Goal: Task Accomplishment & Management: Manage account settings

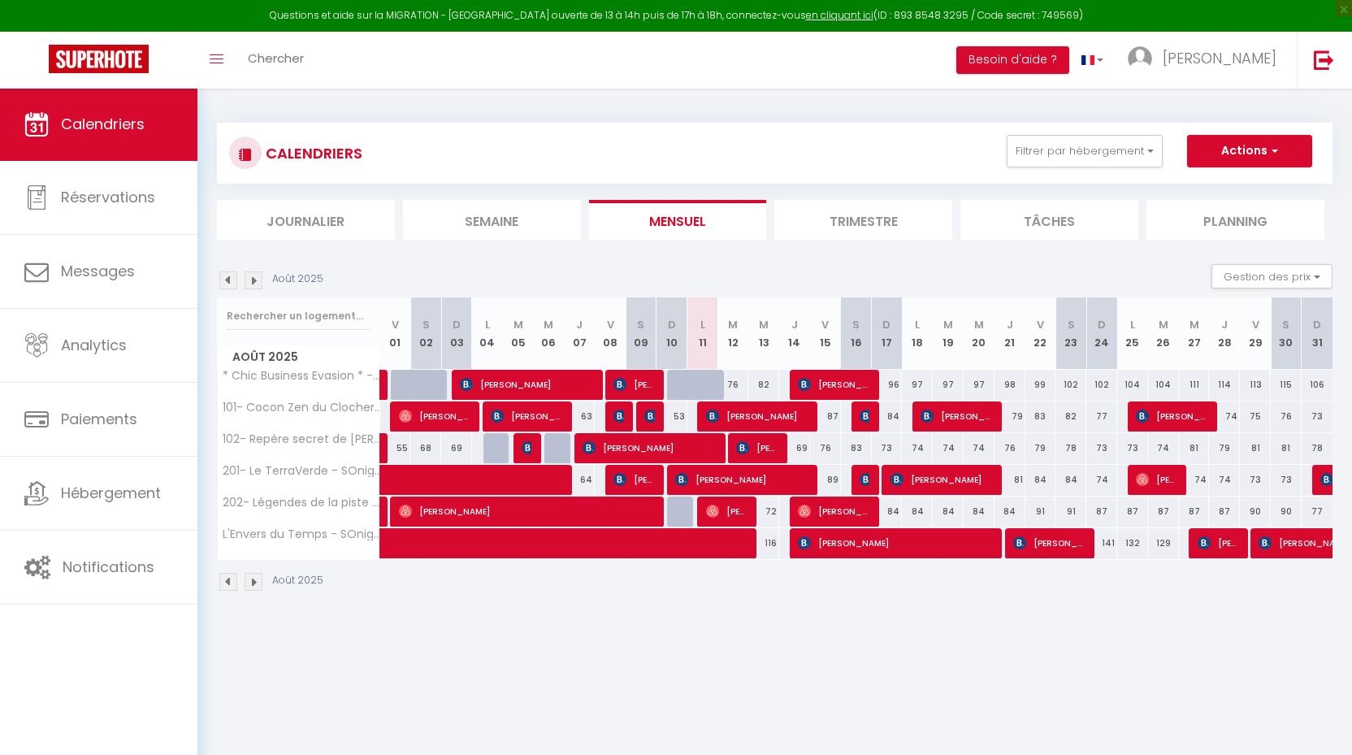
click at [732, 514] on span "[PERSON_NAME]" at bounding box center [726, 510] width 41 height 31
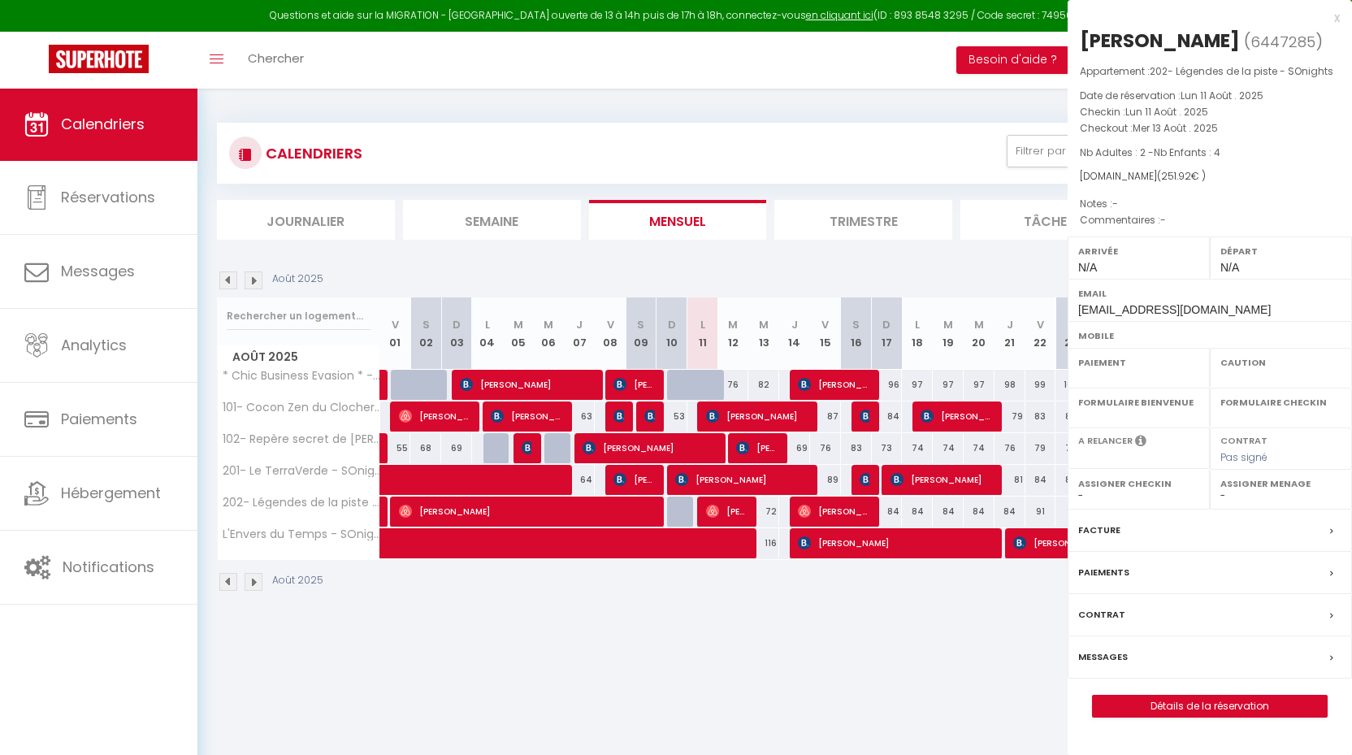
select select "KO"
select select "0"
select select "1"
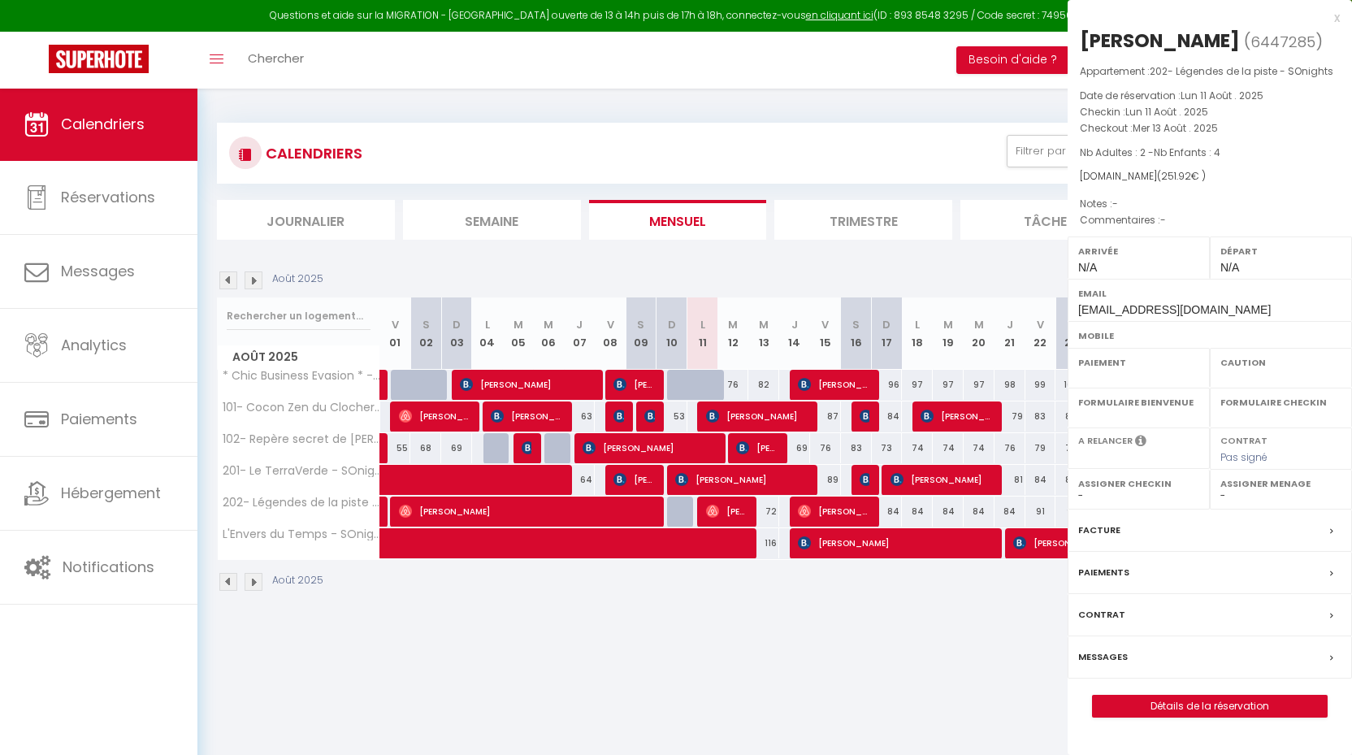
select select
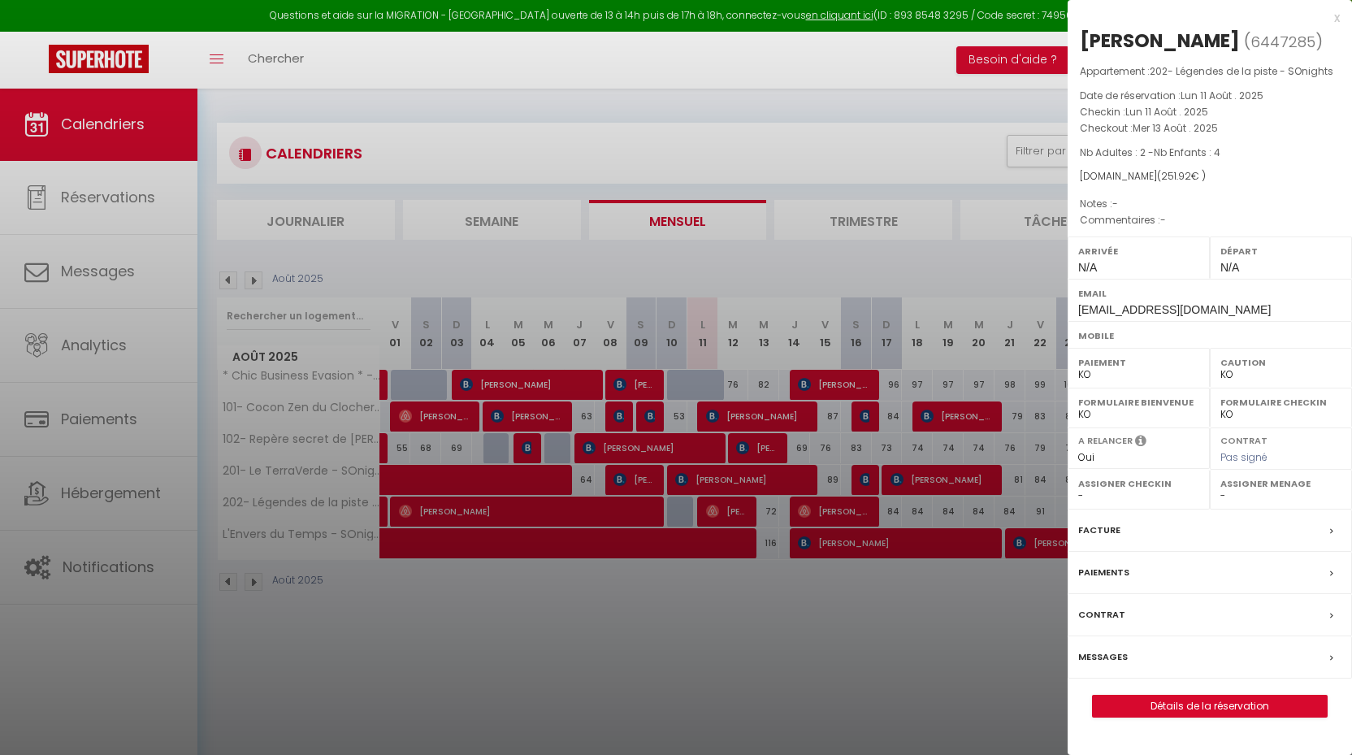
select select "24218"
click at [1178, 697] on link "Détails de la réservation" at bounding box center [1209, 705] width 234 height 21
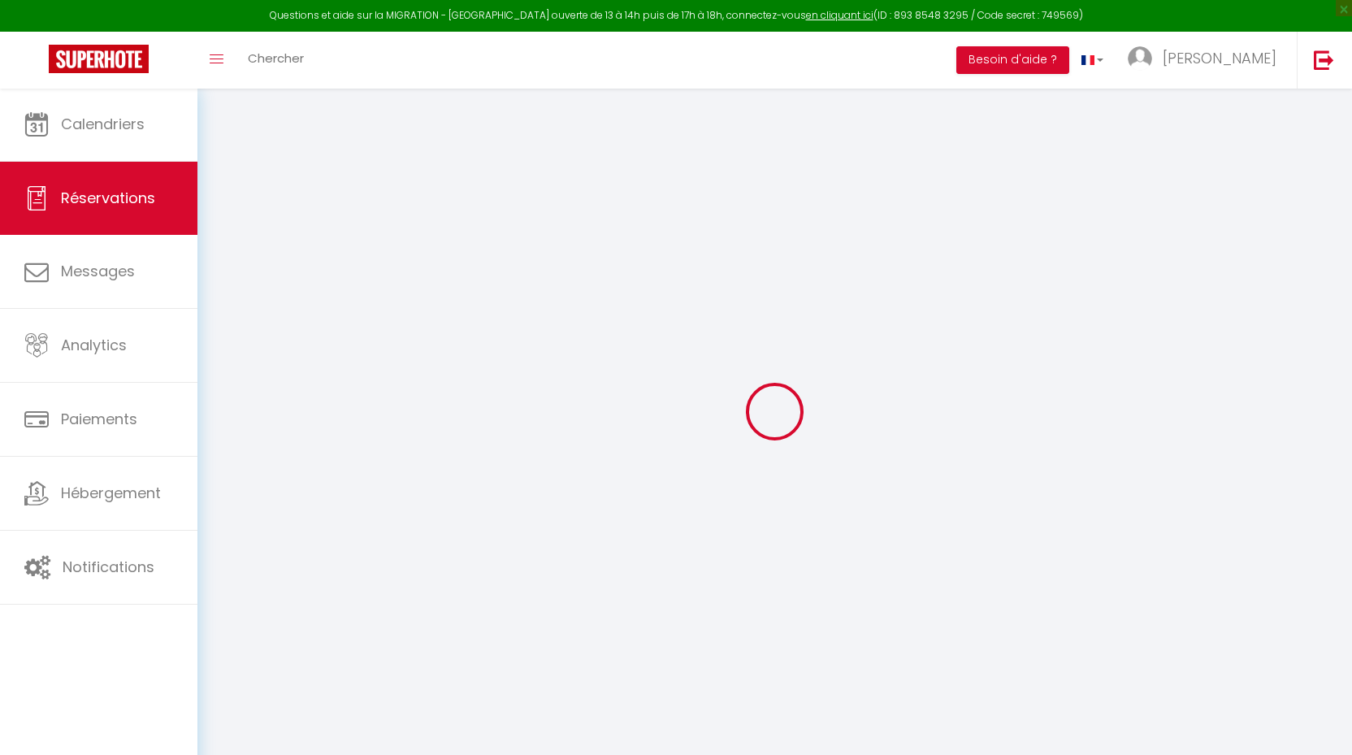
select select
checkbox input "false"
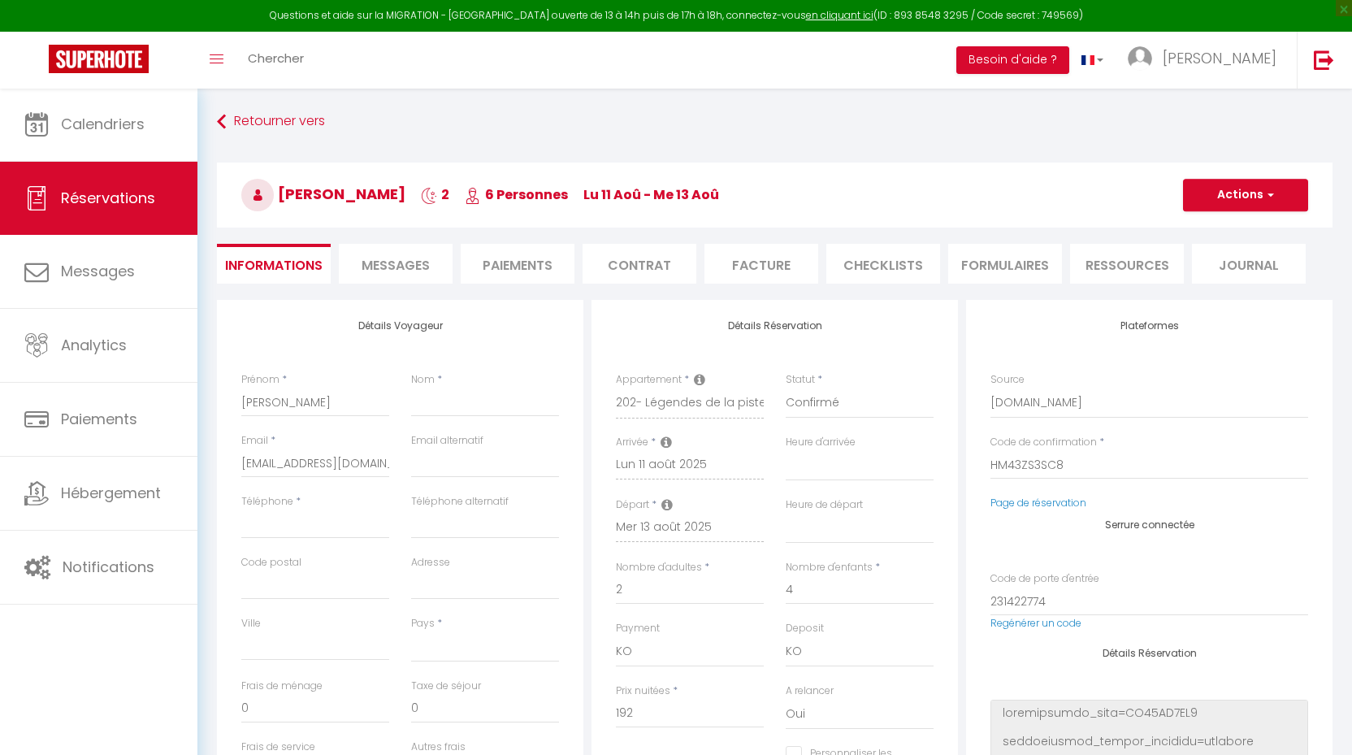
select select
checkbox input "false"
select select
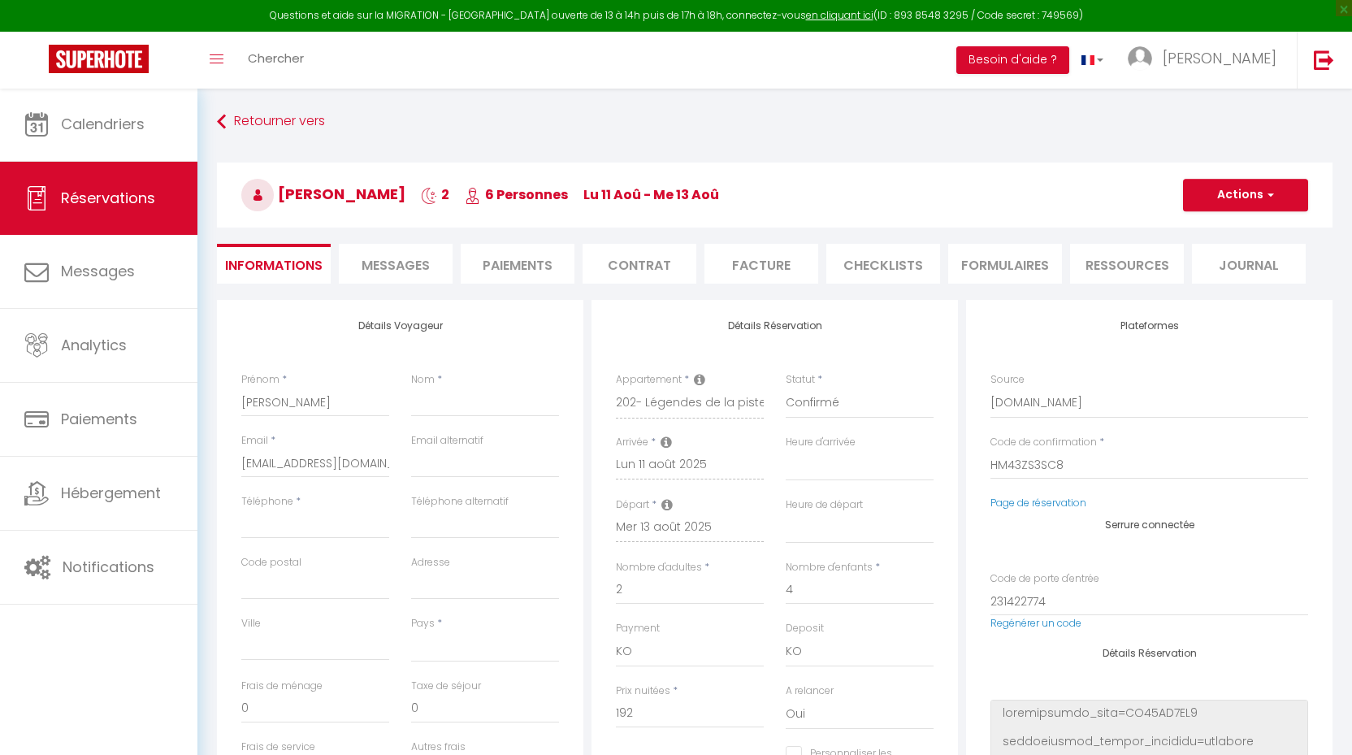
type input "58"
type input "1.92"
select select
checkbox input "false"
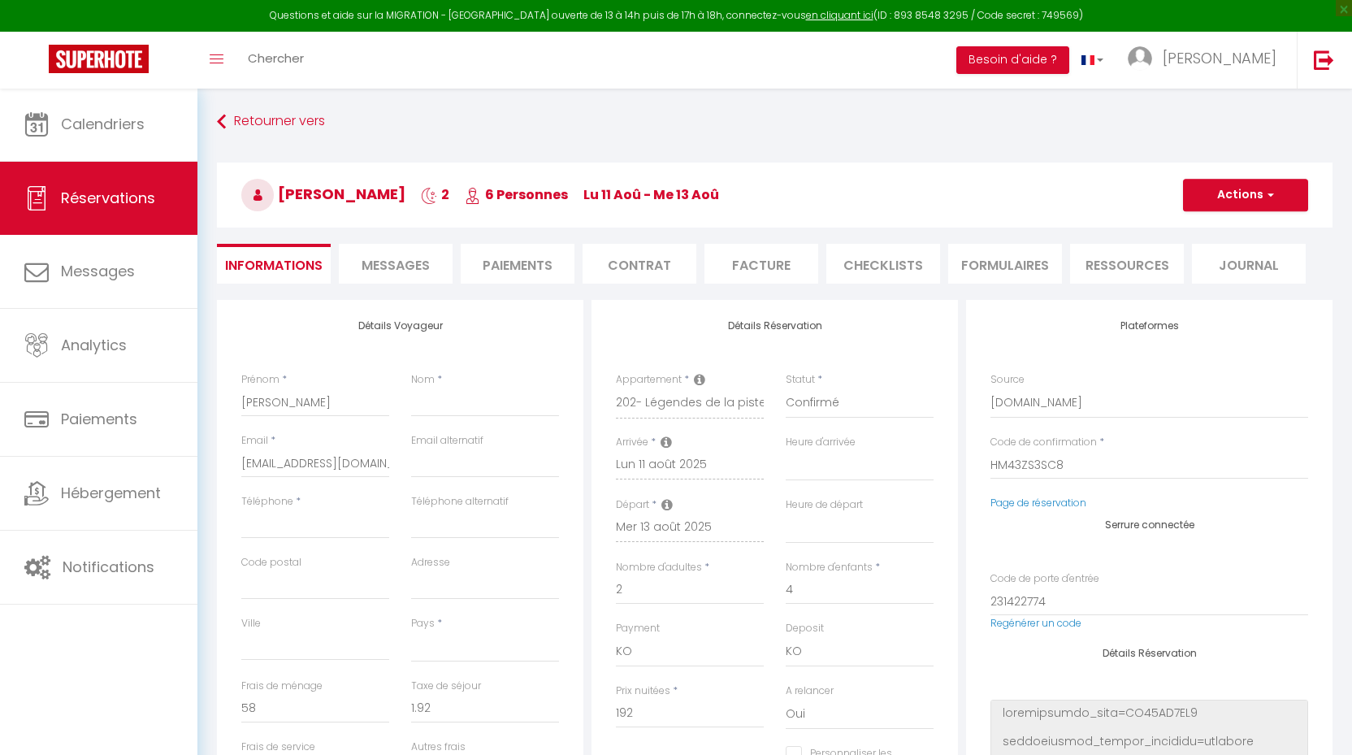
select select
checkbox input "false"
select select
click at [405, 262] on span "Messages" at bounding box center [395, 265] width 68 height 19
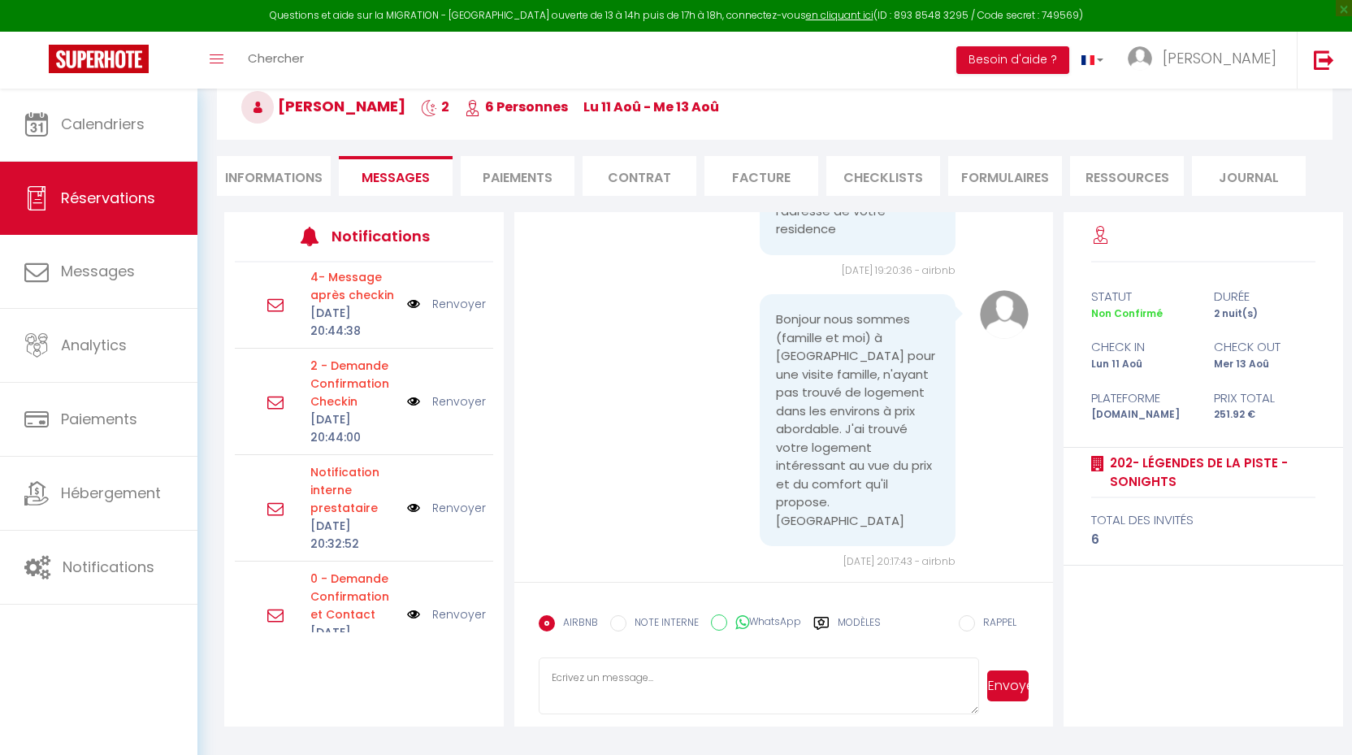
scroll to position [123, 0]
click at [841, 624] on label "Modèles" at bounding box center [858, 629] width 43 height 28
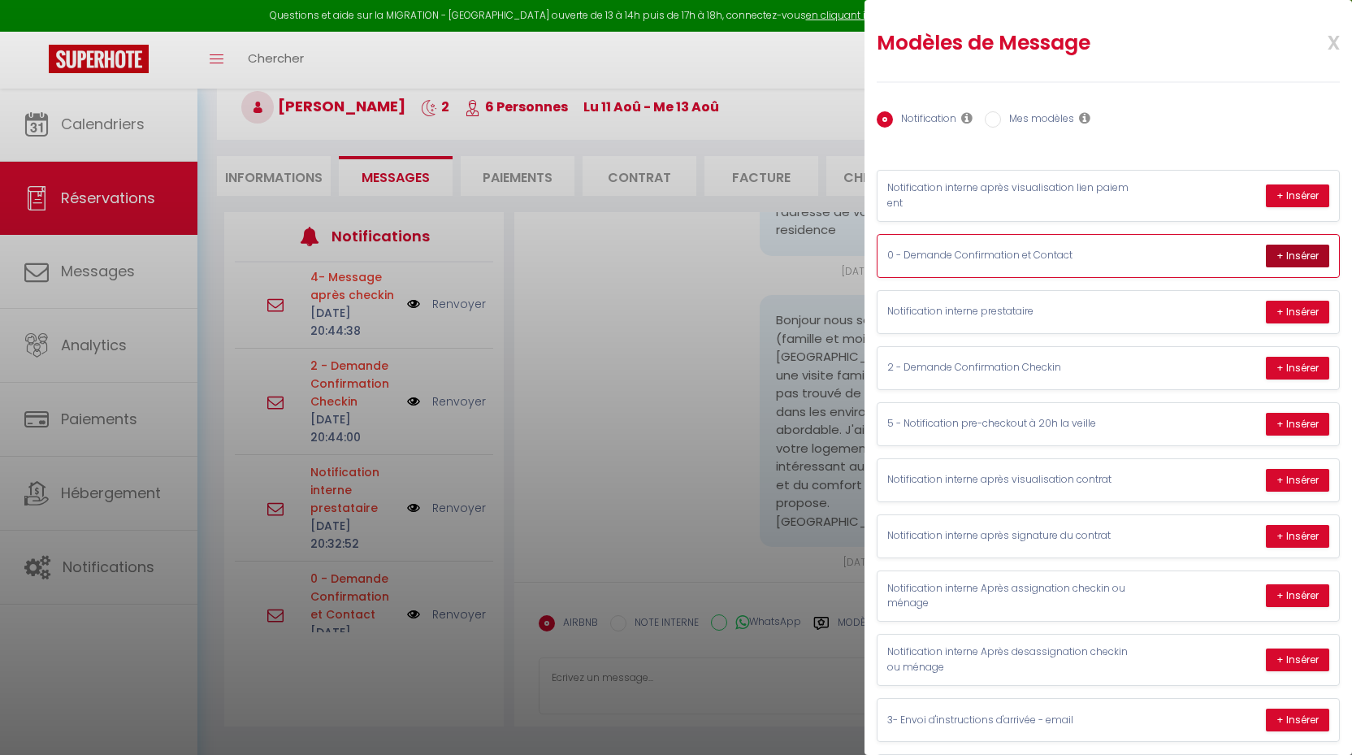
click at [1288, 248] on button "+ Insérer" at bounding box center [1296, 255] width 63 height 23
type textarea "Hello Sylvain, IMPORTANT: In order to confirm your booking and best prepare for…"
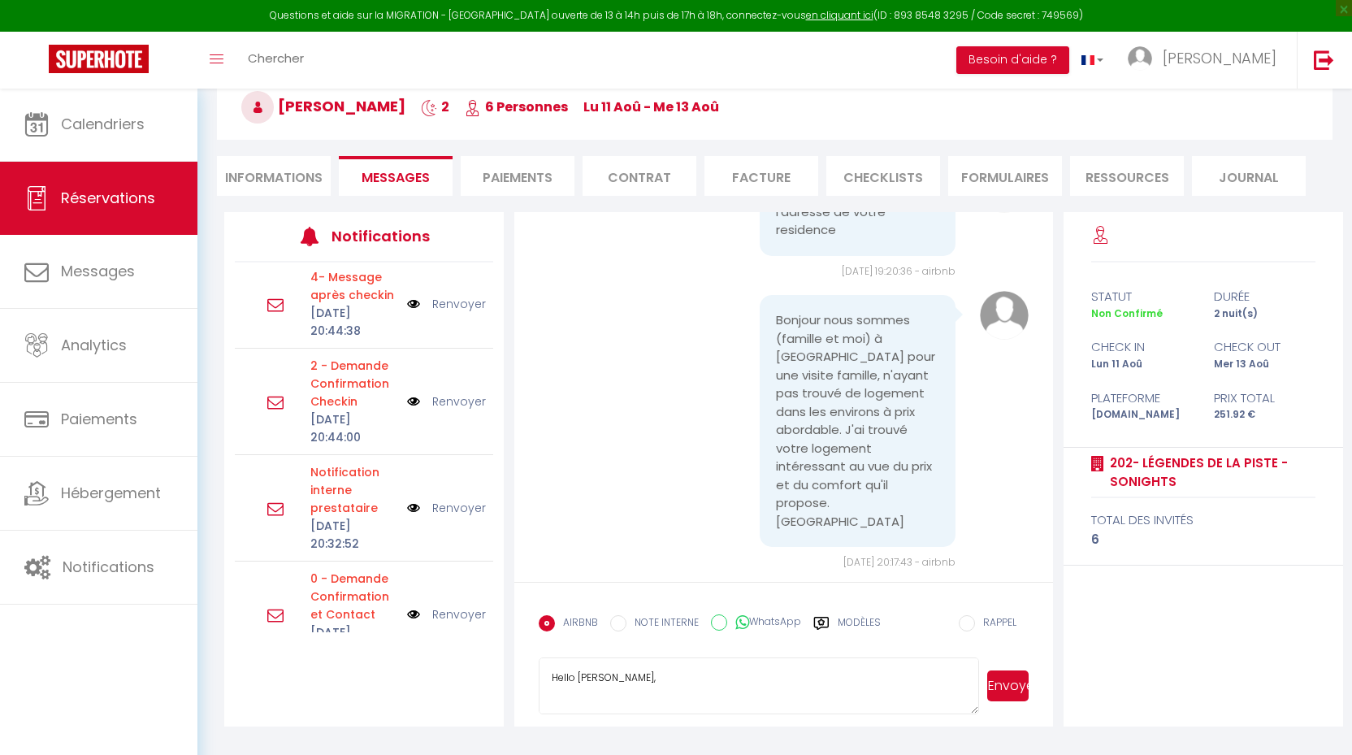
click at [1001, 680] on button "Envoyer" at bounding box center [1007, 685] width 41 height 31
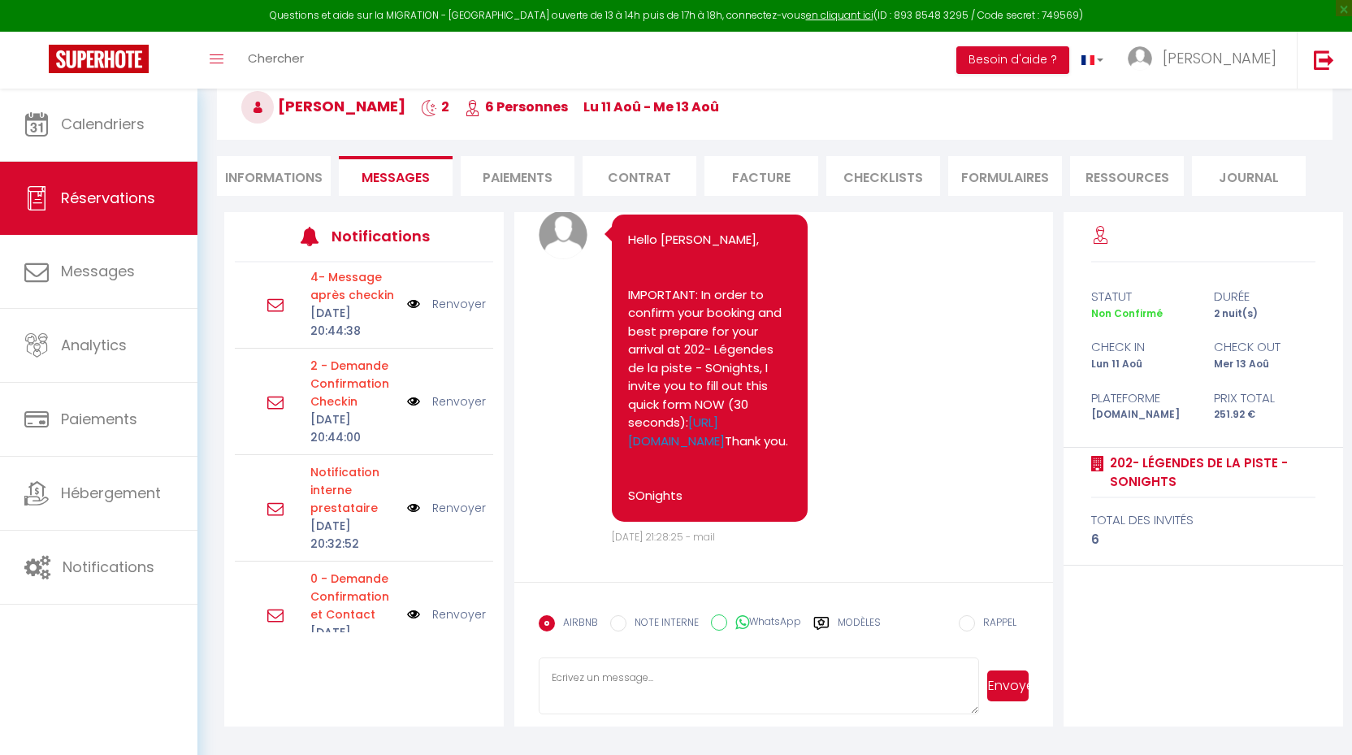
scroll to position [552, 0]
click at [845, 681] on textarea at bounding box center [759, 685] width 440 height 57
click at [844, 616] on label "Modèles" at bounding box center [858, 629] width 43 height 28
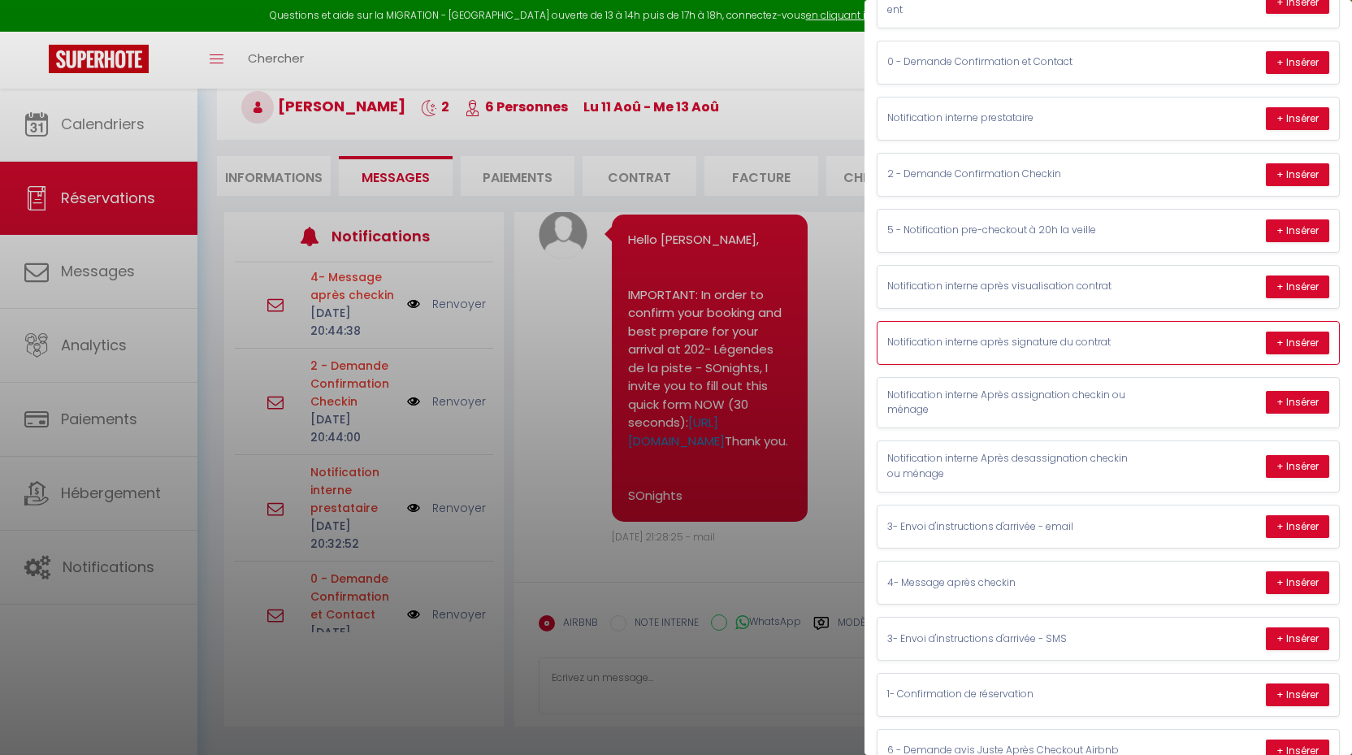
scroll to position [197, 0]
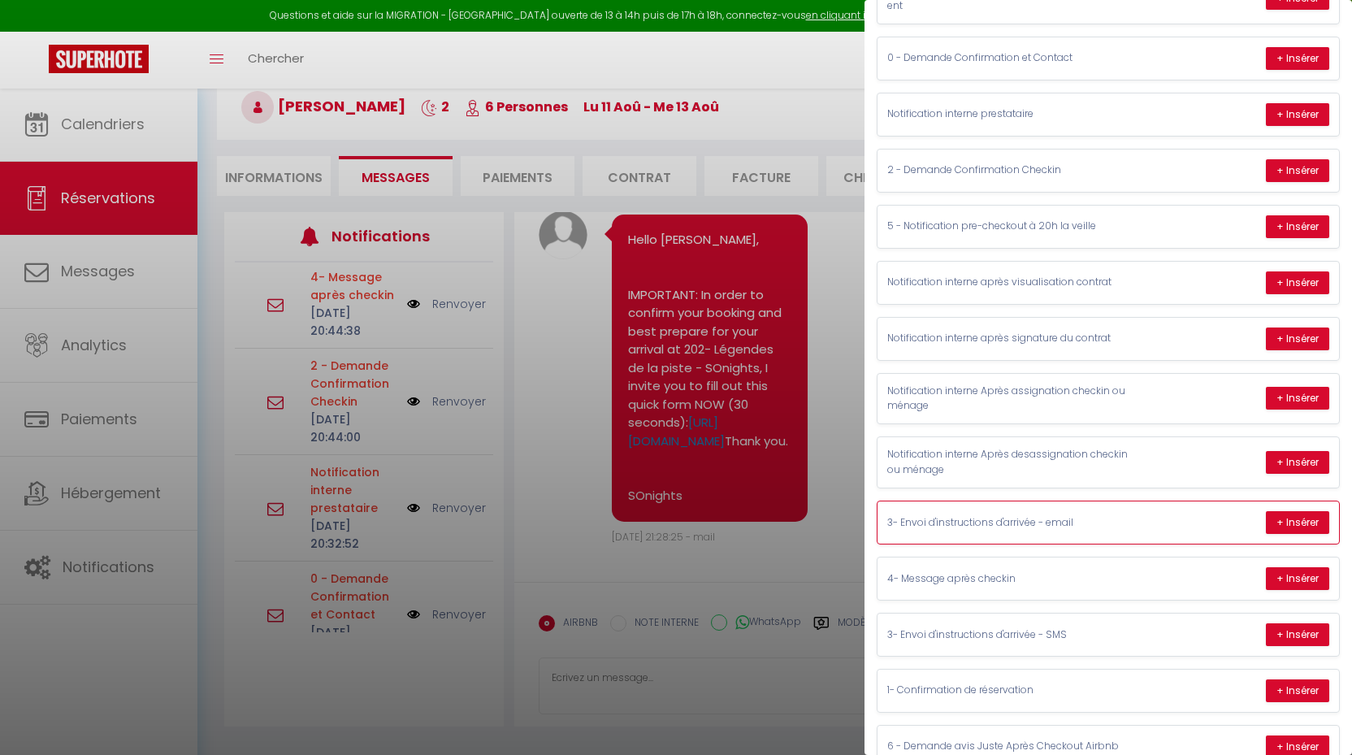
click at [1044, 515] on p "3- Envoi d'instructions d'arrivée - email" at bounding box center [1009, 522] width 244 height 15
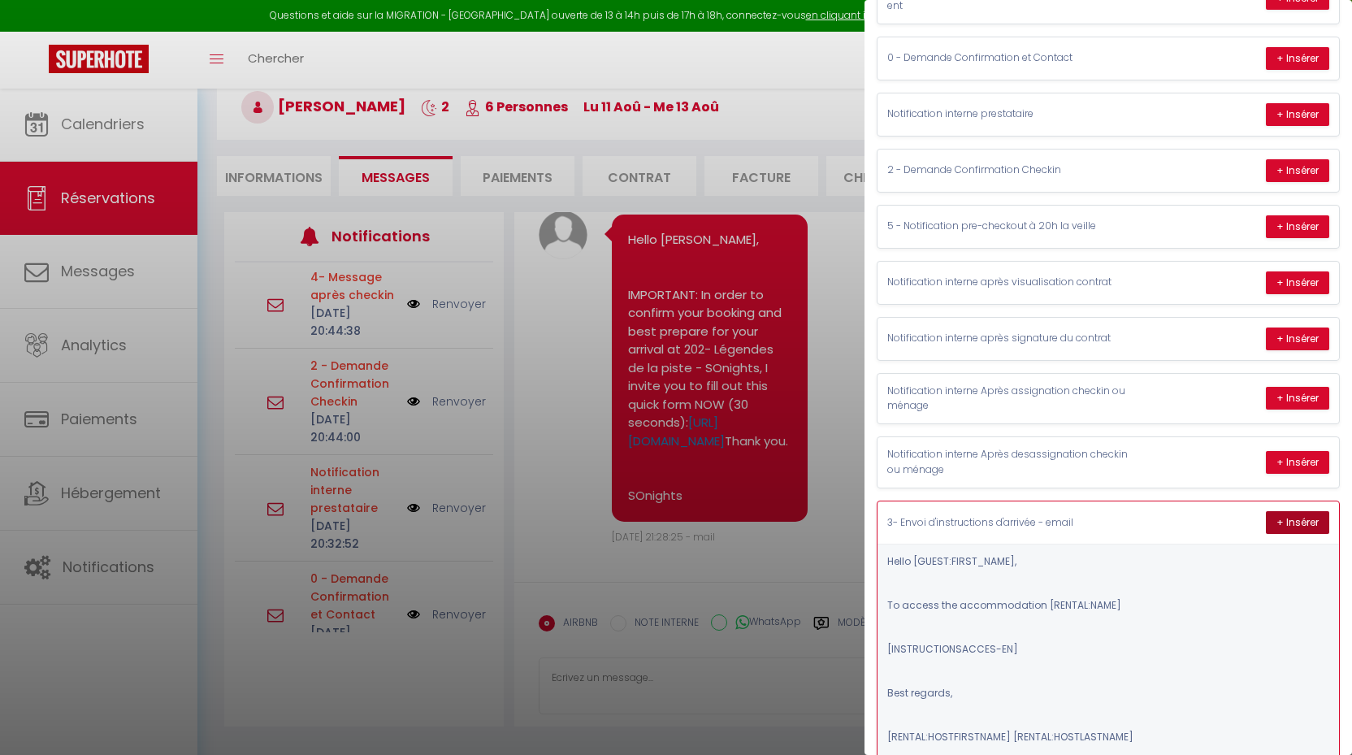
click at [1299, 515] on button "+ Insérer" at bounding box center [1296, 522] width 63 height 23
type textarea "Hello Sylvain, To access the accommodation 202- Légendes de la piste - SOnights…"
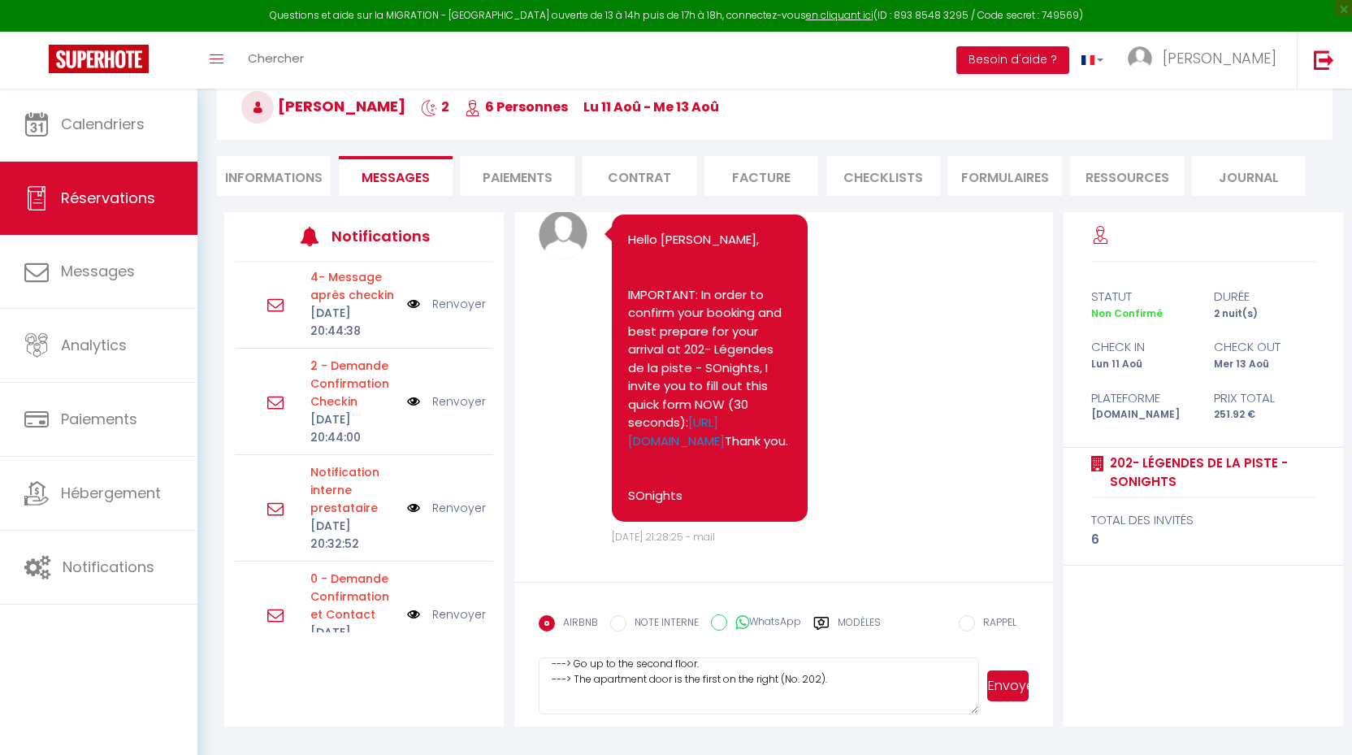
scroll to position [466, 0]
drag, startPoint x: 547, startPoint y: 674, endPoint x: 719, endPoint y: 738, distance: 183.0
click at [719, 738] on div "Retourner vers Sylvain 2 6 Personnes lu 11 Aoû - me 13 Aoû Actions Enregistrer …" at bounding box center [774, 373] width 1154 height 746
paste textarea "Bonjour Sylvain, Pour accéder au logement 202 - Légendes de la piste - SOnights…"
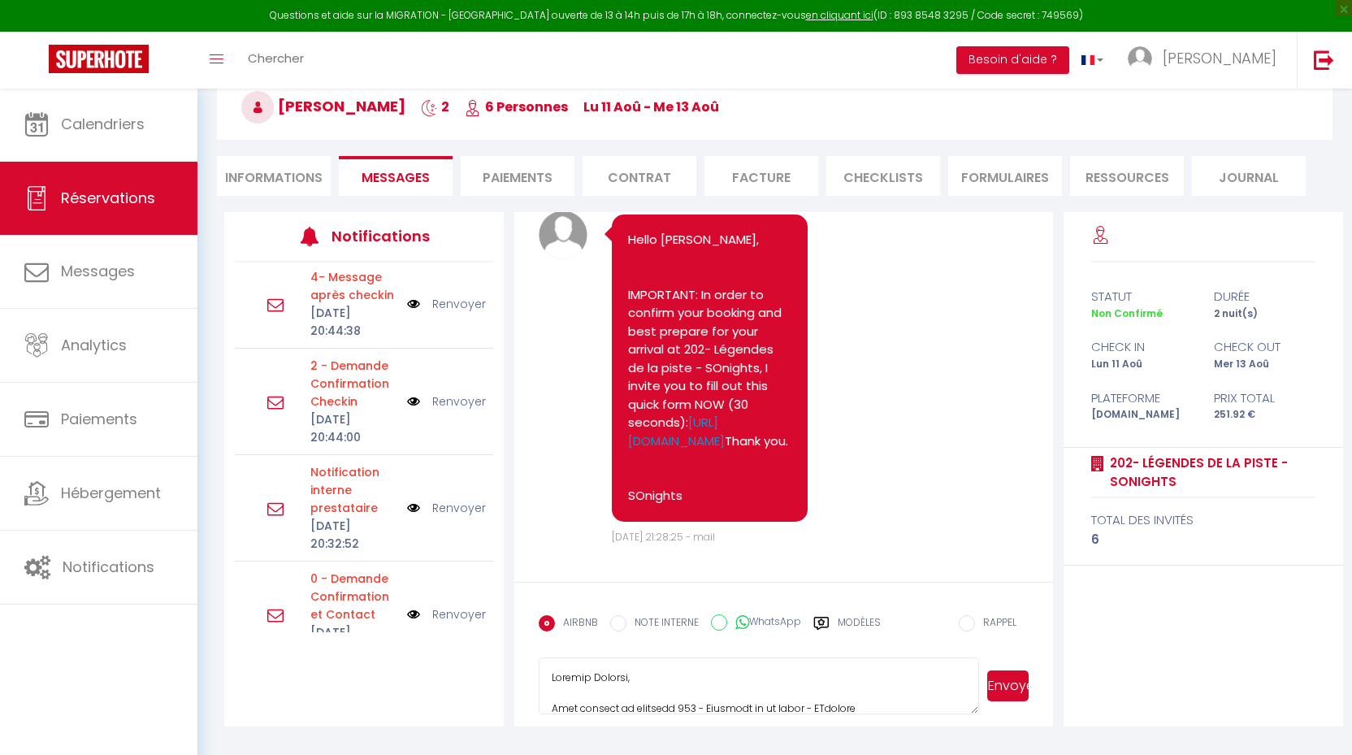
type textarea "Bonjour Sylvain, Pour accéder au logement 202 - Légendes de la piste - SOnights…"
click at [1012, 682] on button "Envoyer" at bounding box center [1007, 685] width 41 height 31
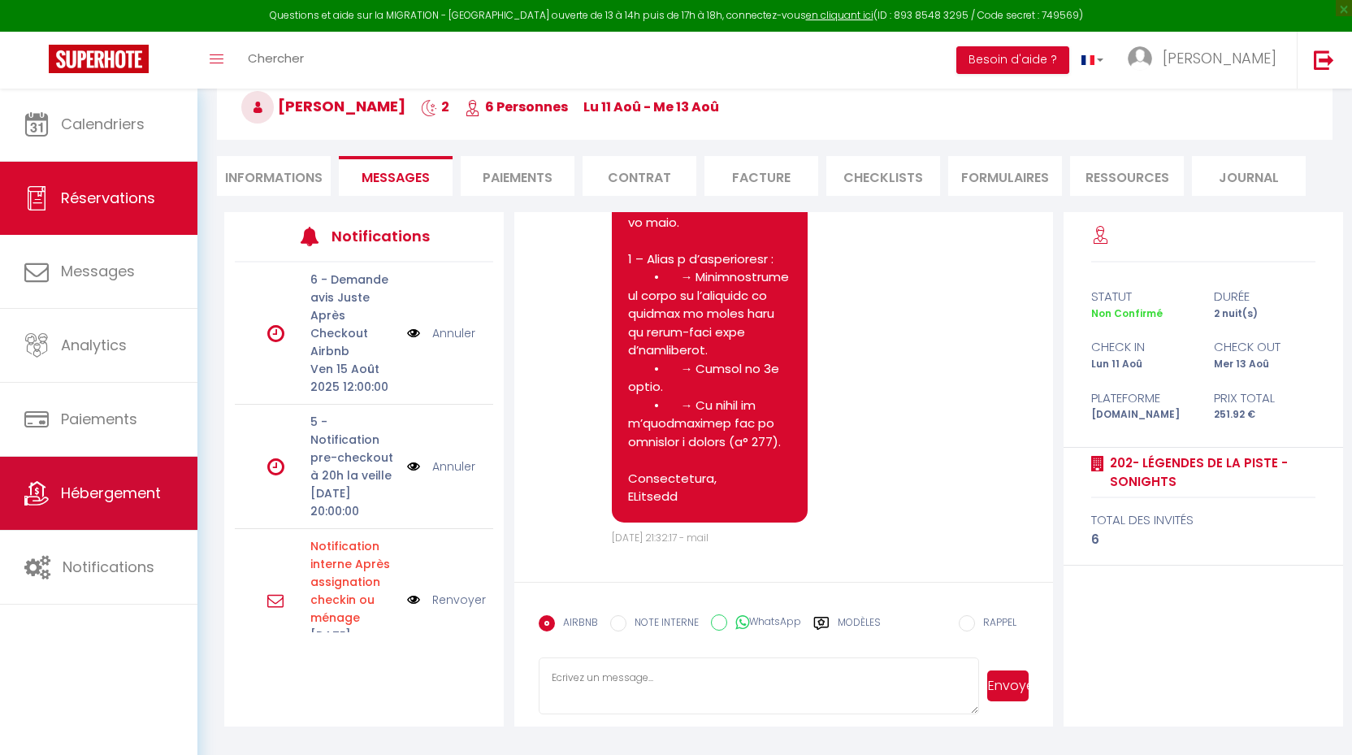
click at [110, 473] on link "Hébergement" at bounding box center [98, 492] width 197 height 73
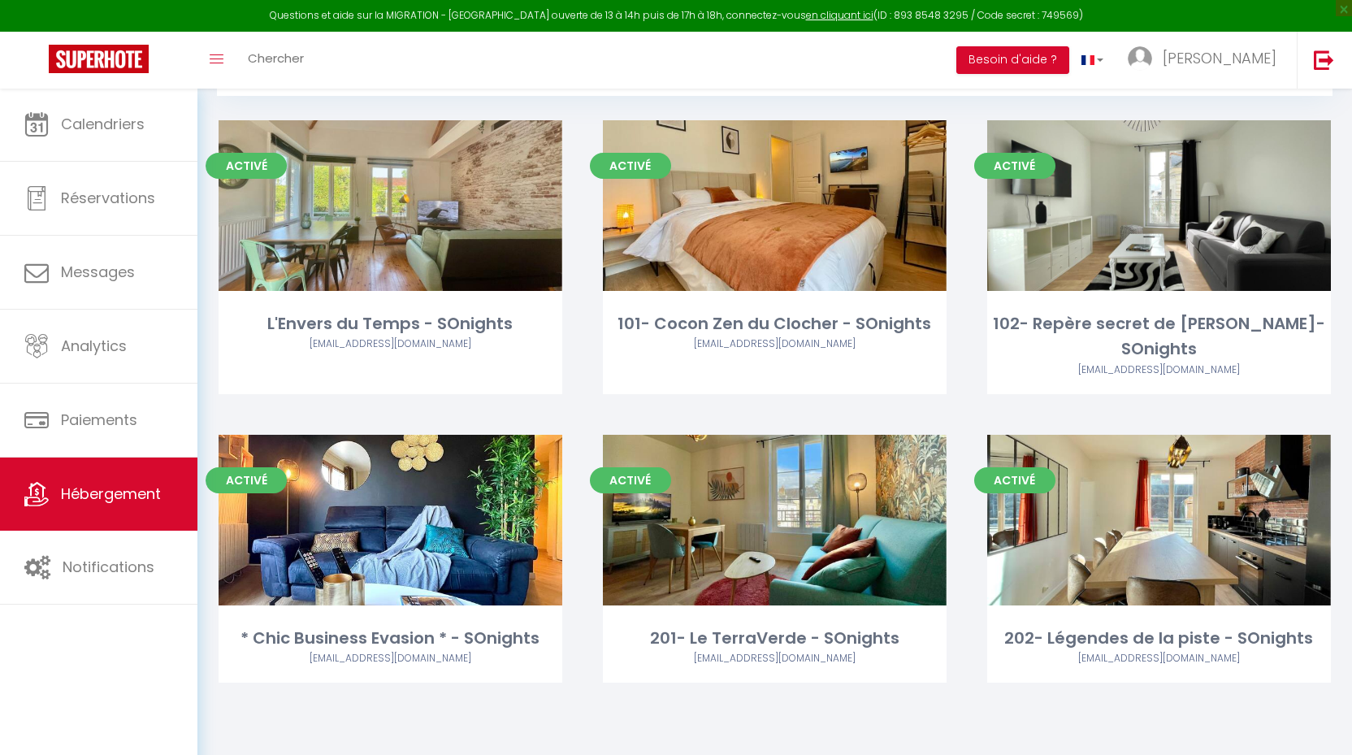
scroll to position [88, 0]
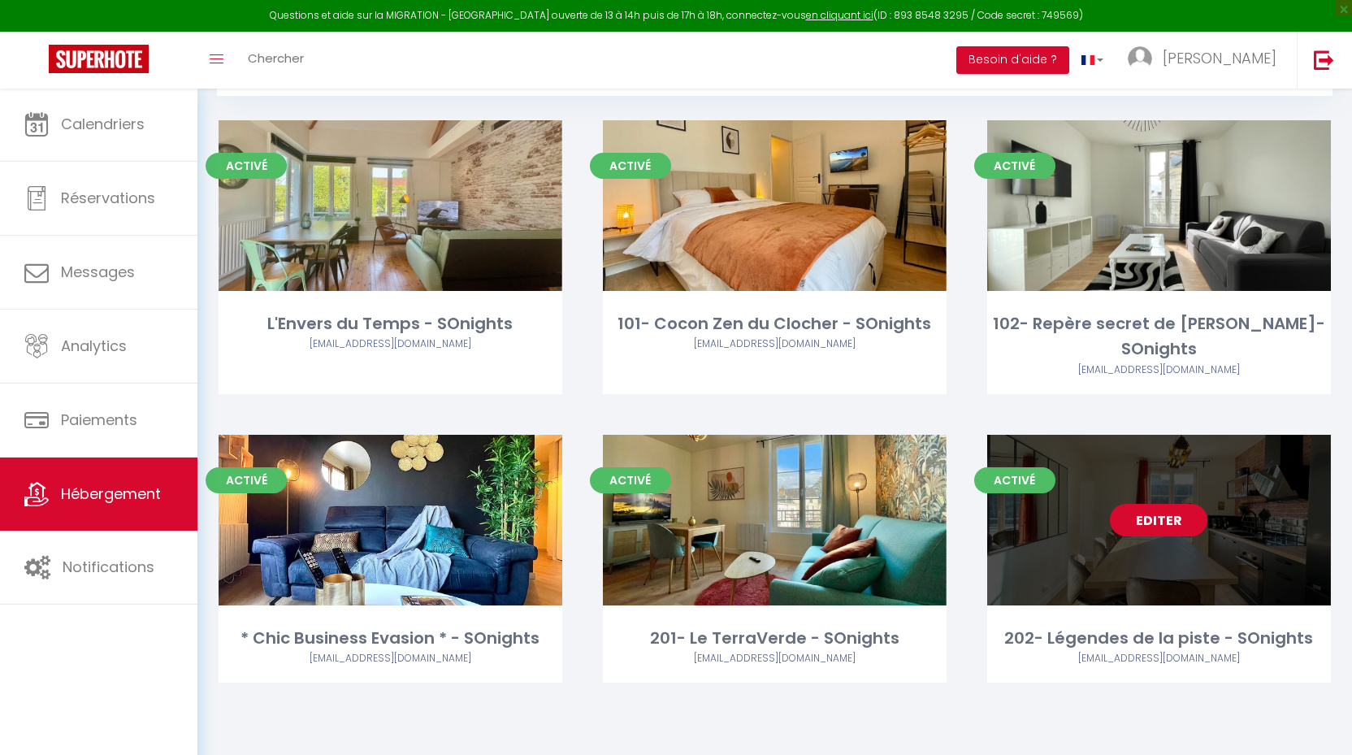
click at [1163, 504] on link "Editer" at bounding box center [1158, 520] width 97 height 32
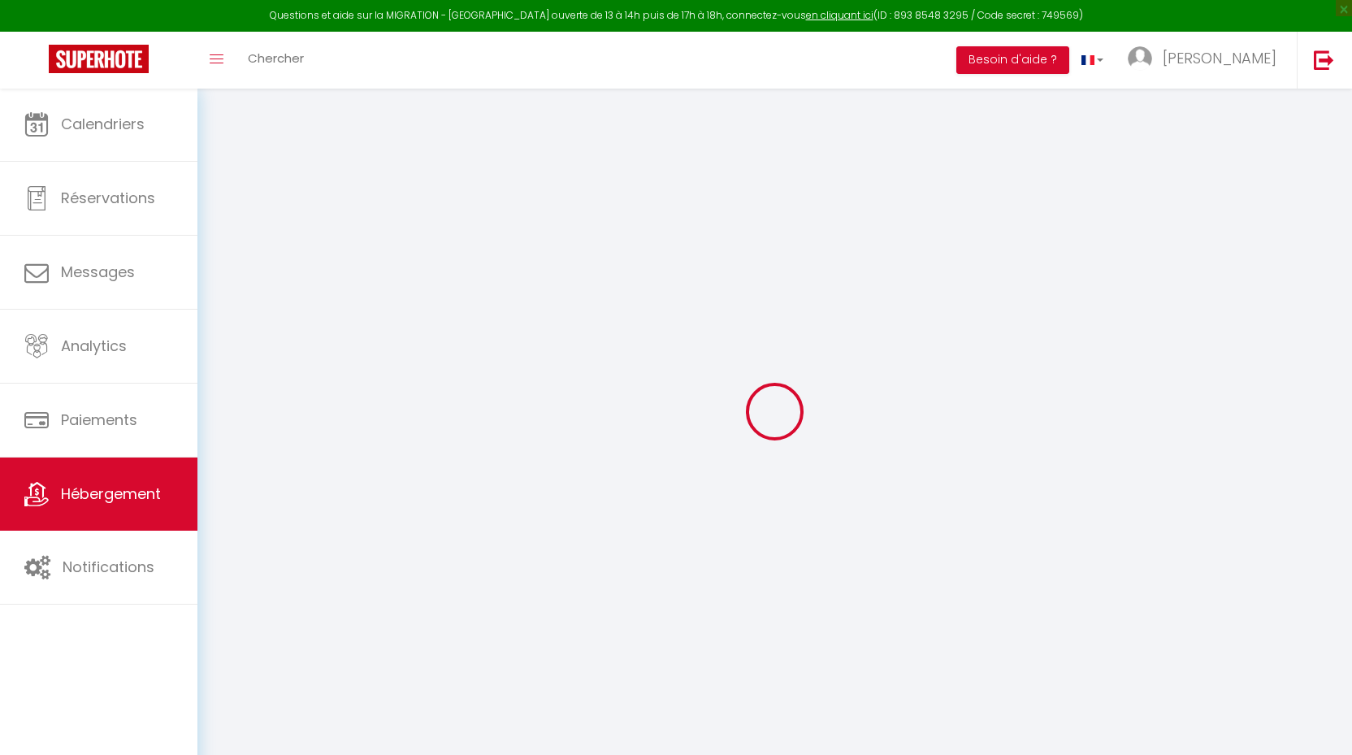
select select
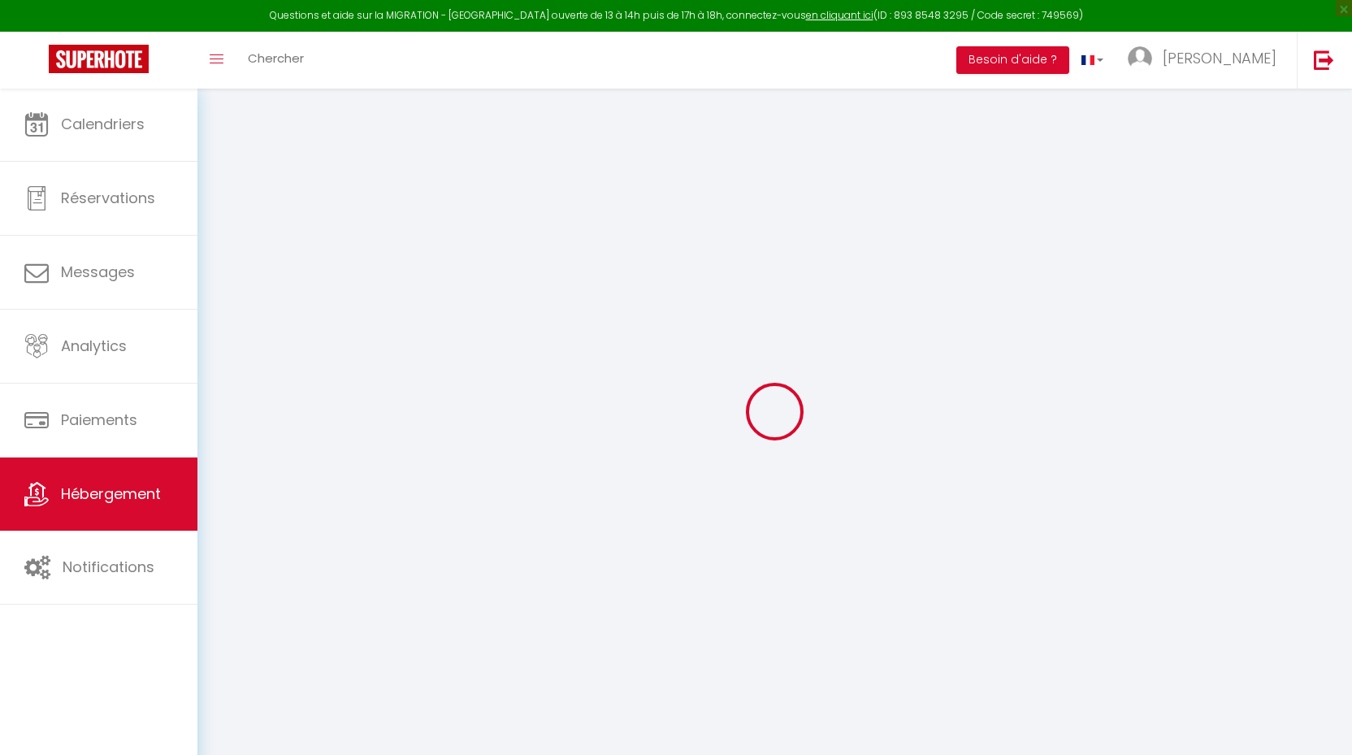
select select
checkbox input "false"
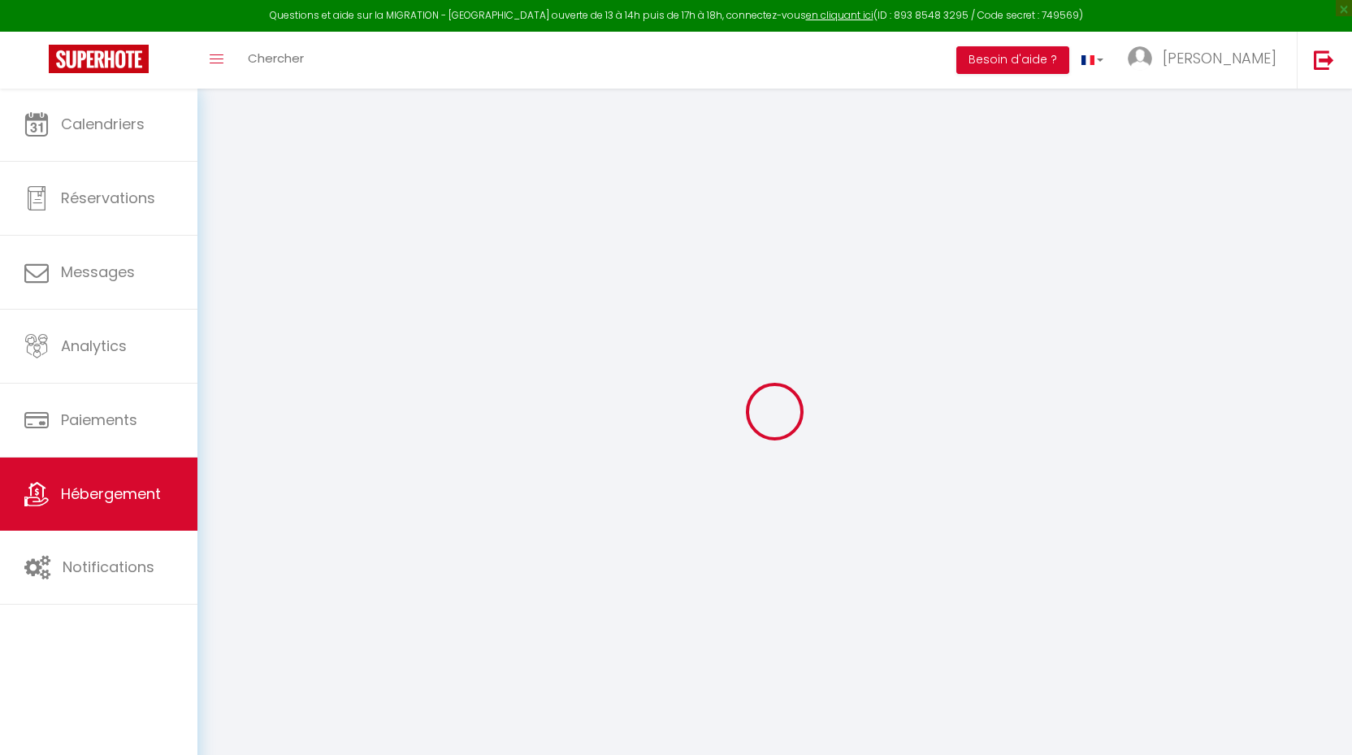
select select
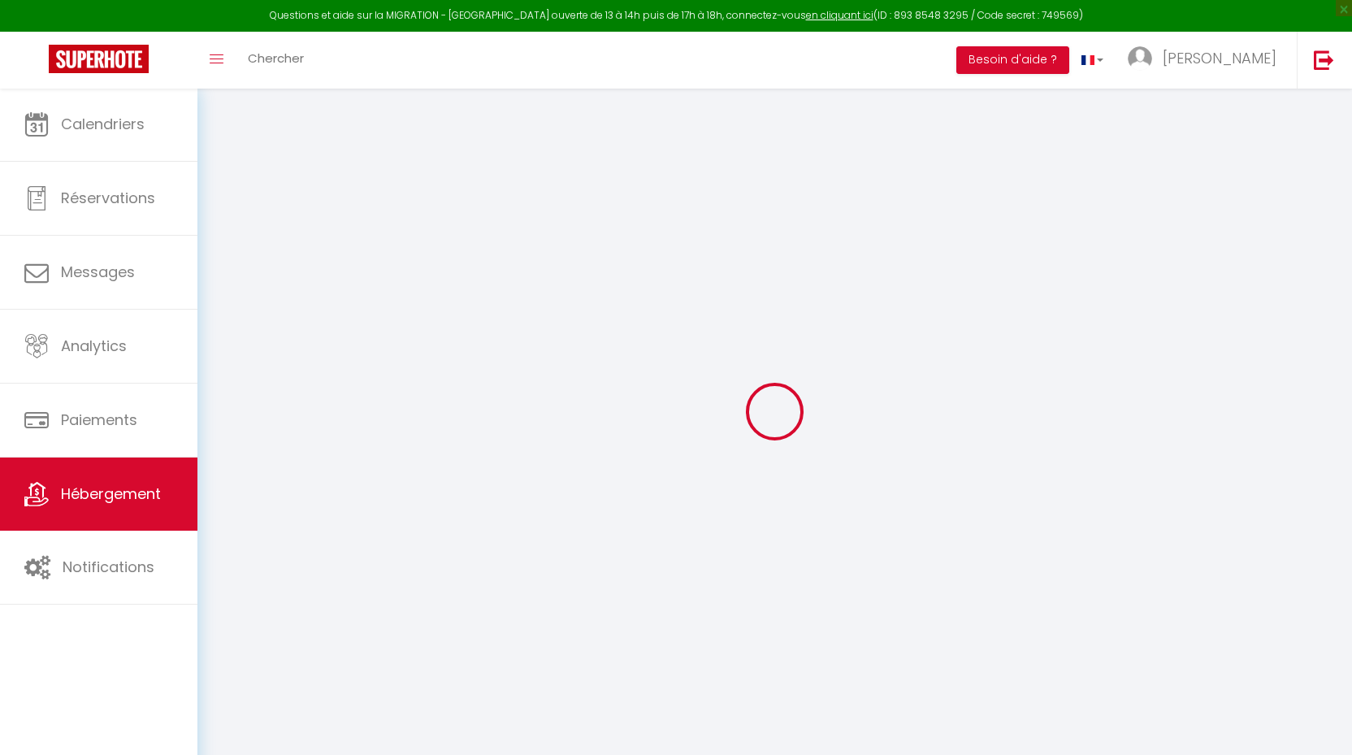
select select
checkbox input "false"
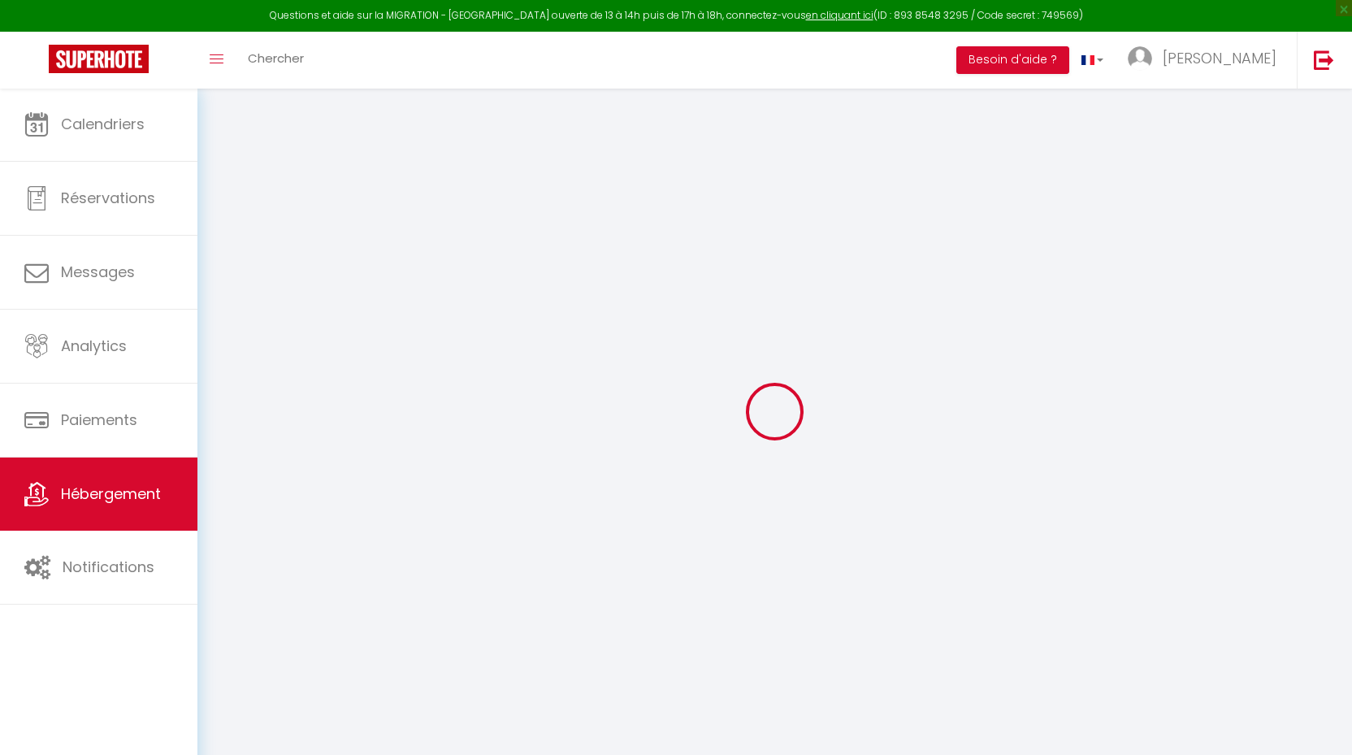
checkbox input "false"
select select
type input "202- Légendes de la piste - SOnights"
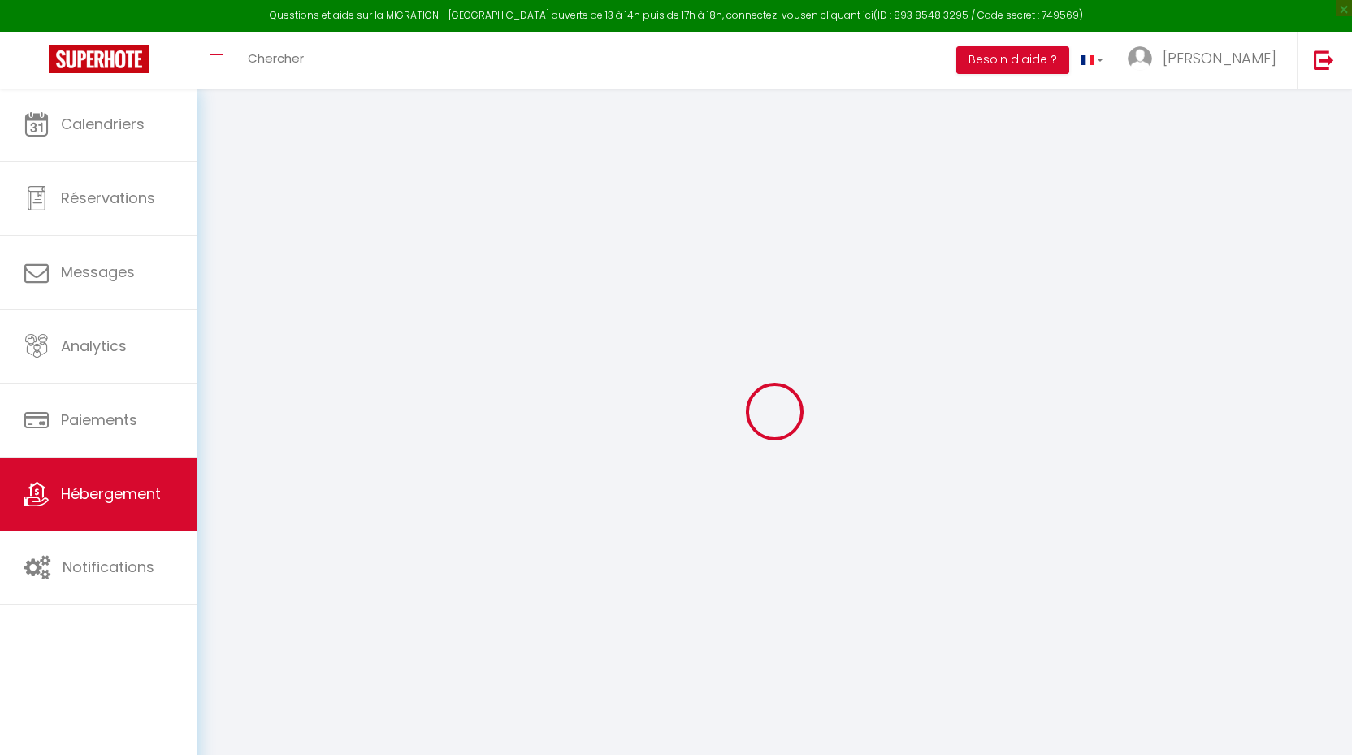
type input "SOnights"
select select "6"
select select "4"
select select "2"
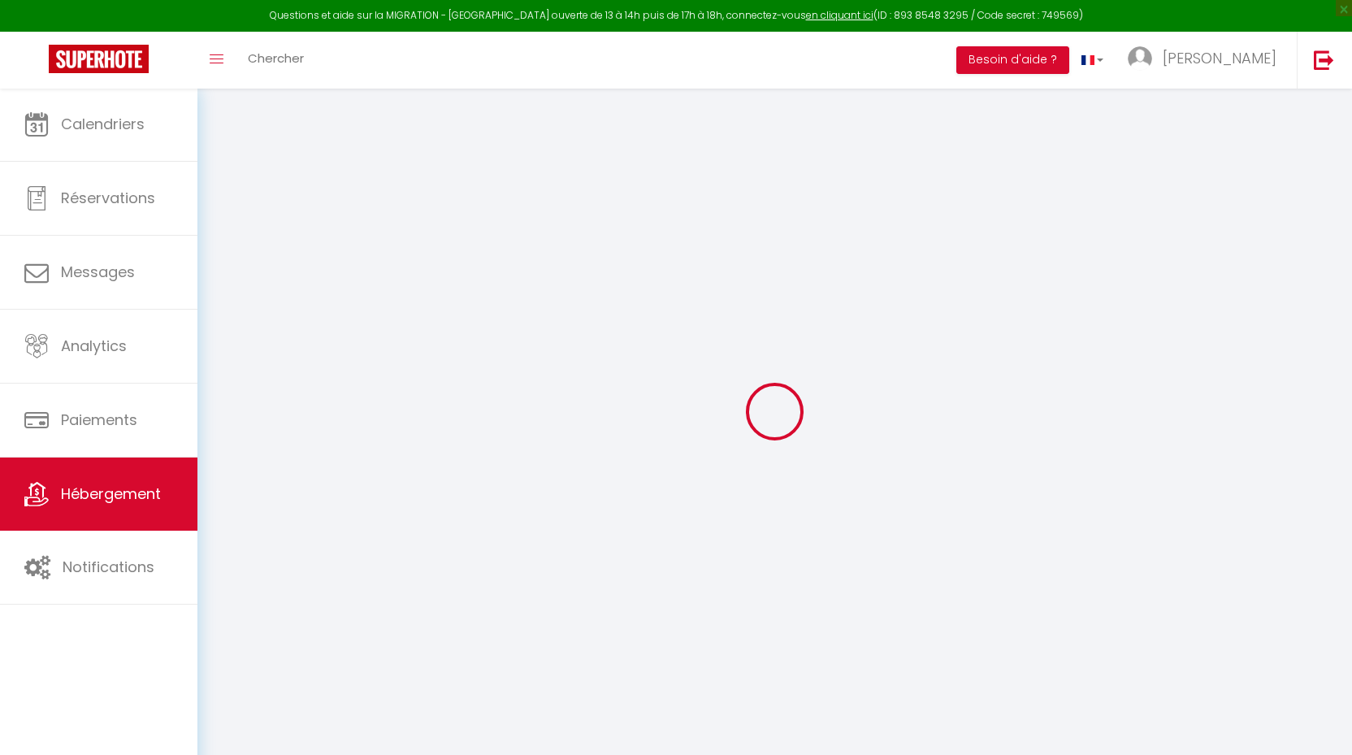
type input "62"
type input "5"
type input "58"
type input "0.80"
type input "500"
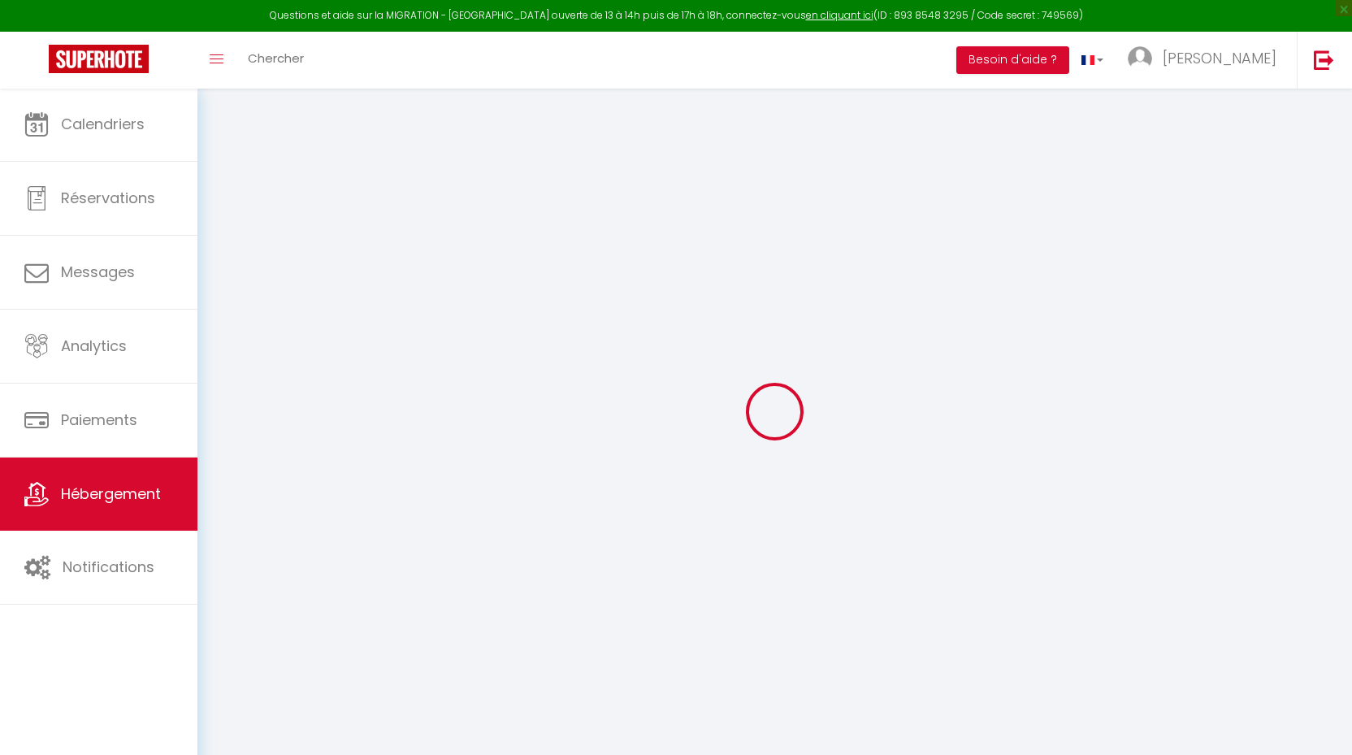
select select
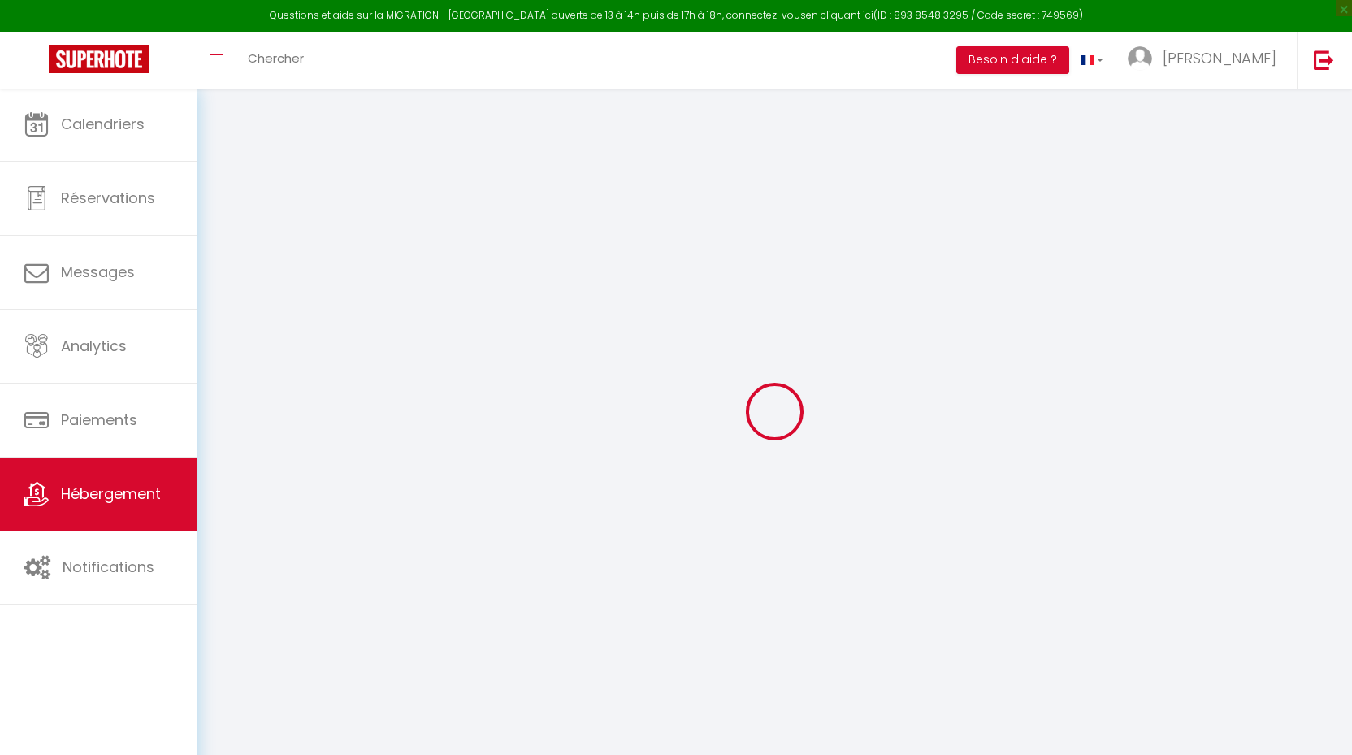
type input "[STREET_ADDRESS][PERSON_NAME]"
type input "72500"
type input "[GEOGRAPHIC_DATA]"
type input "[EMAIL_ADDRESS][DOMAIN_NAME]"
select select "5057"
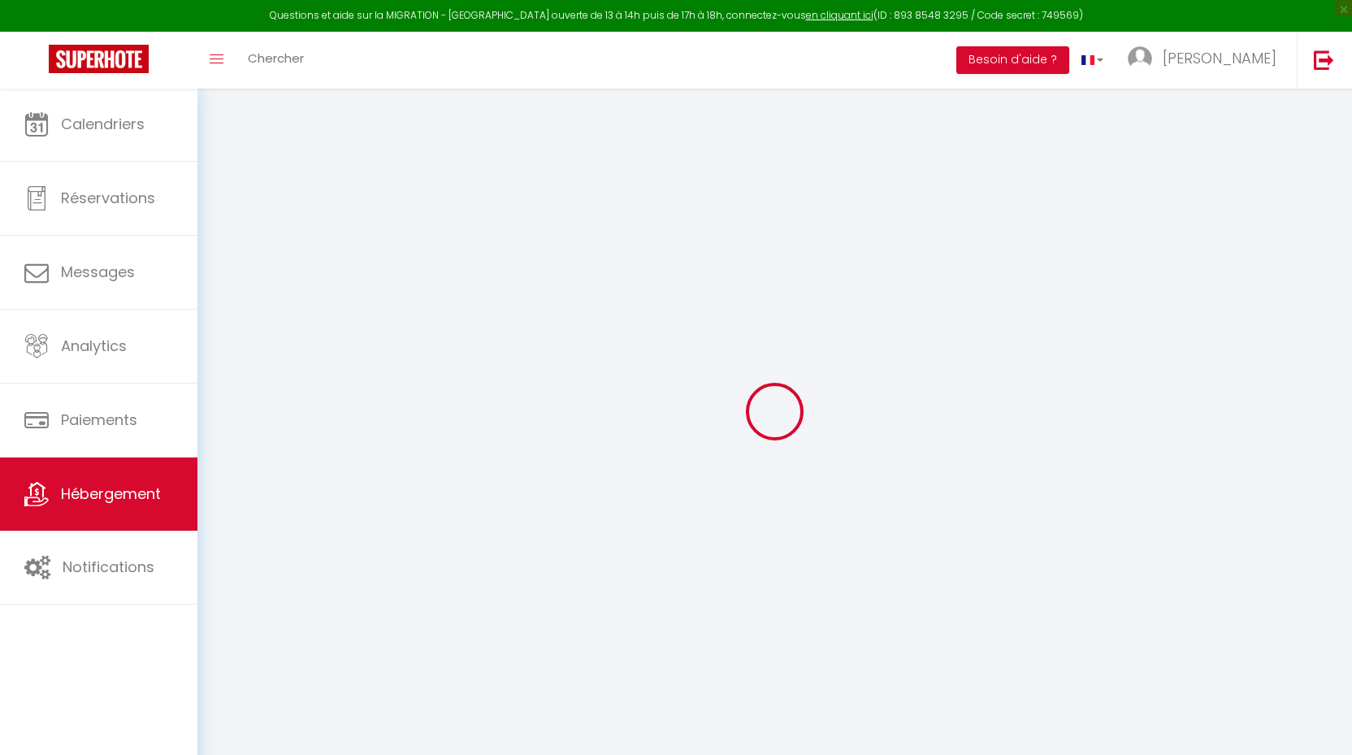
checkbox input "false"
type input "0"
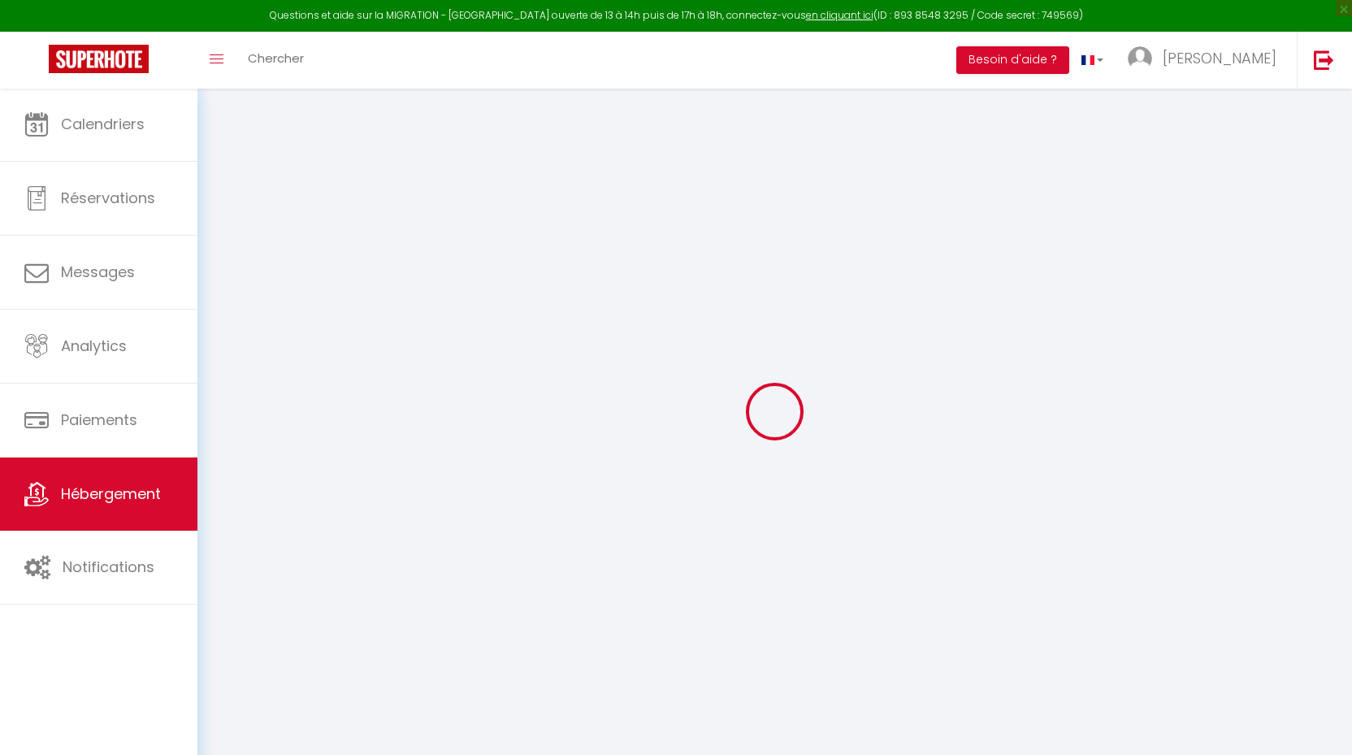
type input "0"
select select
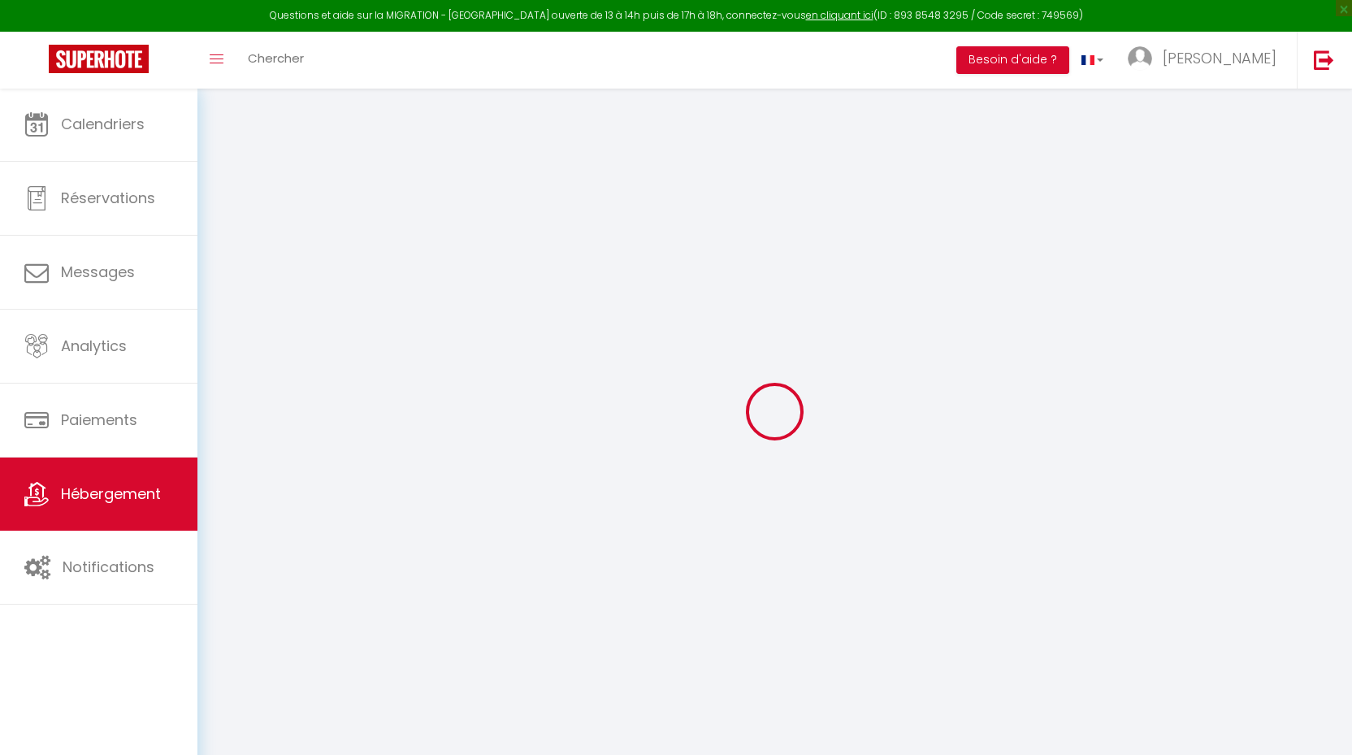
select select
checkbox input "false"
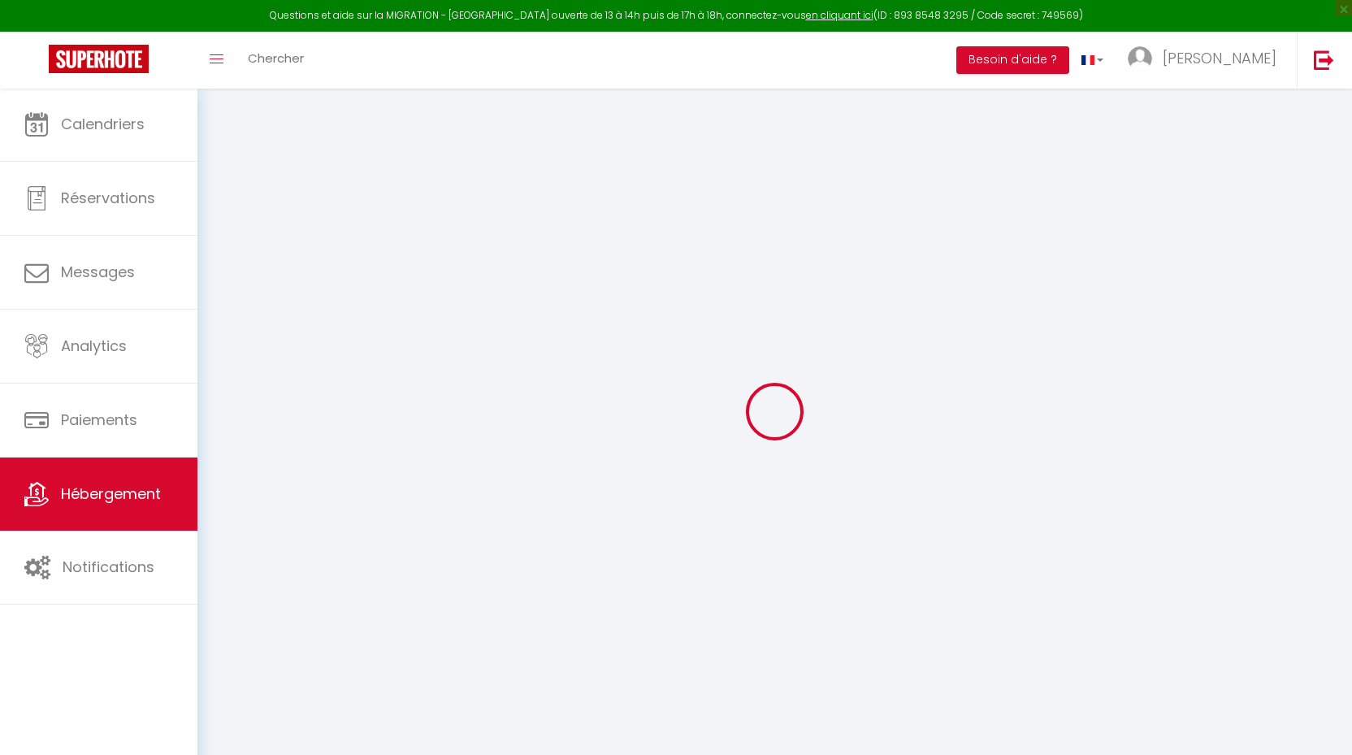
checkbox input "false"
select select
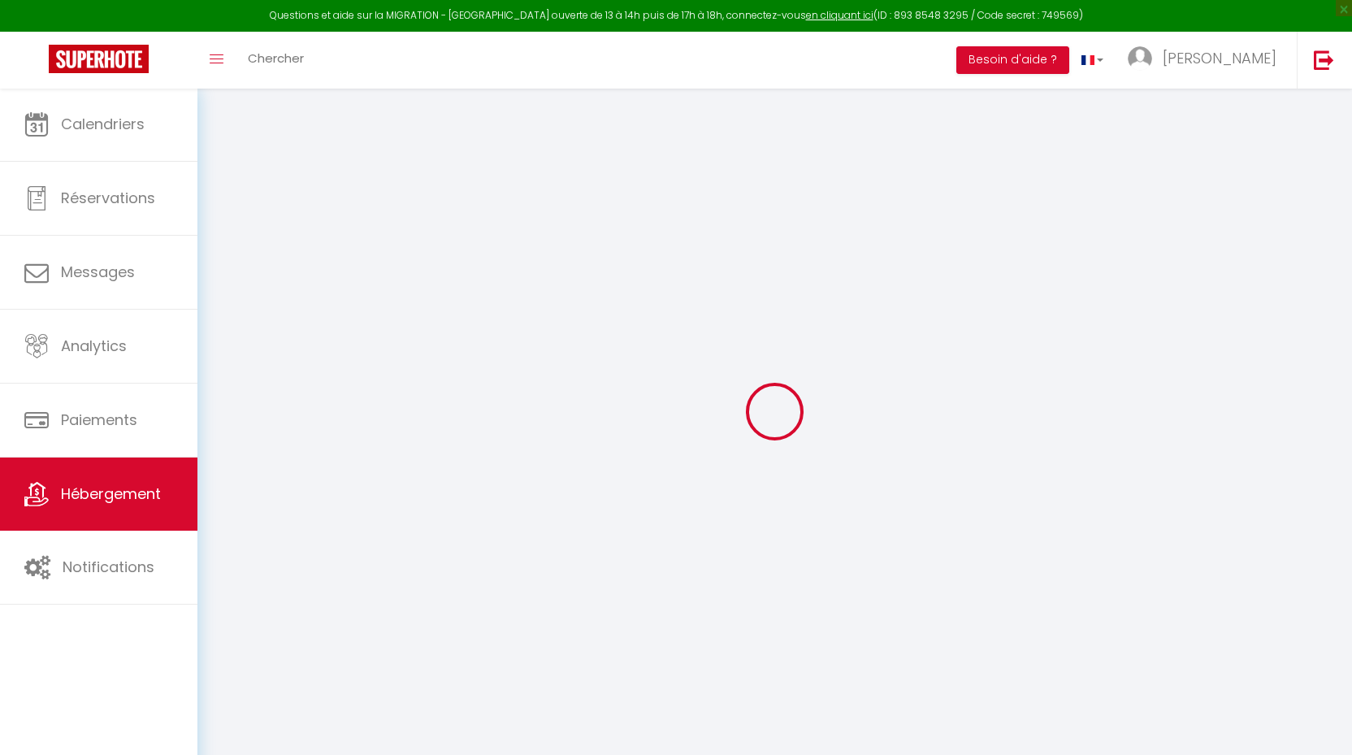
select select
checkbox input "false"
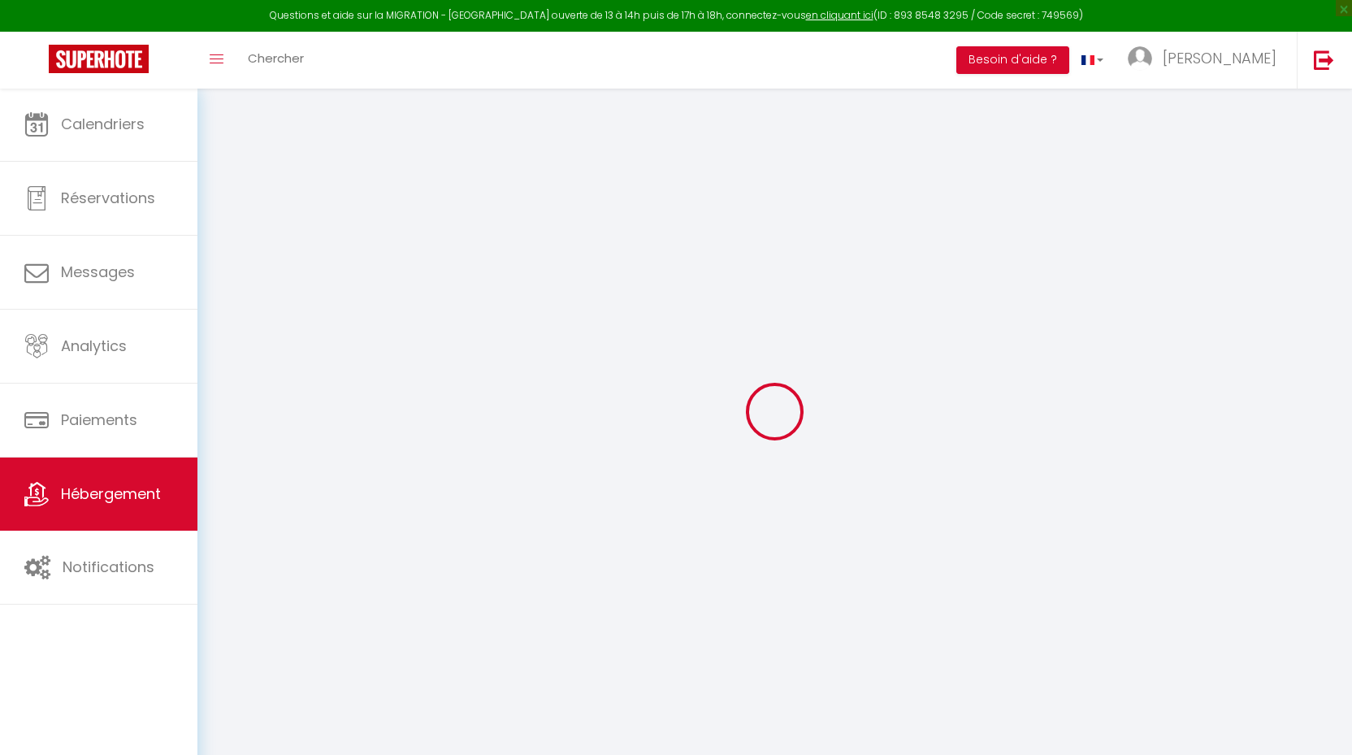
checkbox input "false"
select select
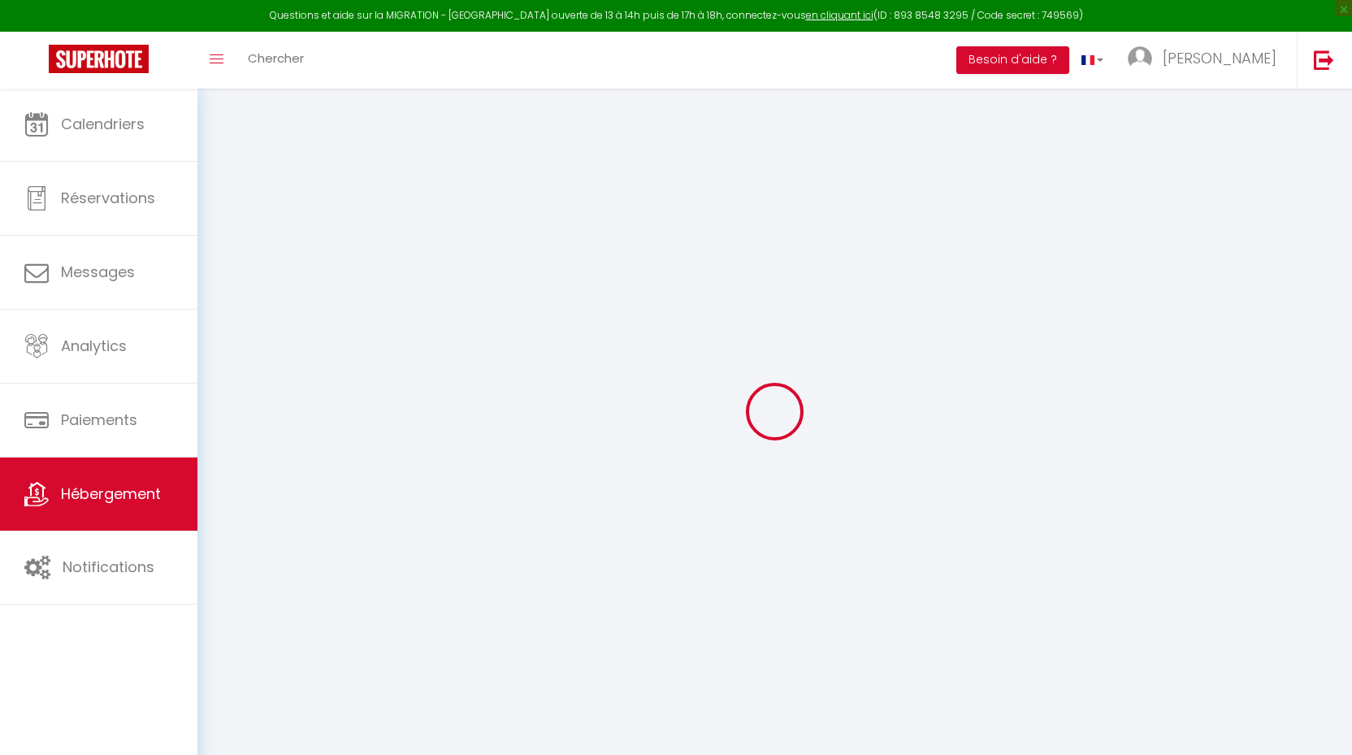
select select
checkbox input "false"
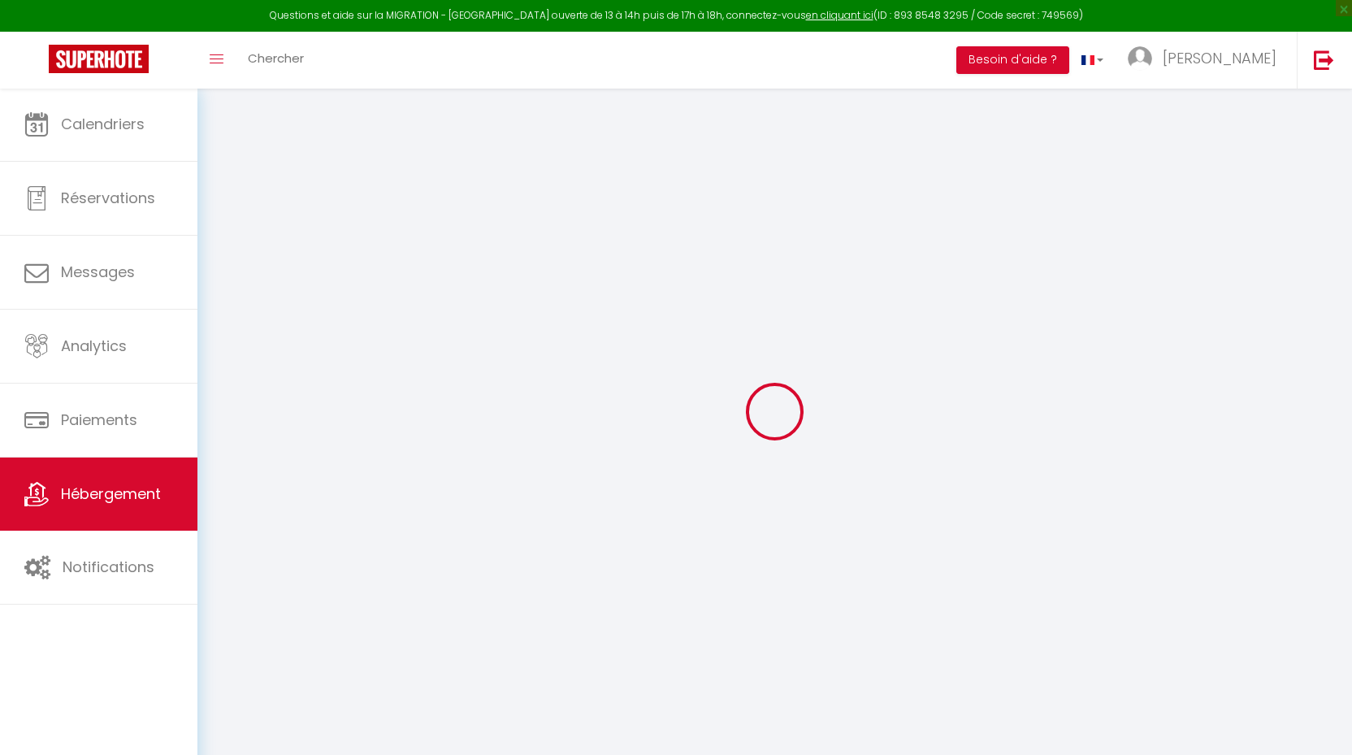
select select "+ 20 %"
select select "+ 40 %"
select select "+ 8 %"
select select "17:00"
select select
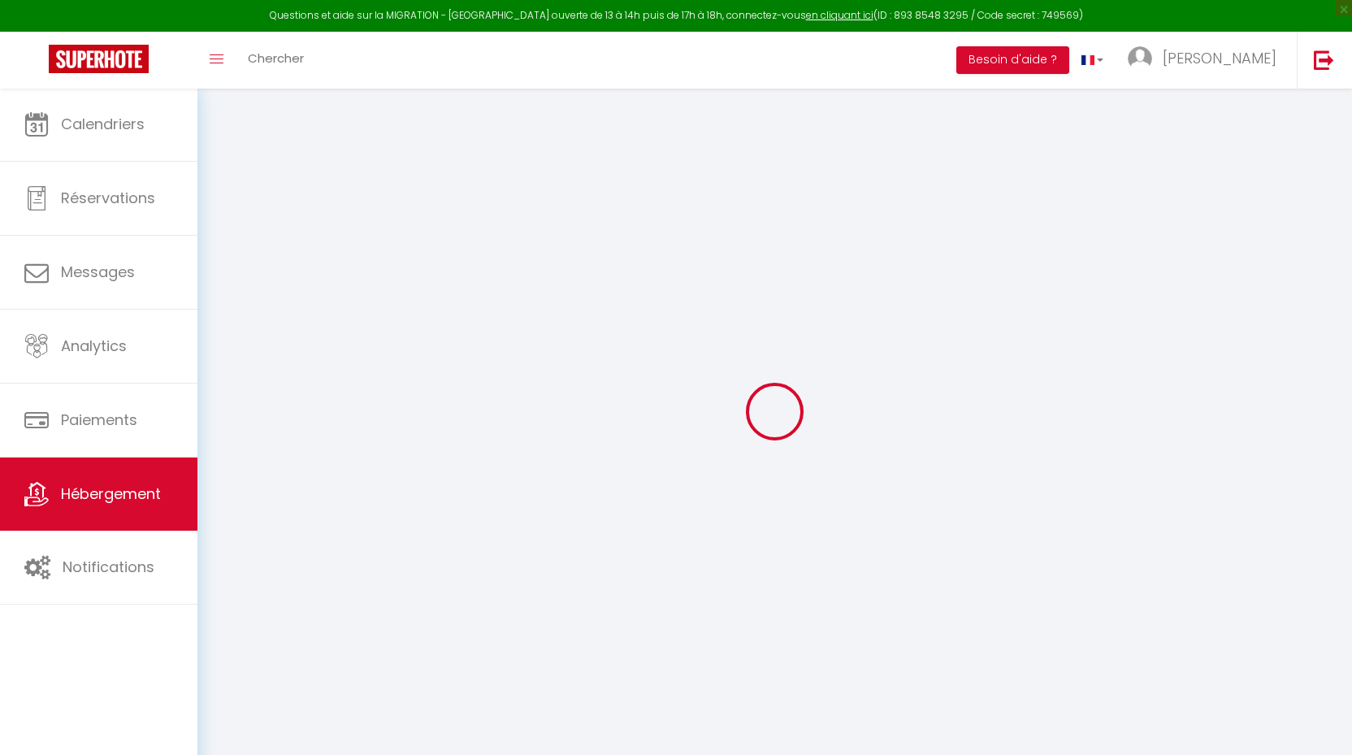
select select "11:00"
select select "30"
select select "120"
select select "270"
select select "EUR"
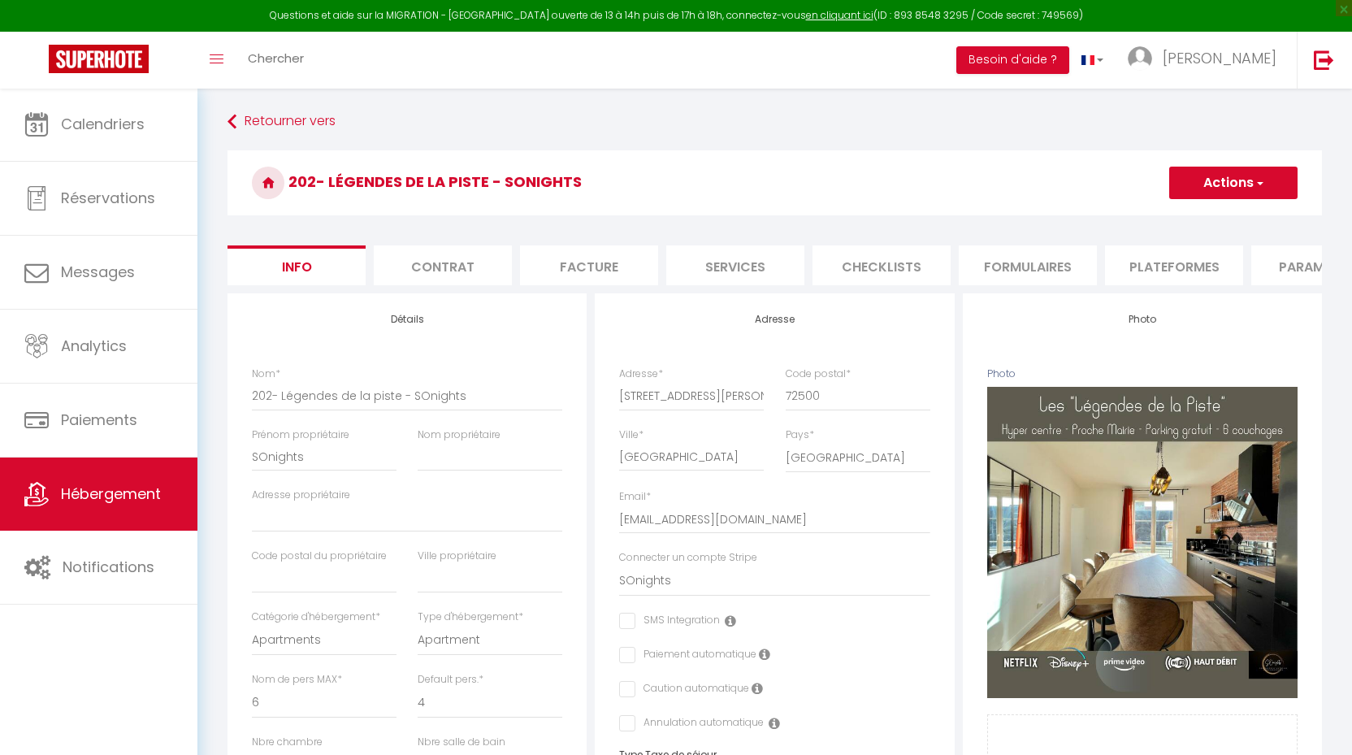
select select
checkbox input "false"
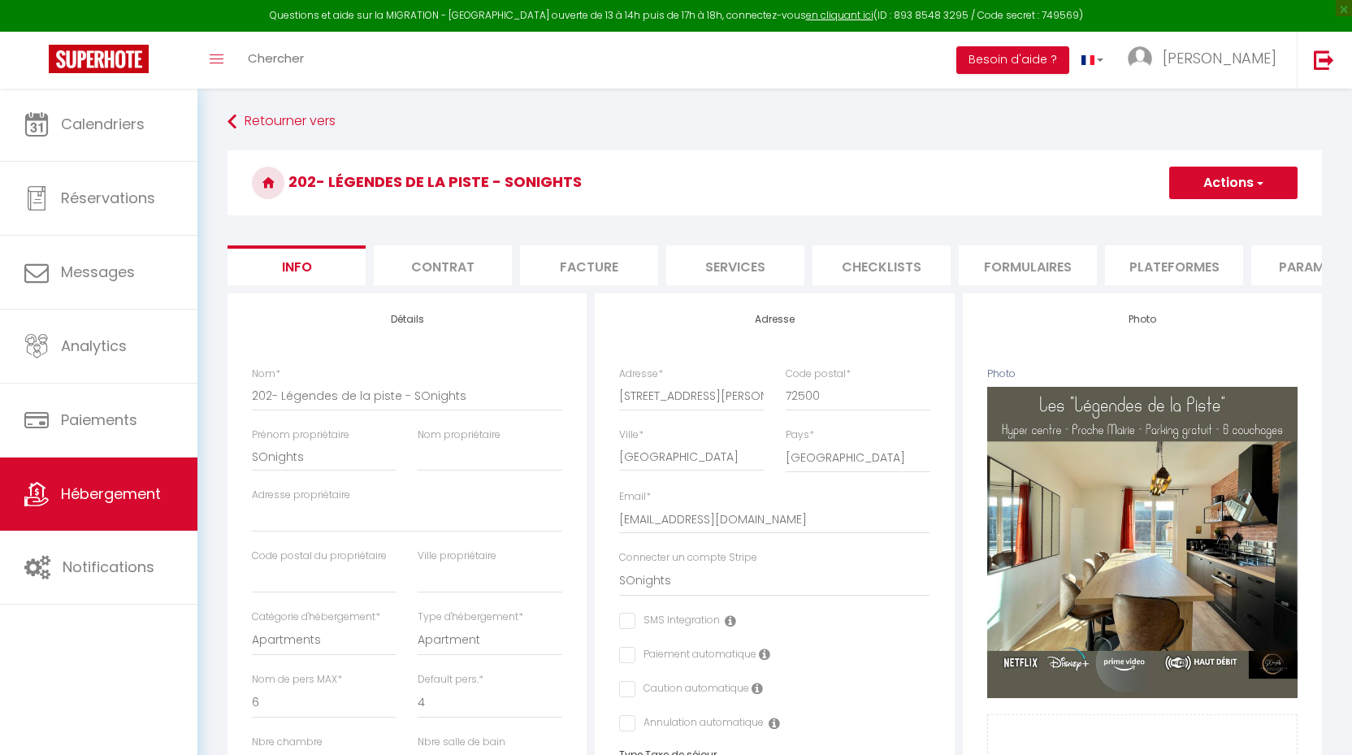
select select "3658-1114460424597238540"
click at [1131, 272] on li "Plateformes" at bounding box center [1174, 265] width 138 height 40
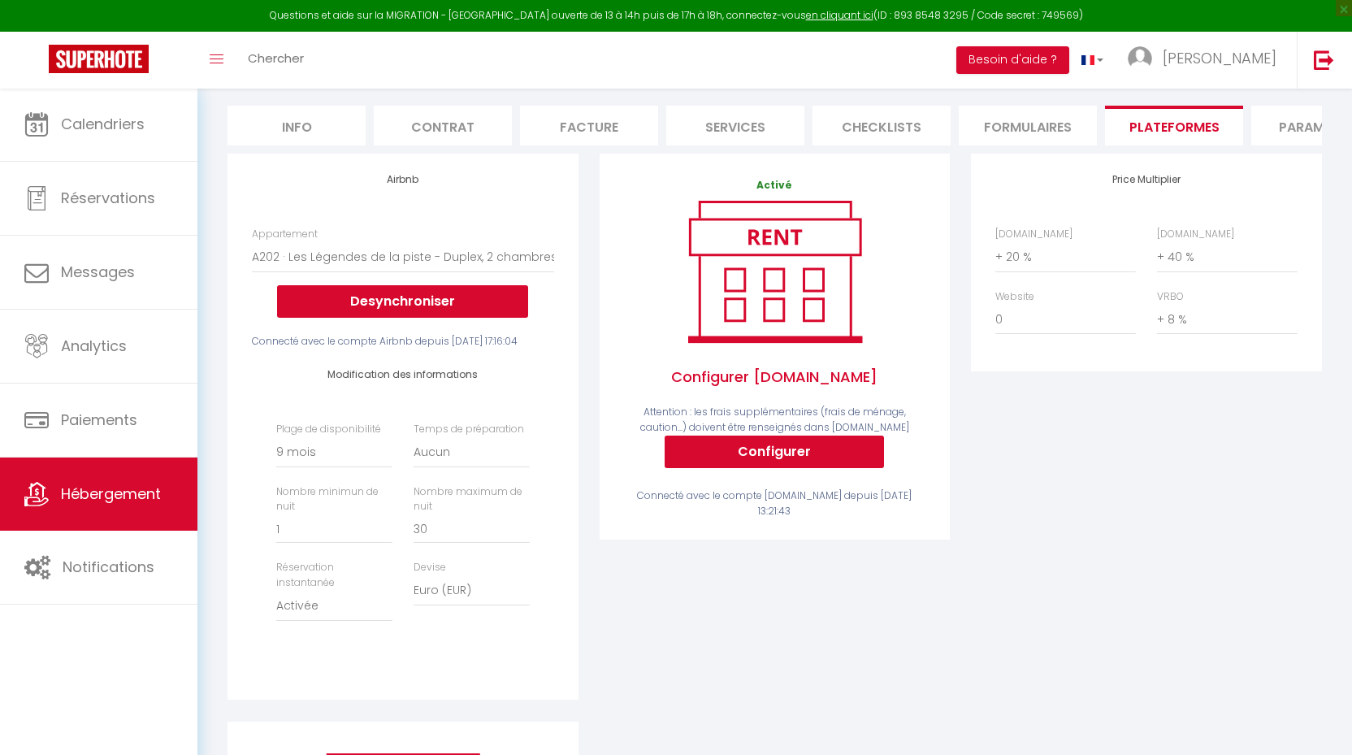
scroll to position [145, 0]
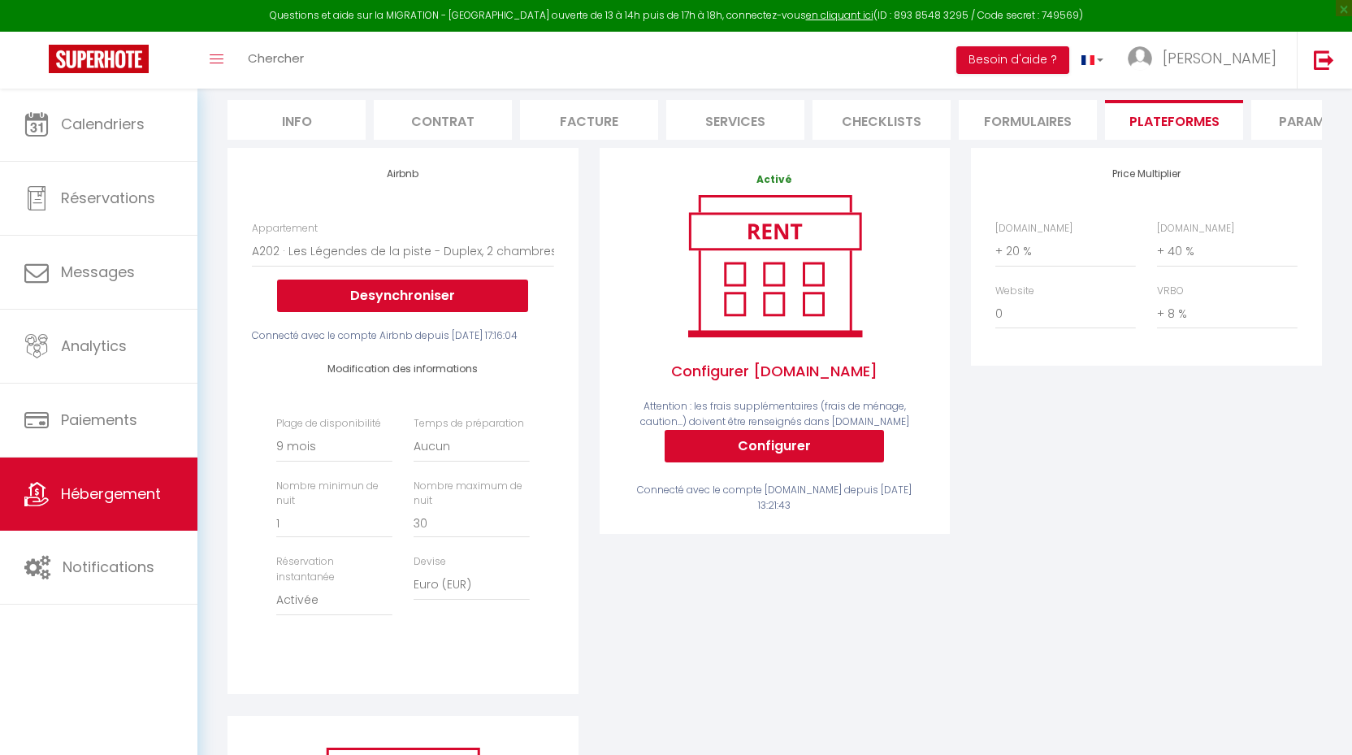
click at [340, 291] on button "Desynchroniser" at bounding box center [402, 295] width 251 height 32
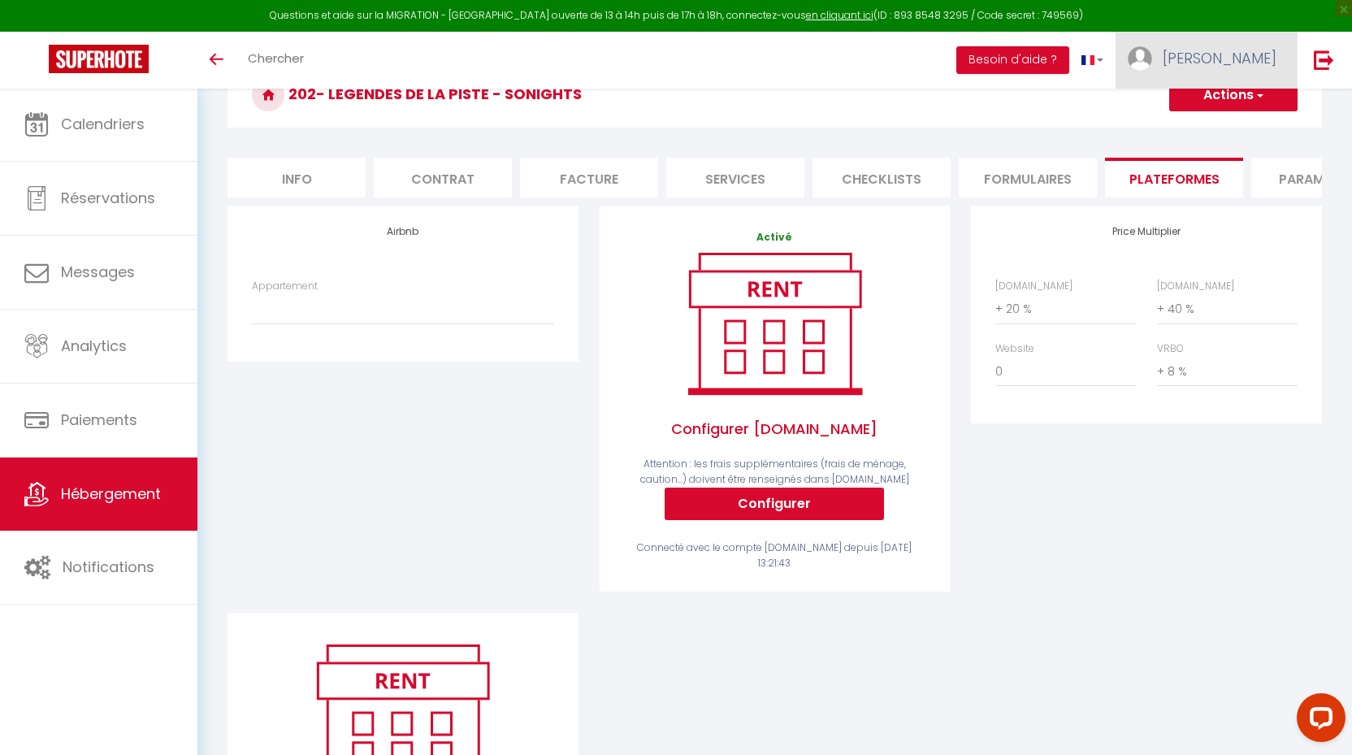
click at [1252, 50] on span "[PERSON_NAME]" at bounding box center [1219, 58] width 114 height 20
click at [1209, 103] on link "Paramètres" at bounding box center [1231, 113] width 120 height 28
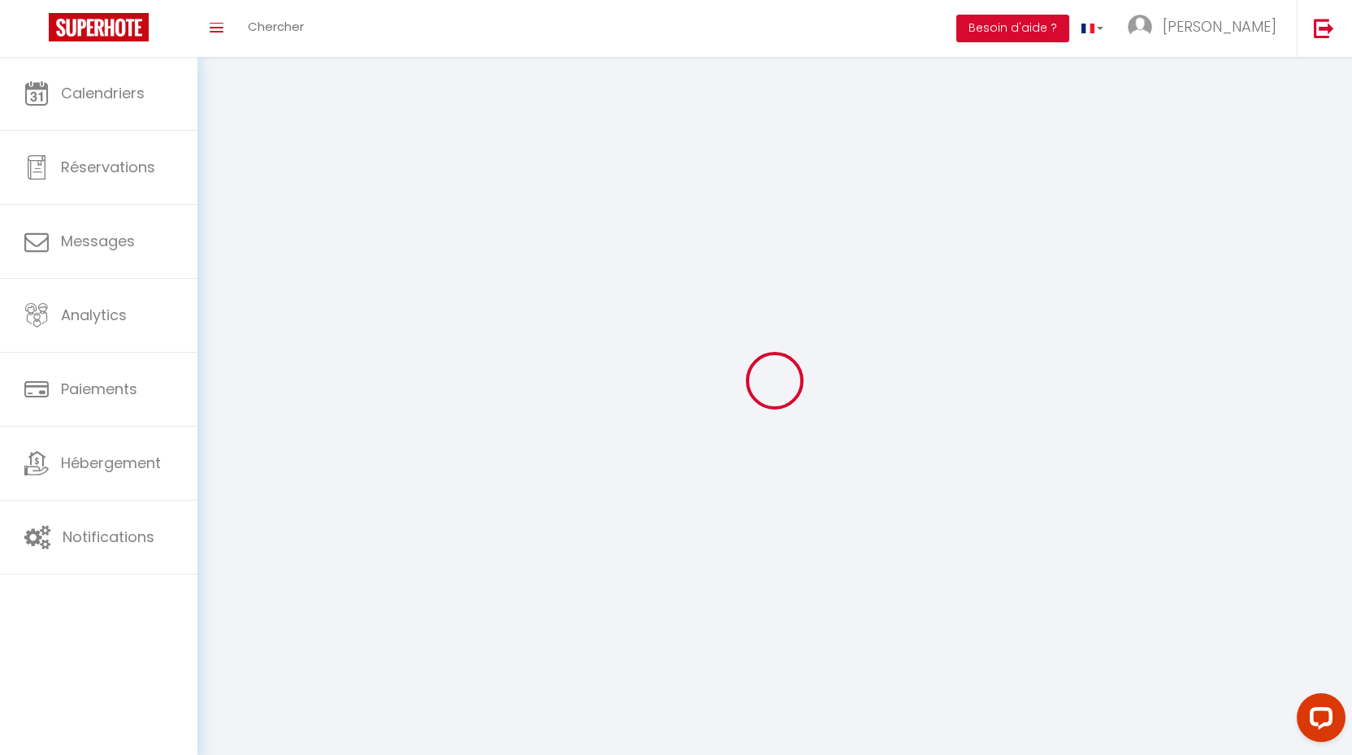
select select
select select "fr"
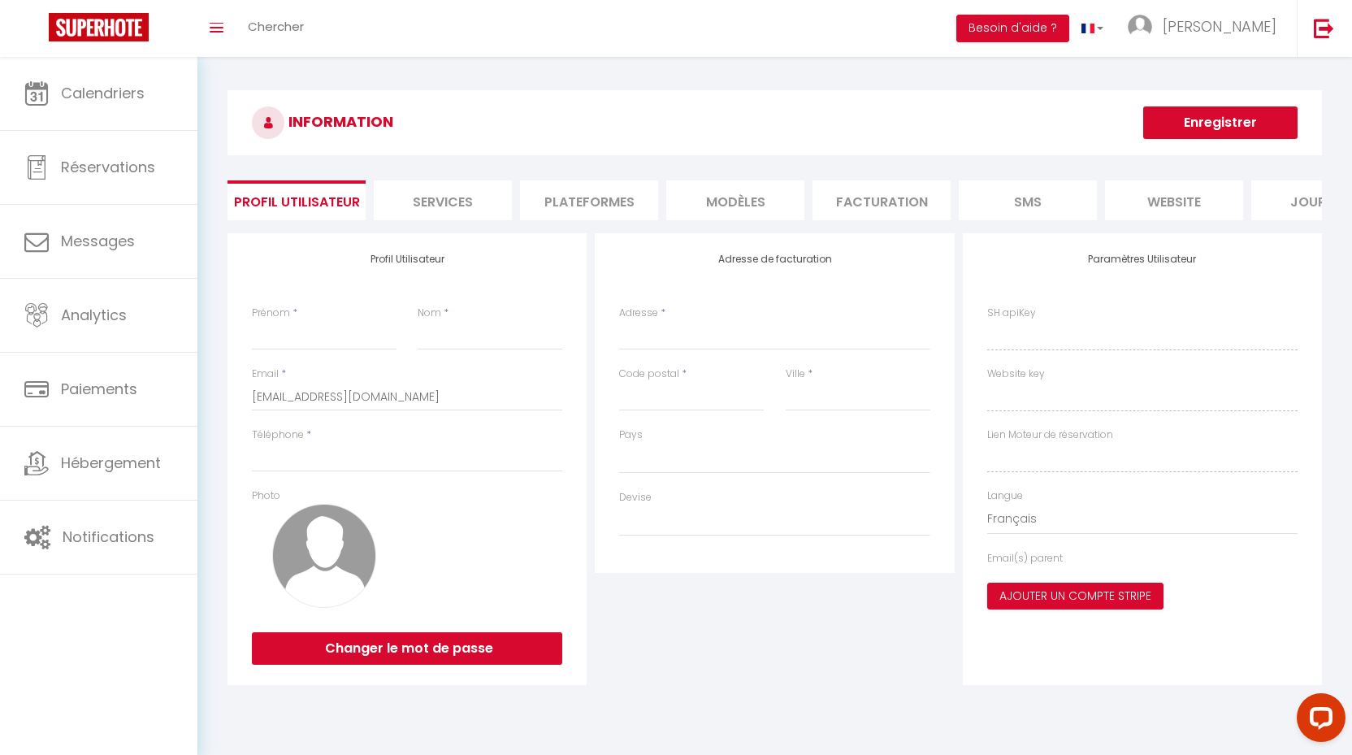
select select
type input "[PERSON_NAME]"
type input "SAUGUES"
type input "0744440124"
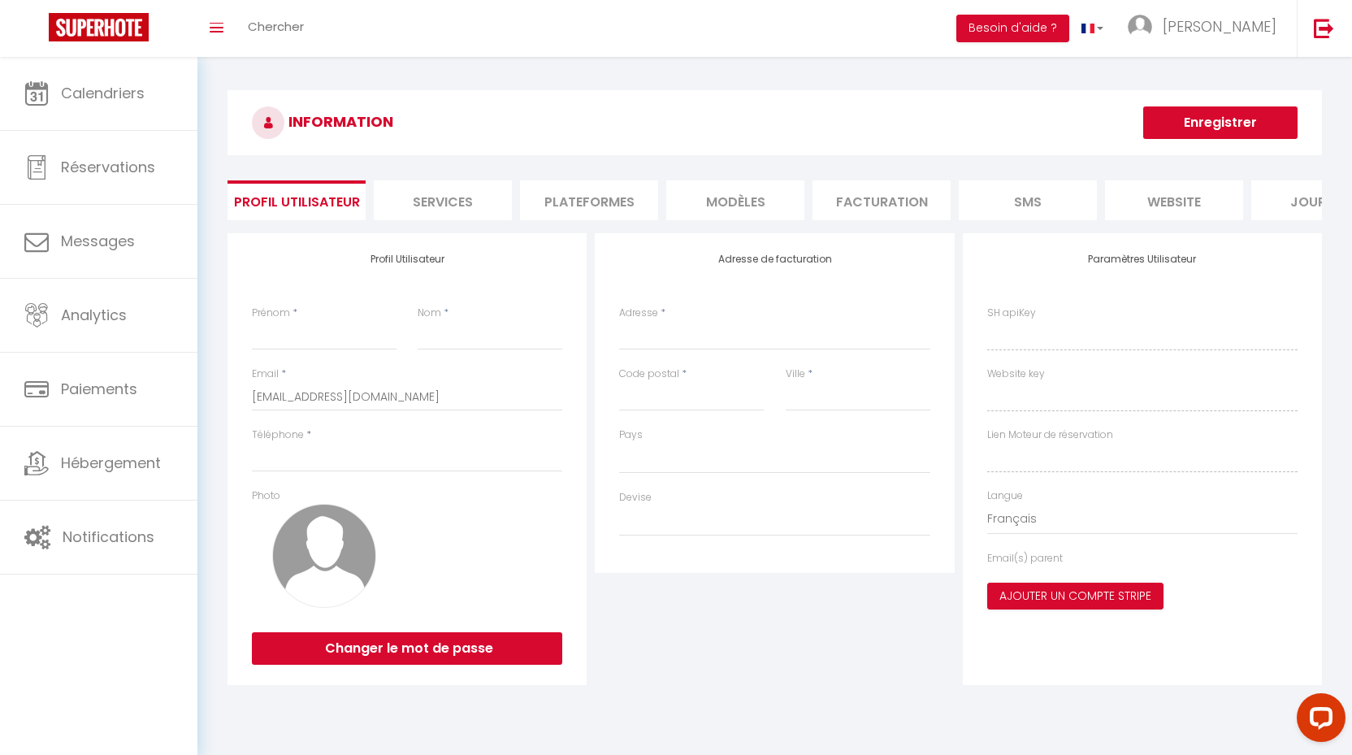
type input "[STREET_ADDRESS]"
type input "91530"
type input "Sermaise"
type input "gwW95yyVhfLeR48y6Men3rR5b"
type input "fZwpXkTW0vOYB1aMlwJxUu2dQ"
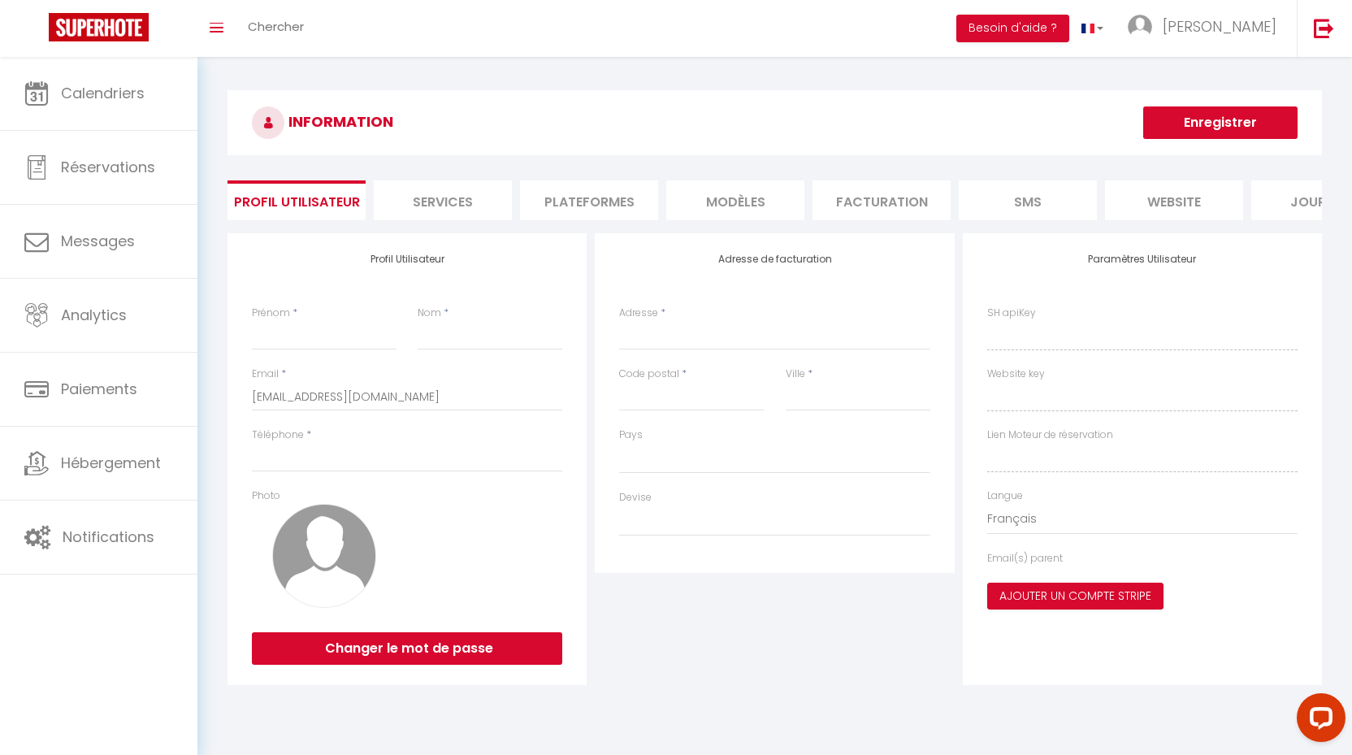
type input "[URL][DOMAIN_NAME]"
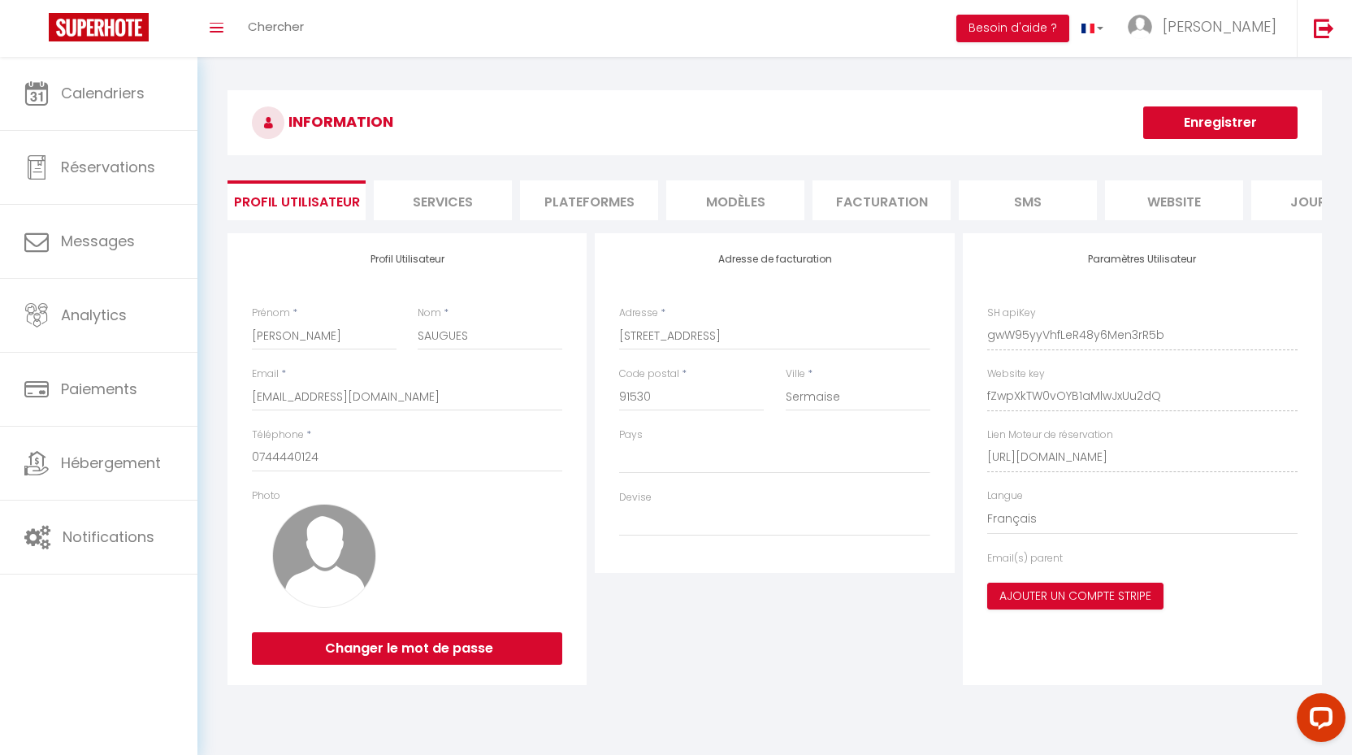
select select "28"
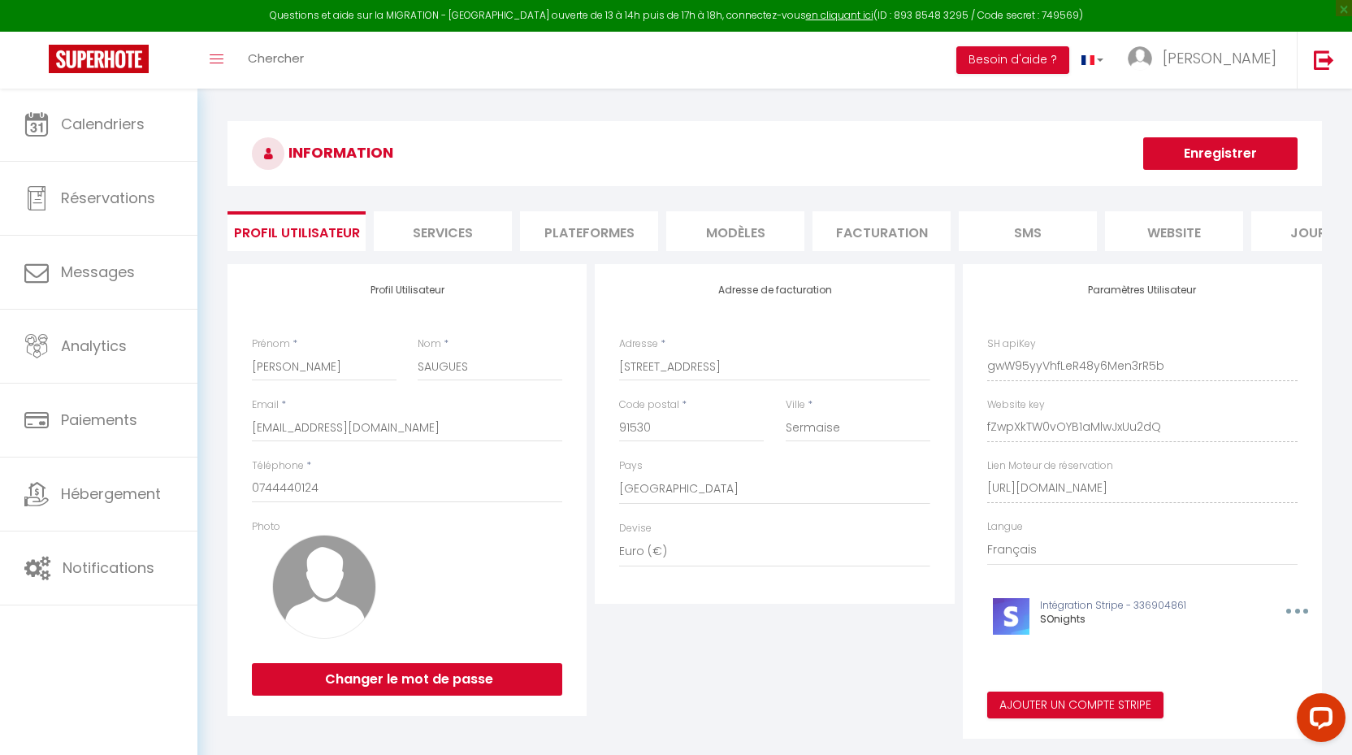
click at [586, 230] on li "Plateformes" at bounding box center [589, 231] width 138 height 40
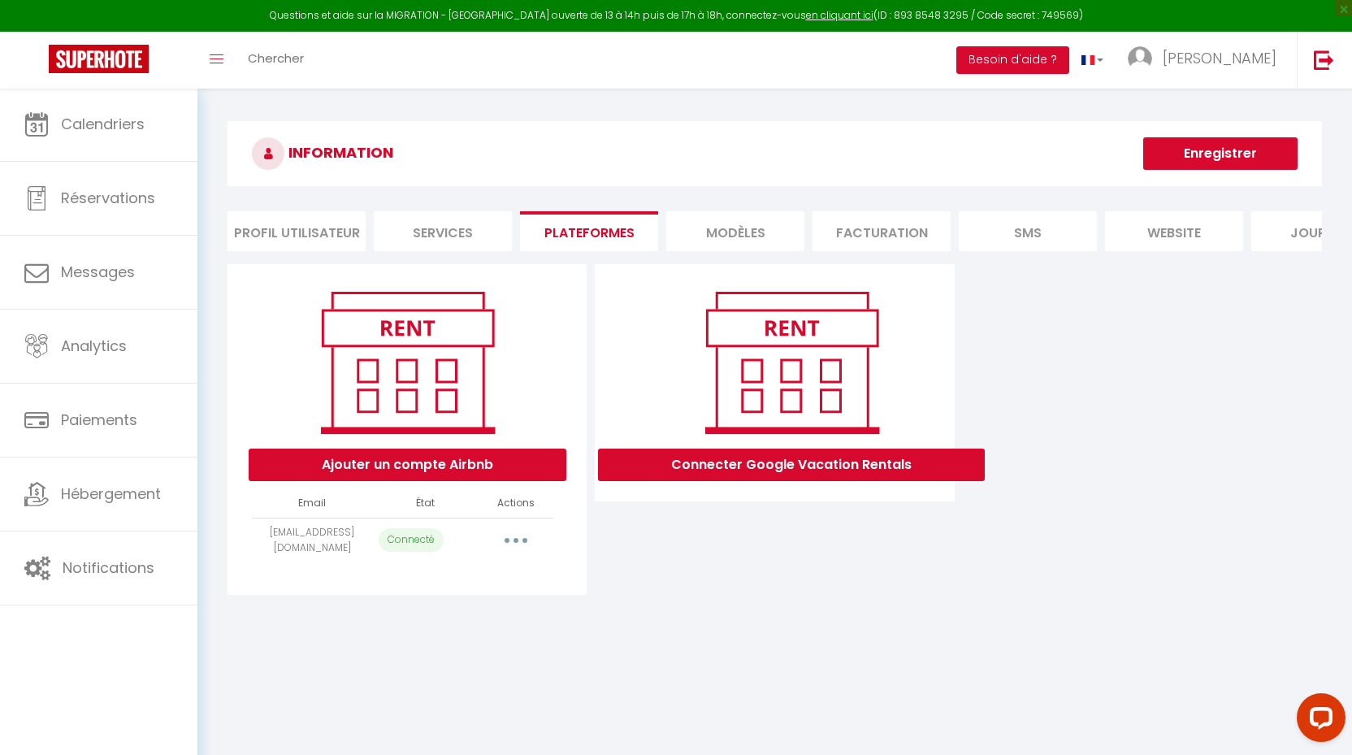
click at [516, 538] on icon "button" at bounding box center [515, 540] width 5 height 5
click at [455, 625] on link "Reconnecter le compte" at bounding box center [444, 635] width 180 height 28
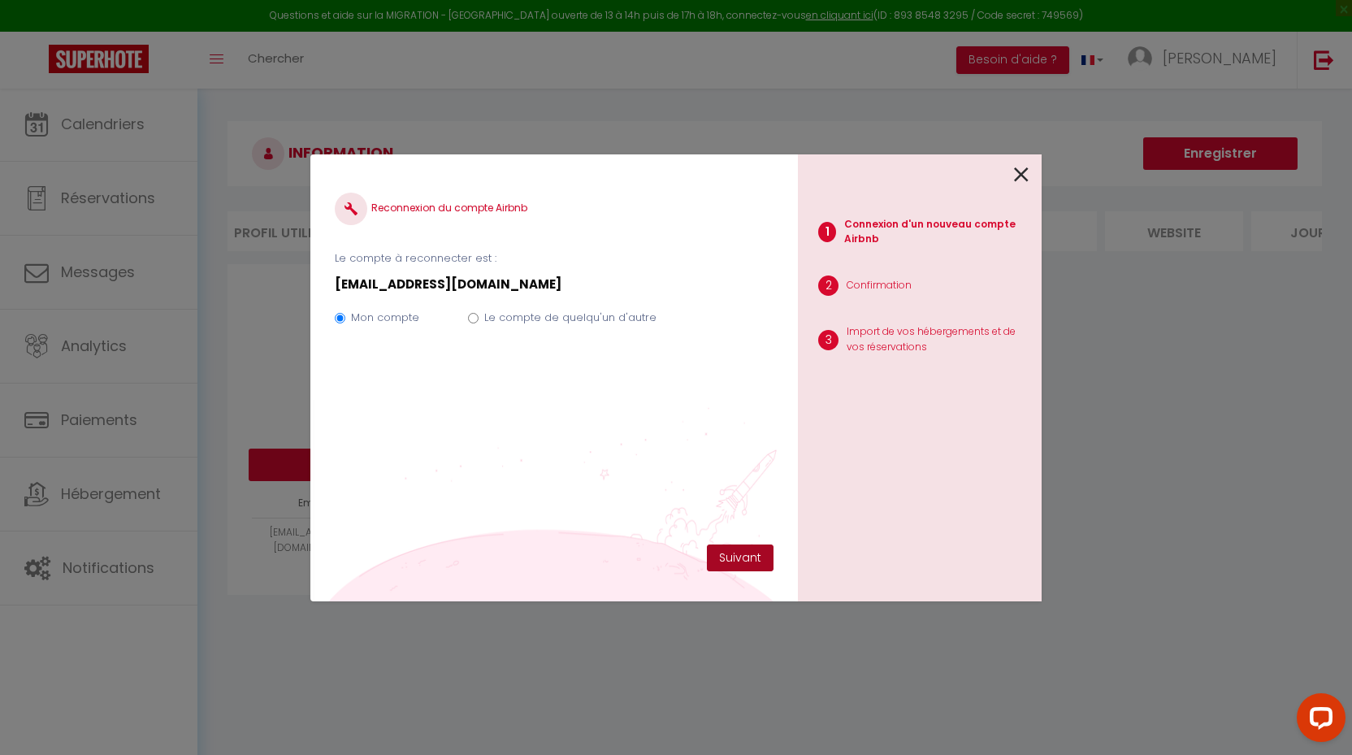
click at [740, 548] on button "Suivant" at bounding box center [740, 558] width 67 height 28
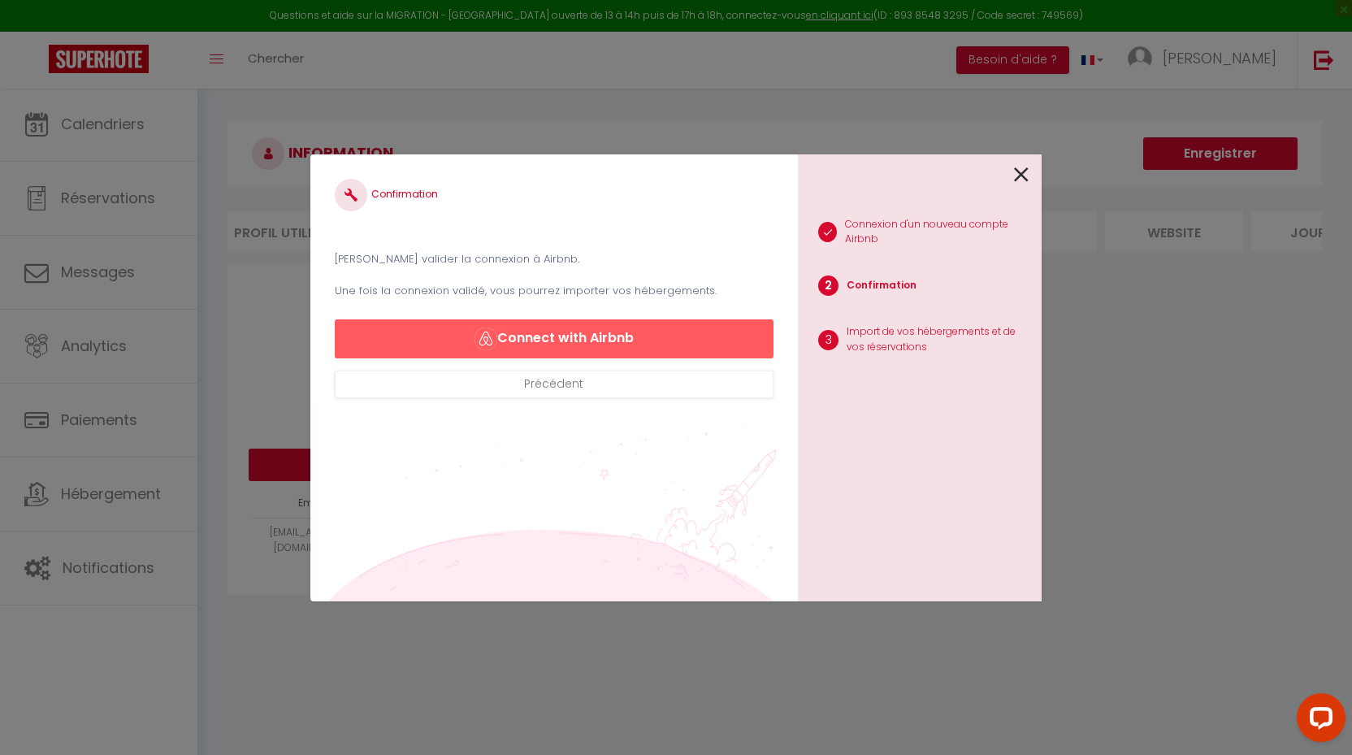
click at [616, 336] on button "Connect with Airbnb" at bounding box center [554, 338] width 439 height 39
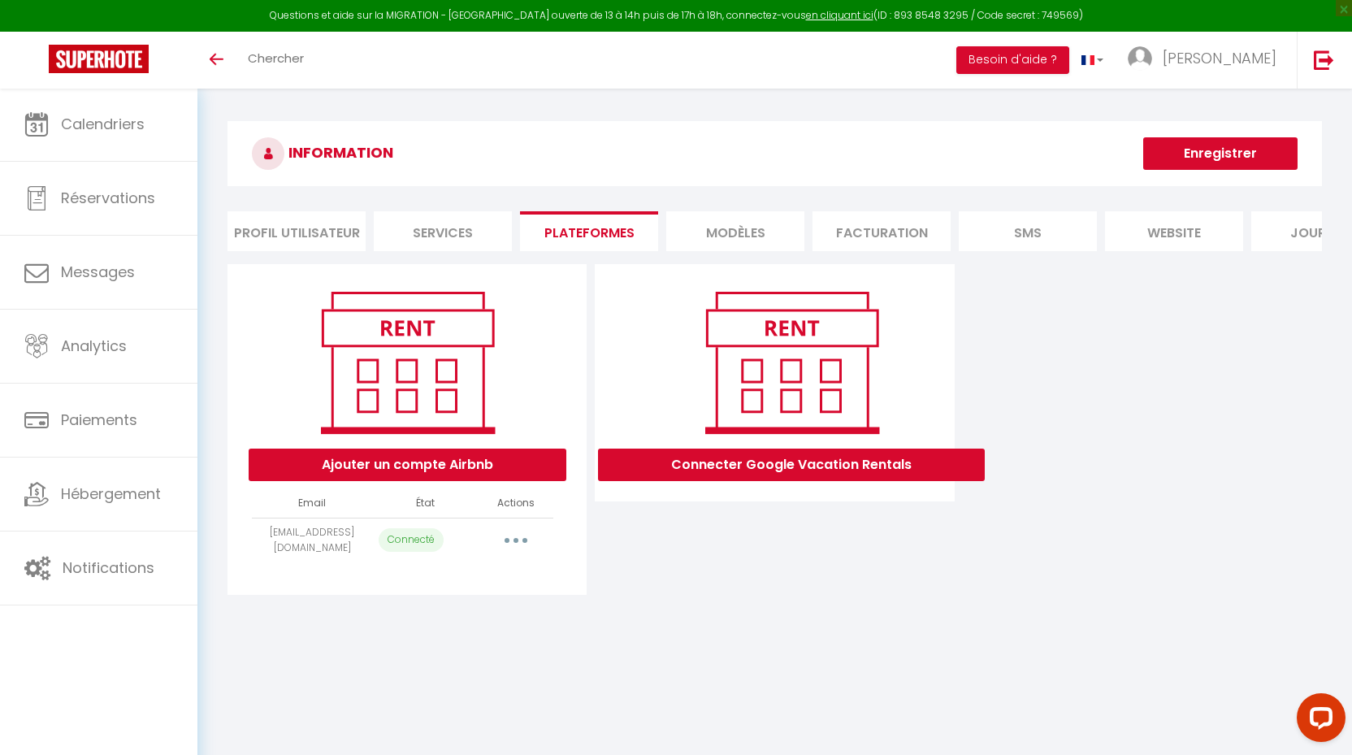
click at [428, 536] on p "Connecté" at bounding box center [410, 540] width 65 height 24
click at [517, 534] on button "button" at bounding box center [515, 540] width 45 height 26
select select "25234"
select select "35936"
select select "35937"
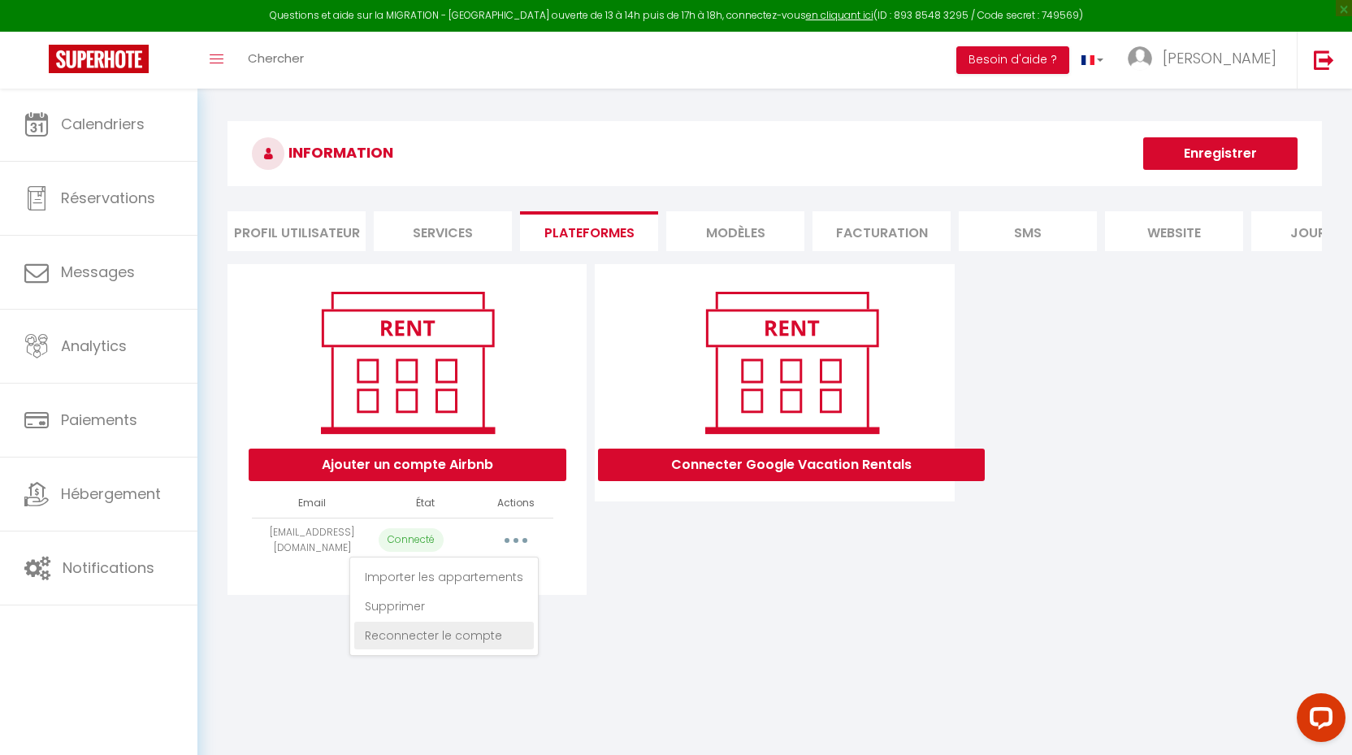
select select "36252"
select select
select select "45570"
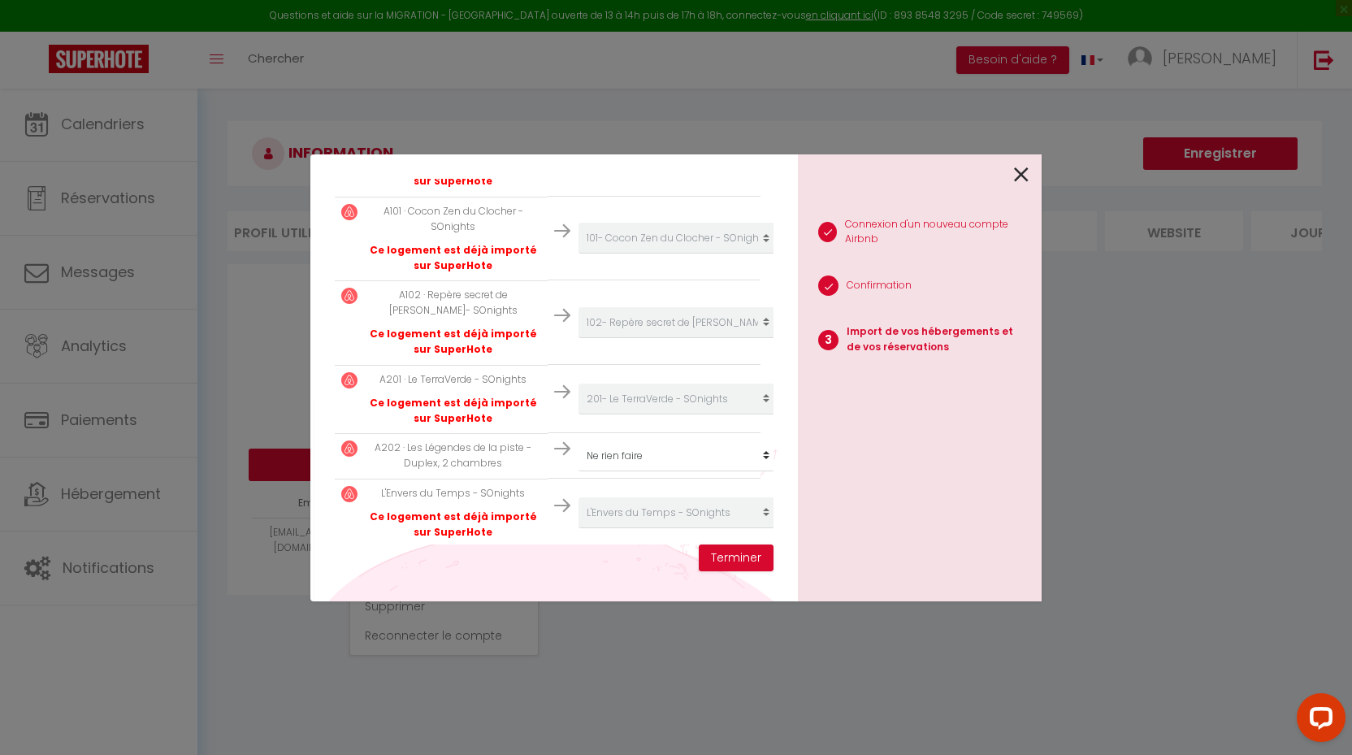
scroll to position [383, 0]
select select "36260"
click at [745, 562] on button "Terminer" at bounding box center [736, 558] width 75 height 28
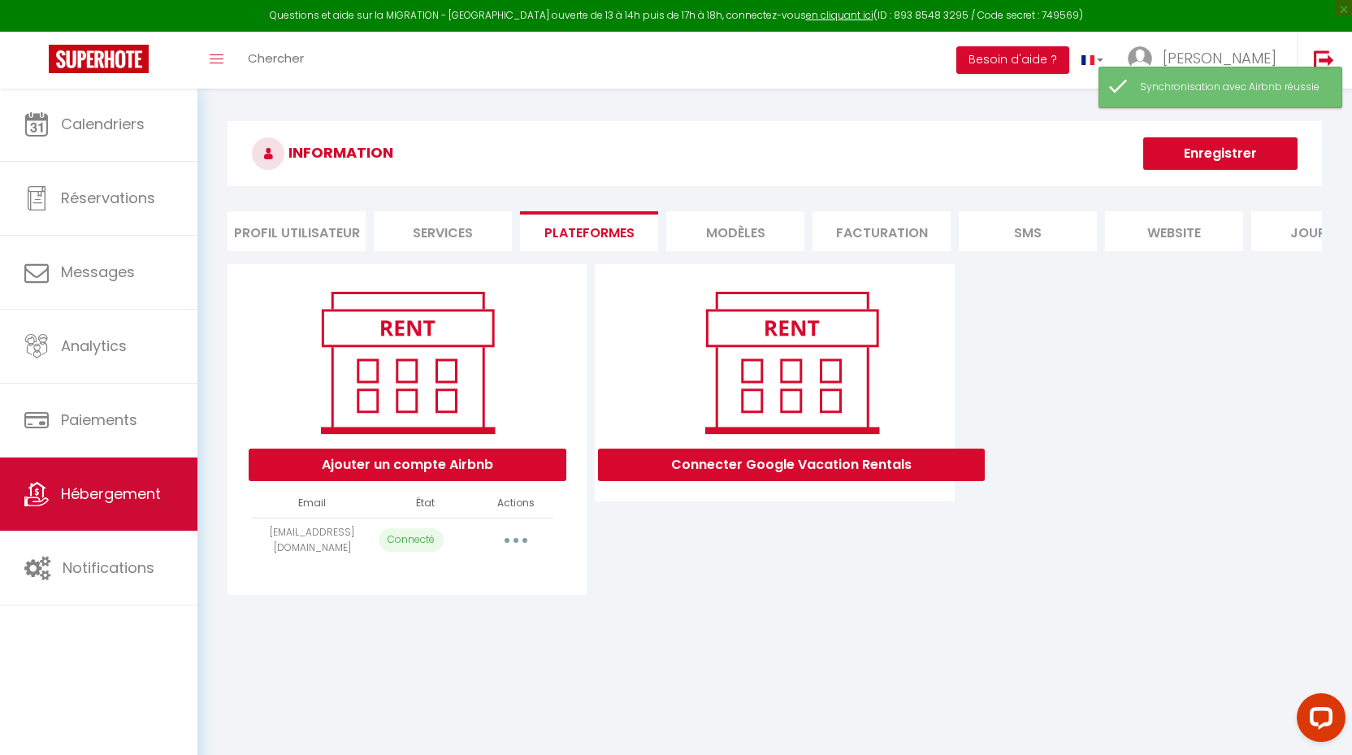
click at [121, 493] on span "Hébergement" at bounding box center [111, 493] width 100 height 20
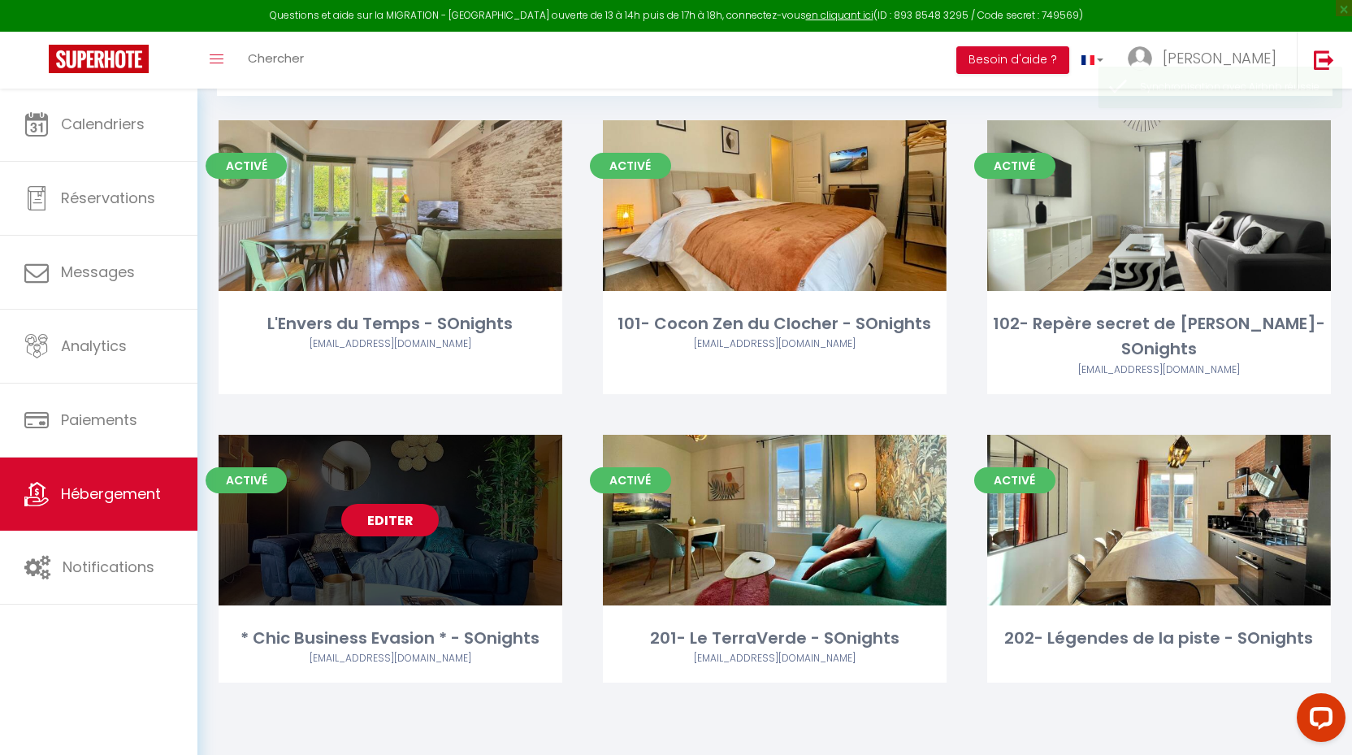
scroll to position [88, 0]
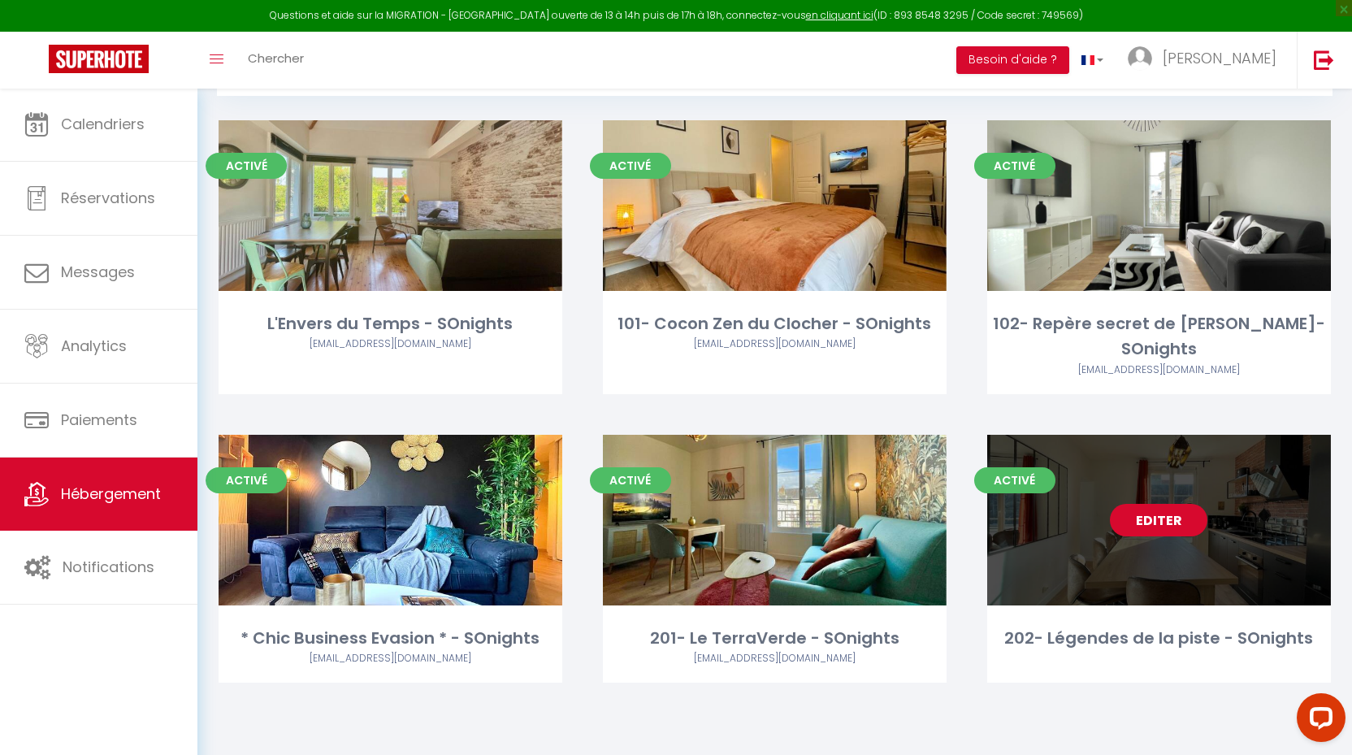
click at [1144, 504] on link "Editer" at bounding box center [1158, 520] width 97 height 32
click at [1176, 504] on link "Editer" at bounding box center [1158, 520] width 97 height 32
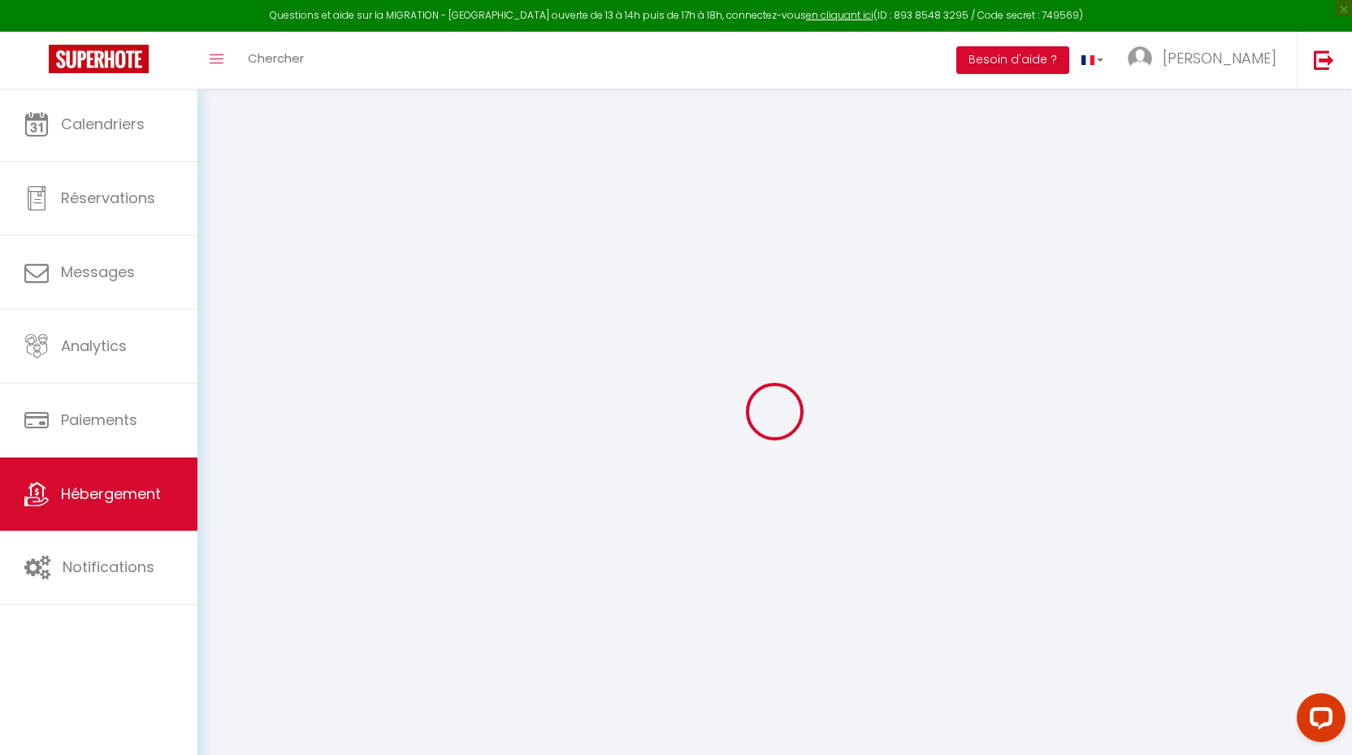
select select
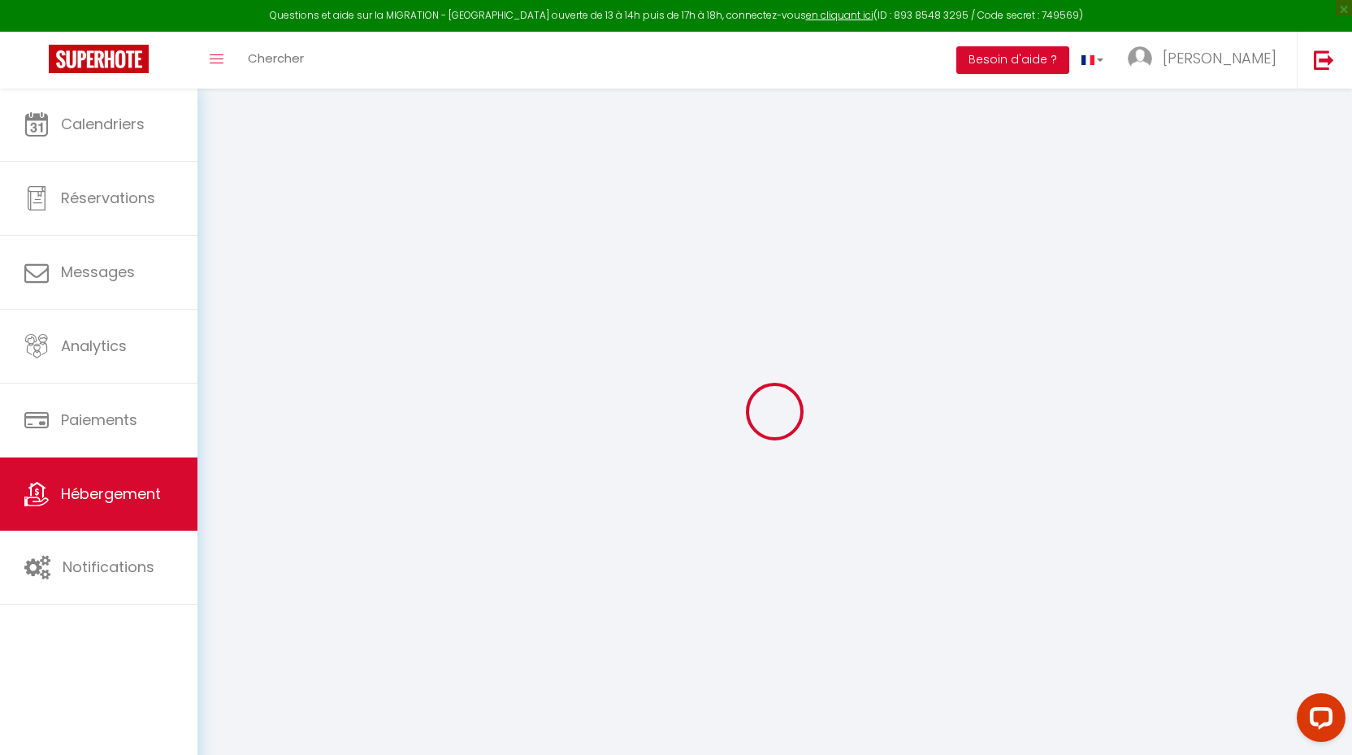
select select
checkbox input "false"
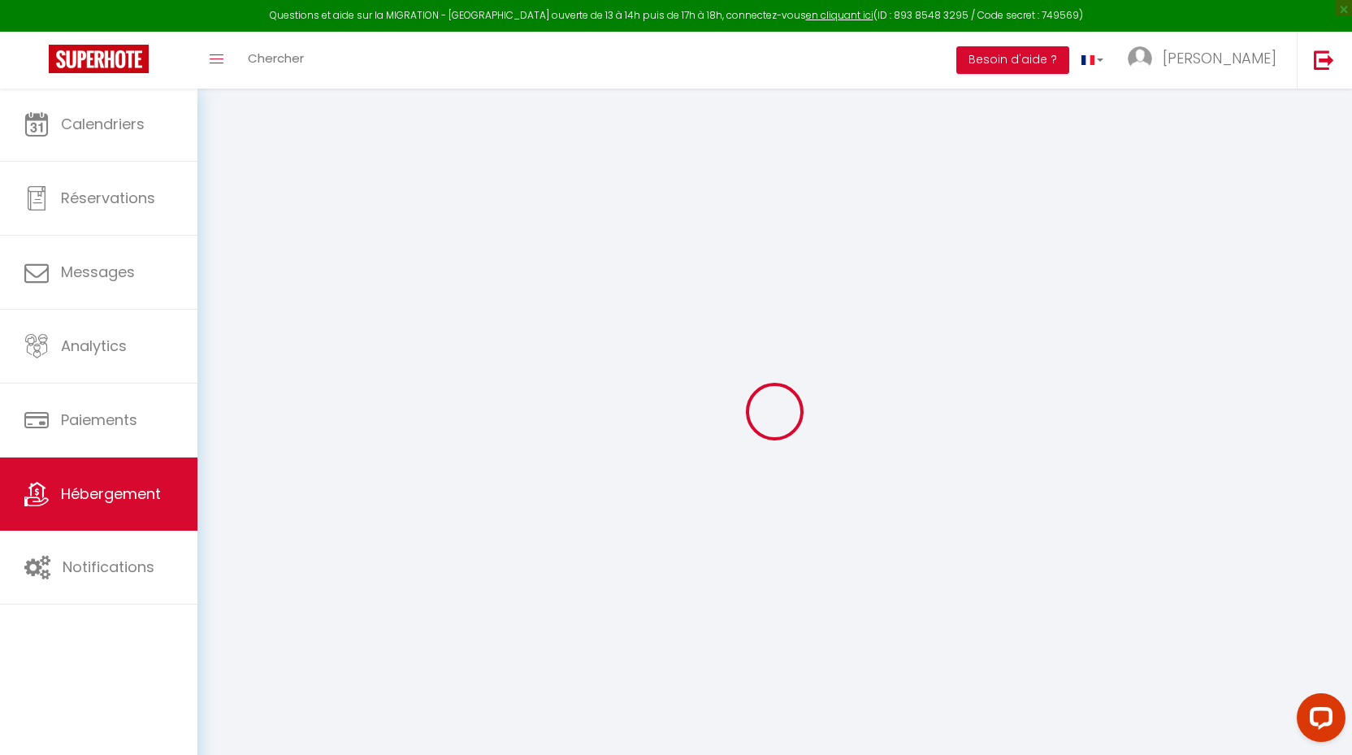
select select
type input "202- Légendes de la piste - SOnights"
type input "SOnights"
select select "6"
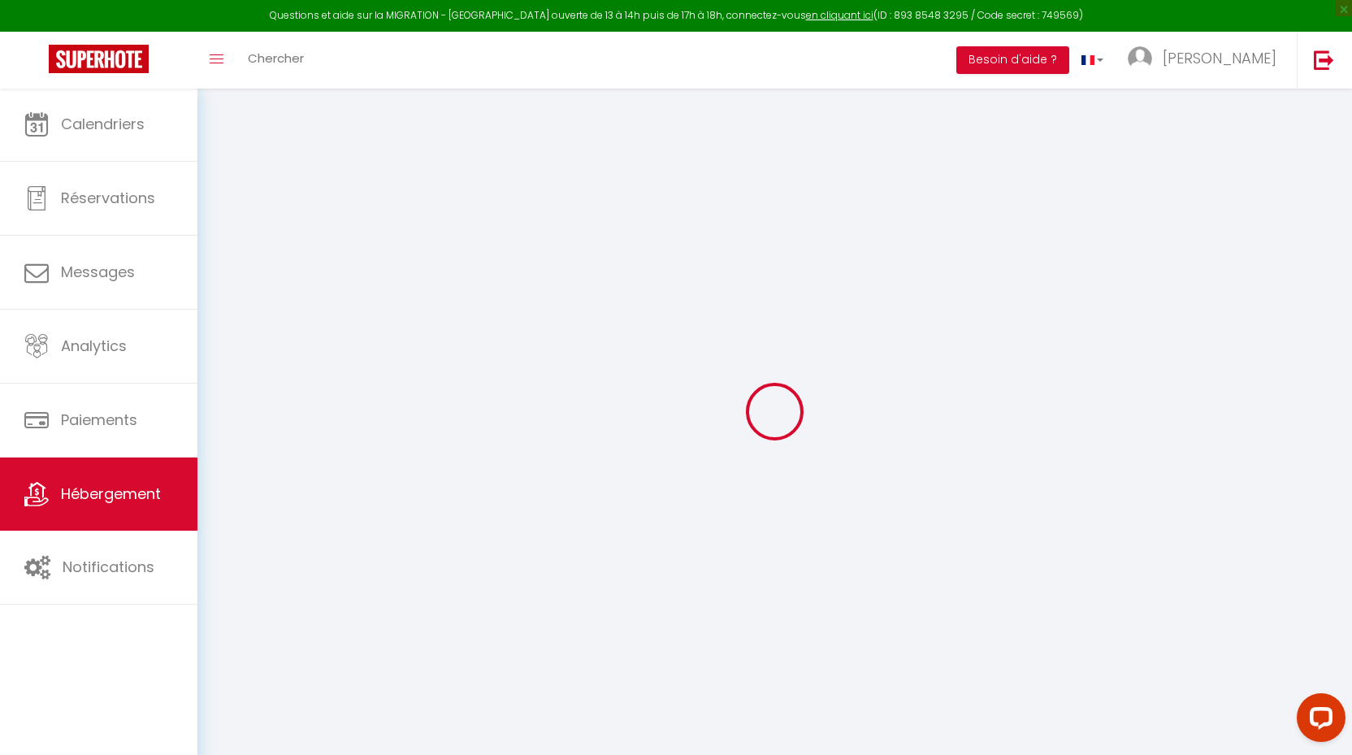
select select "4"
select select "2"
type input "62"
type input "5"
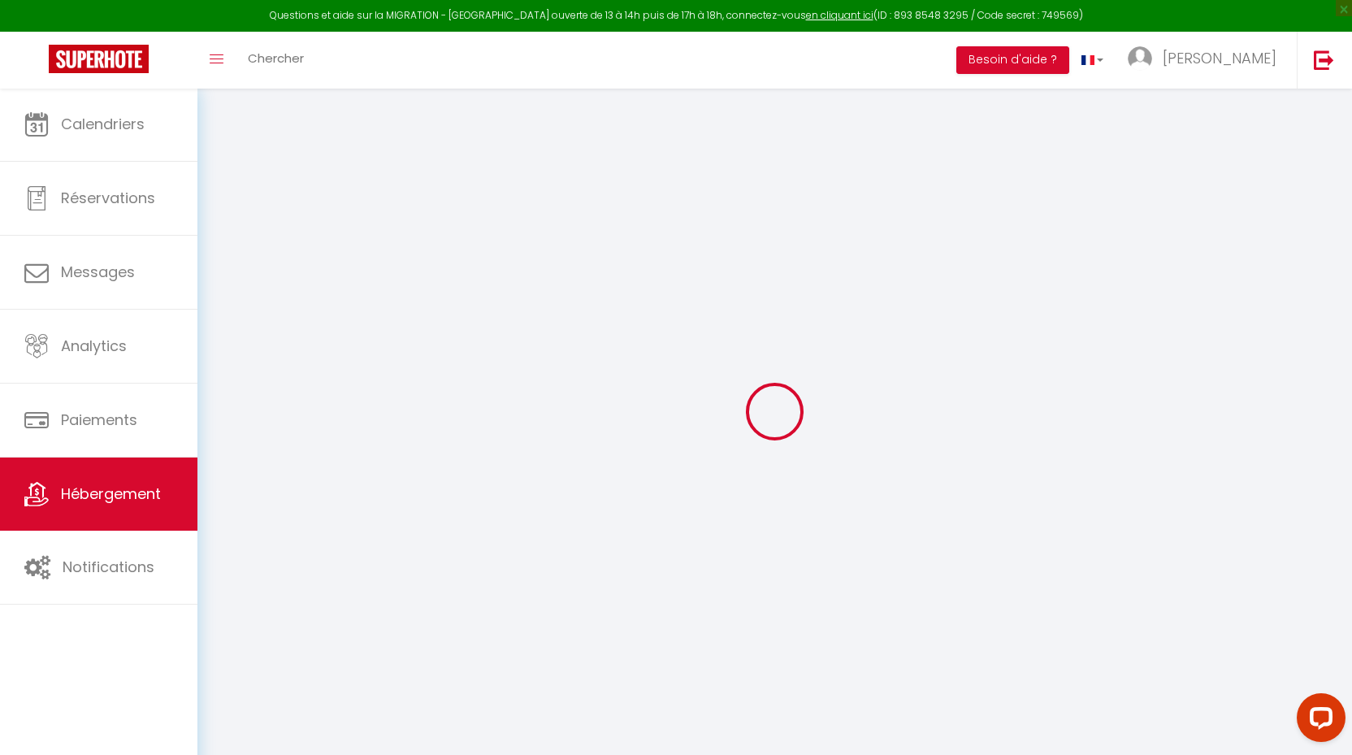
type input "58"
type input "0.80"
type input "500"
select select
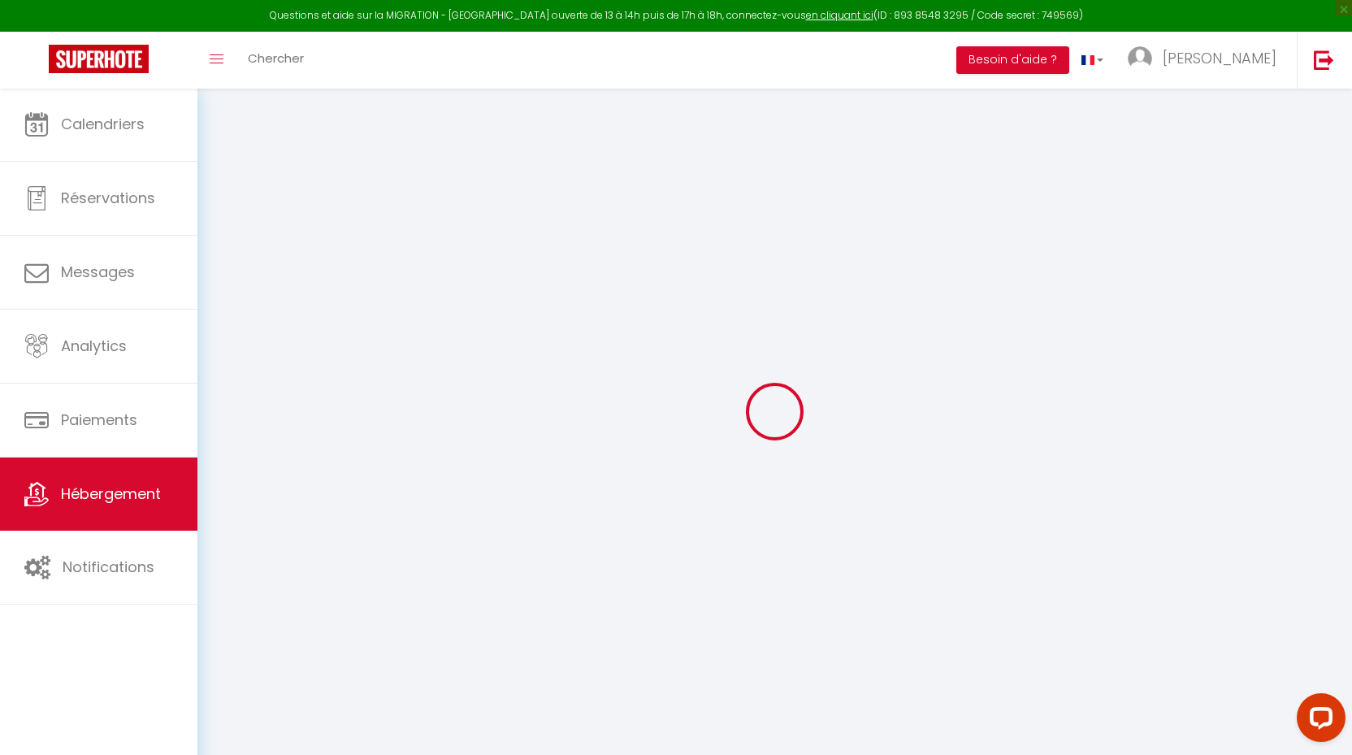
select select
type input "[STREET_ADDRESS][PERSON_NAME]"
type input "72500"
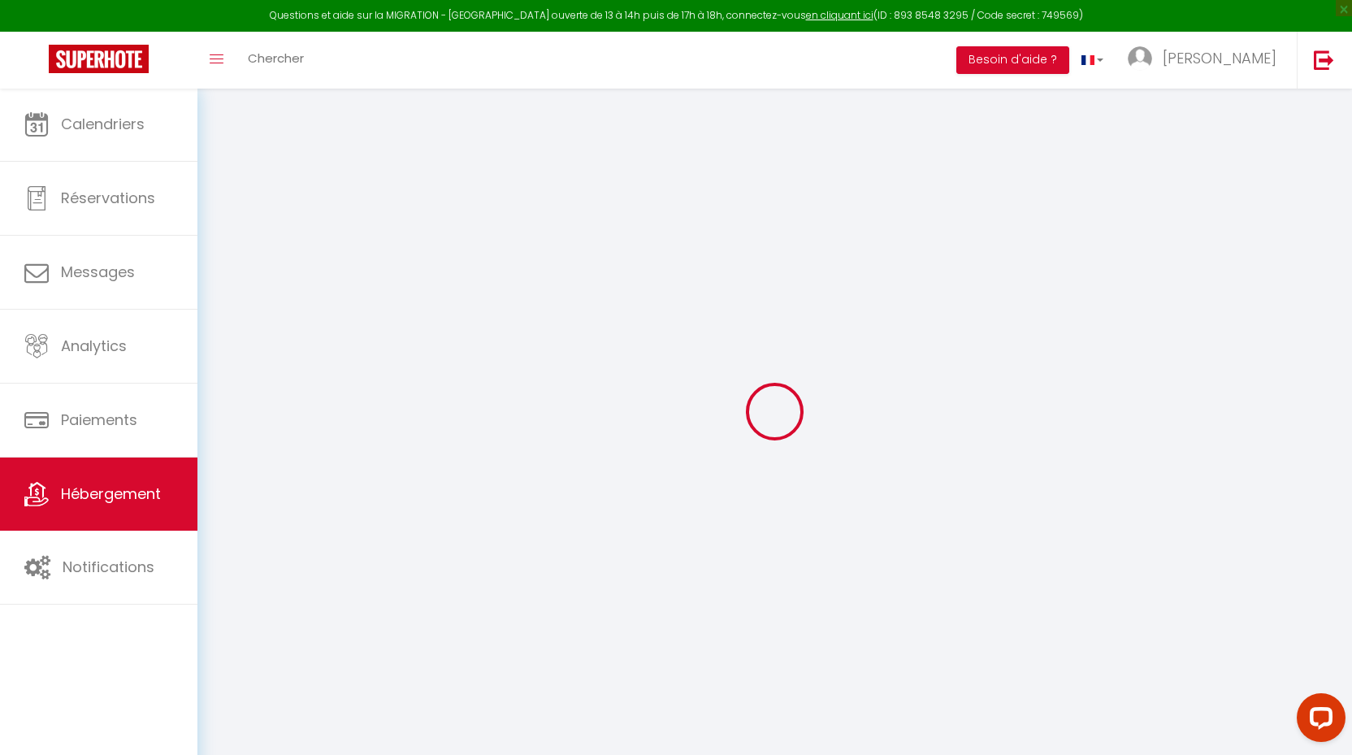
type input "[GEOGRAPHIC_DATA]"
type input "[EMAIL_ADDRESS][DOMAIN_NAME]"
select select "5057"
checkbox input "false"
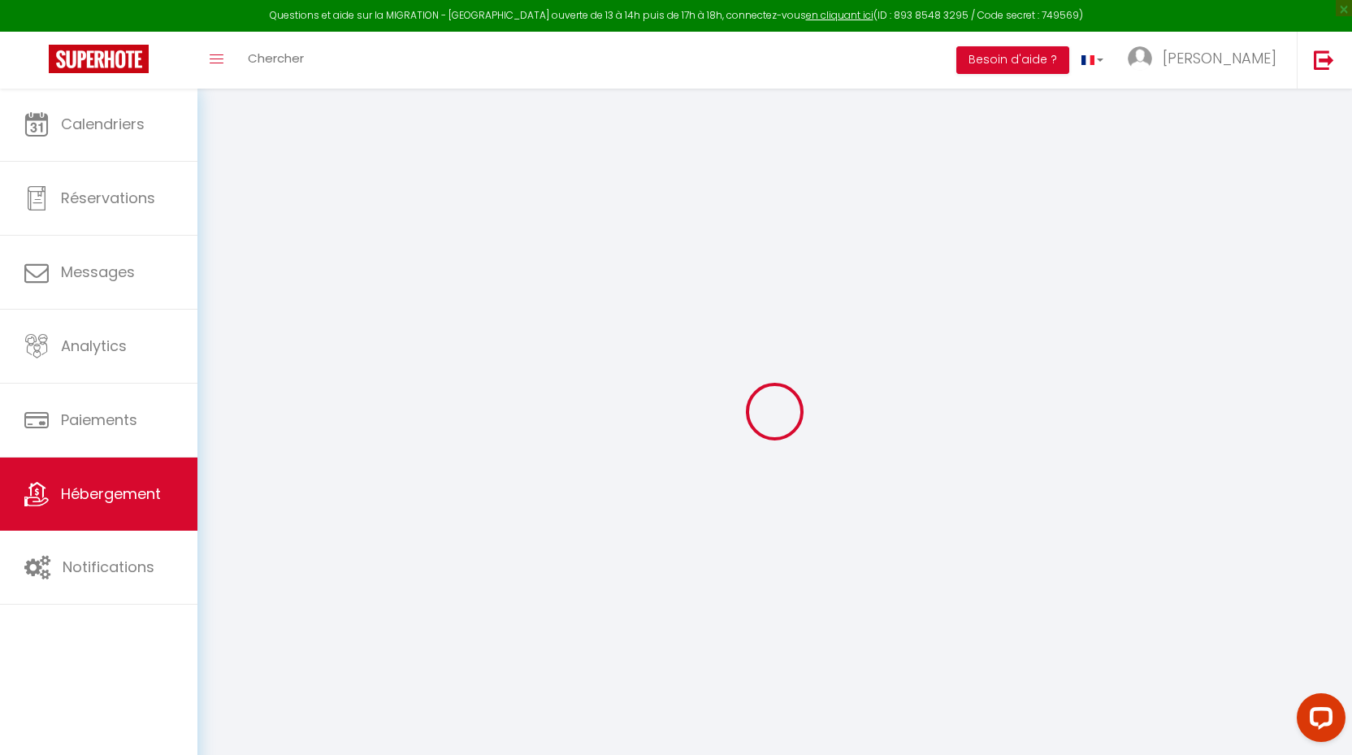
checkbox input "false"
type input "0"
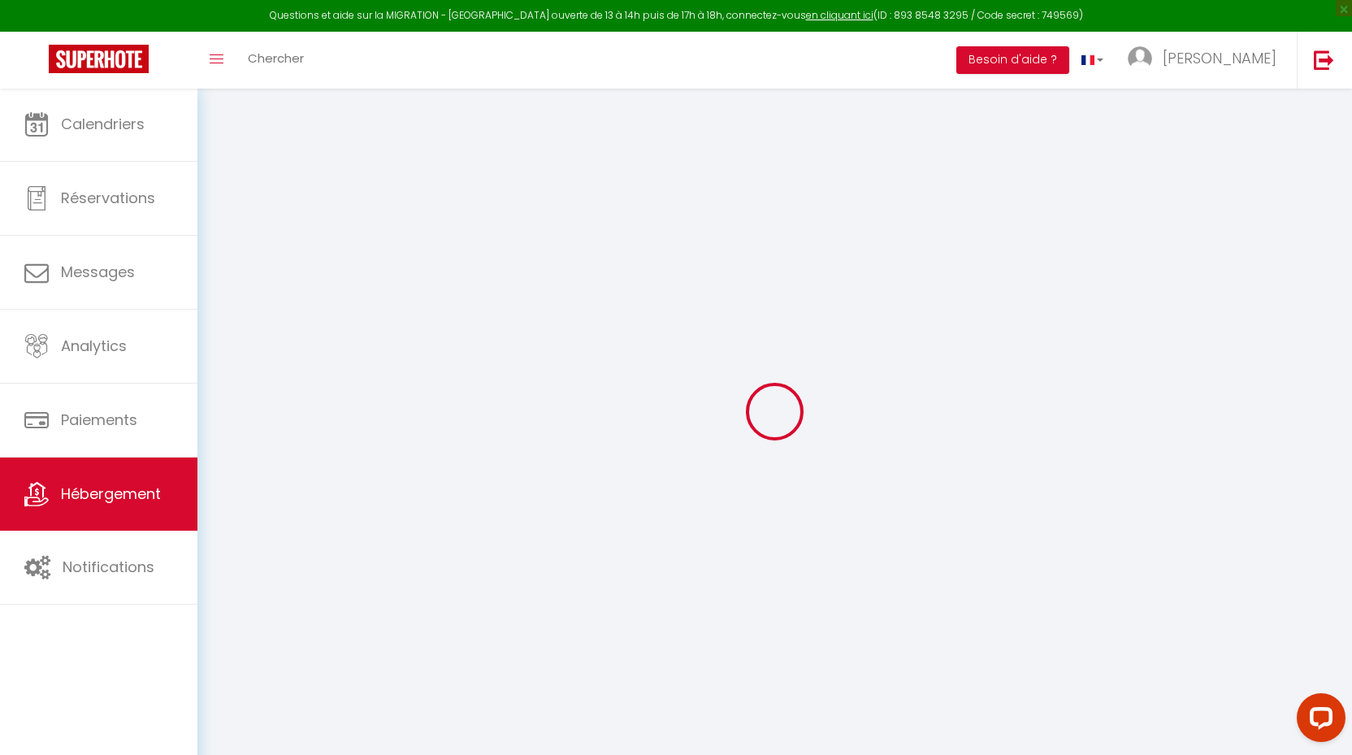
type input "0"
select select
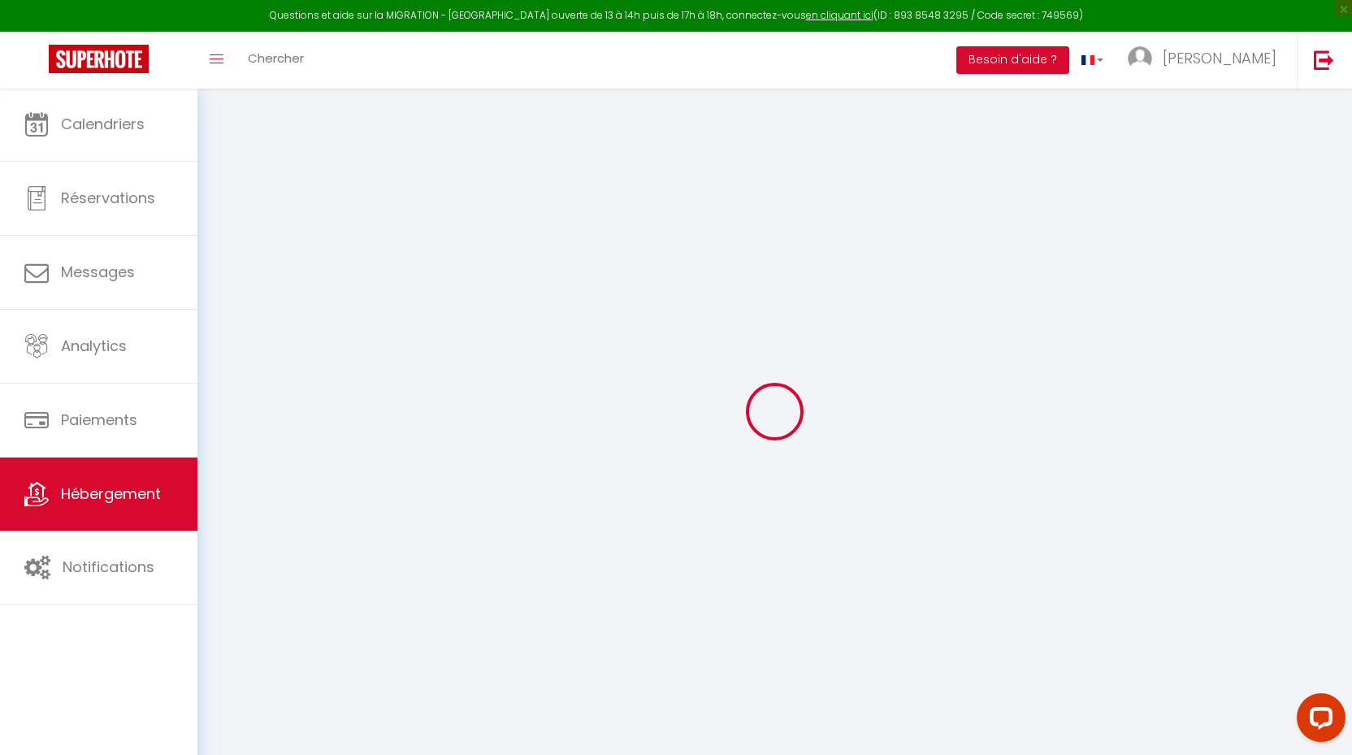
select select
checkbox input "false"
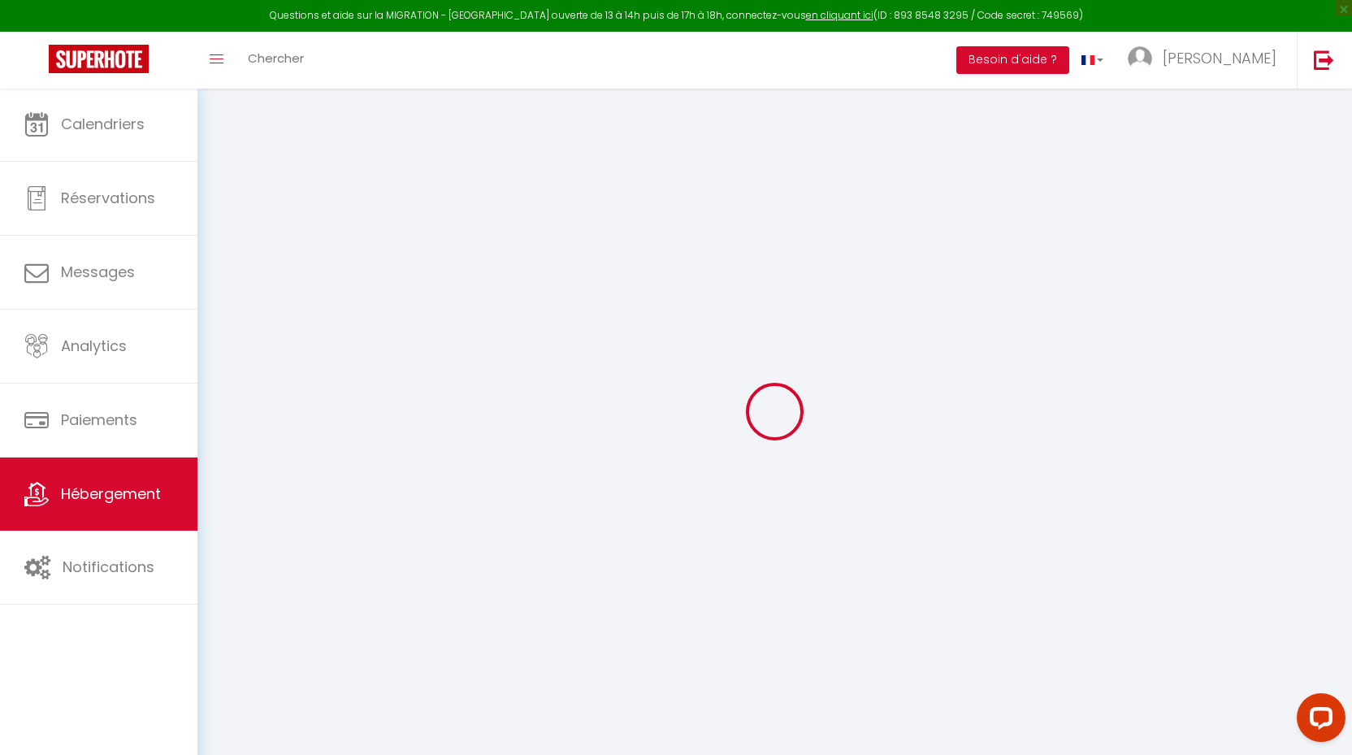
select select
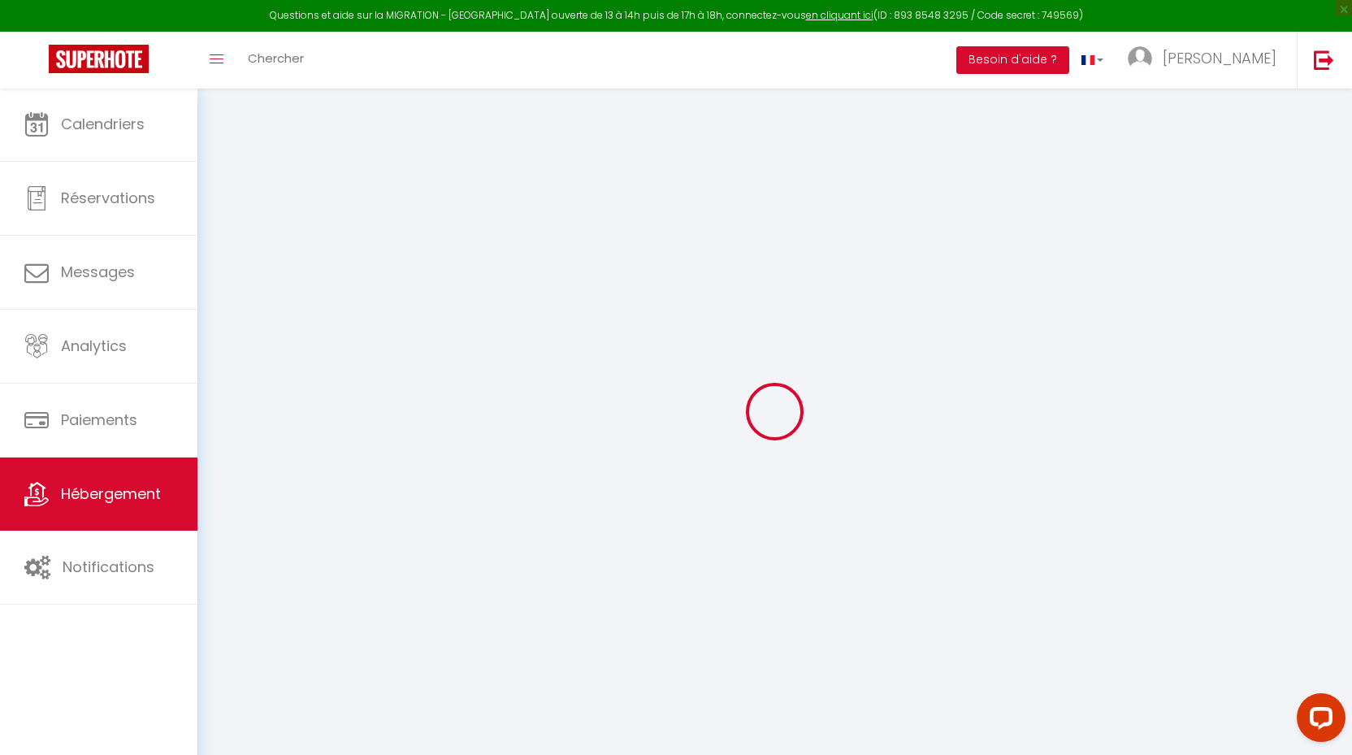
checkbox input "false"
select select "+ 20 %"
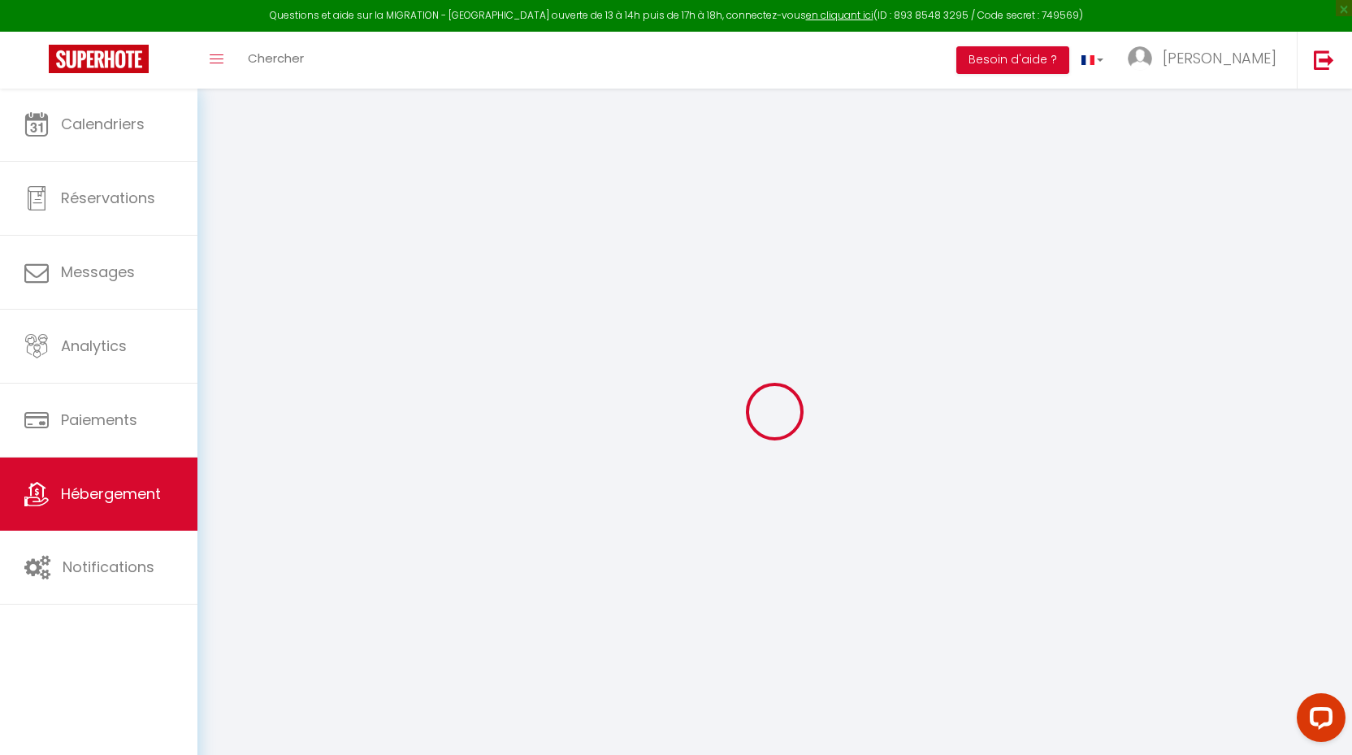
select select "+ 40 %"
select select "+ 8 %"
select select
checkbox input "false"
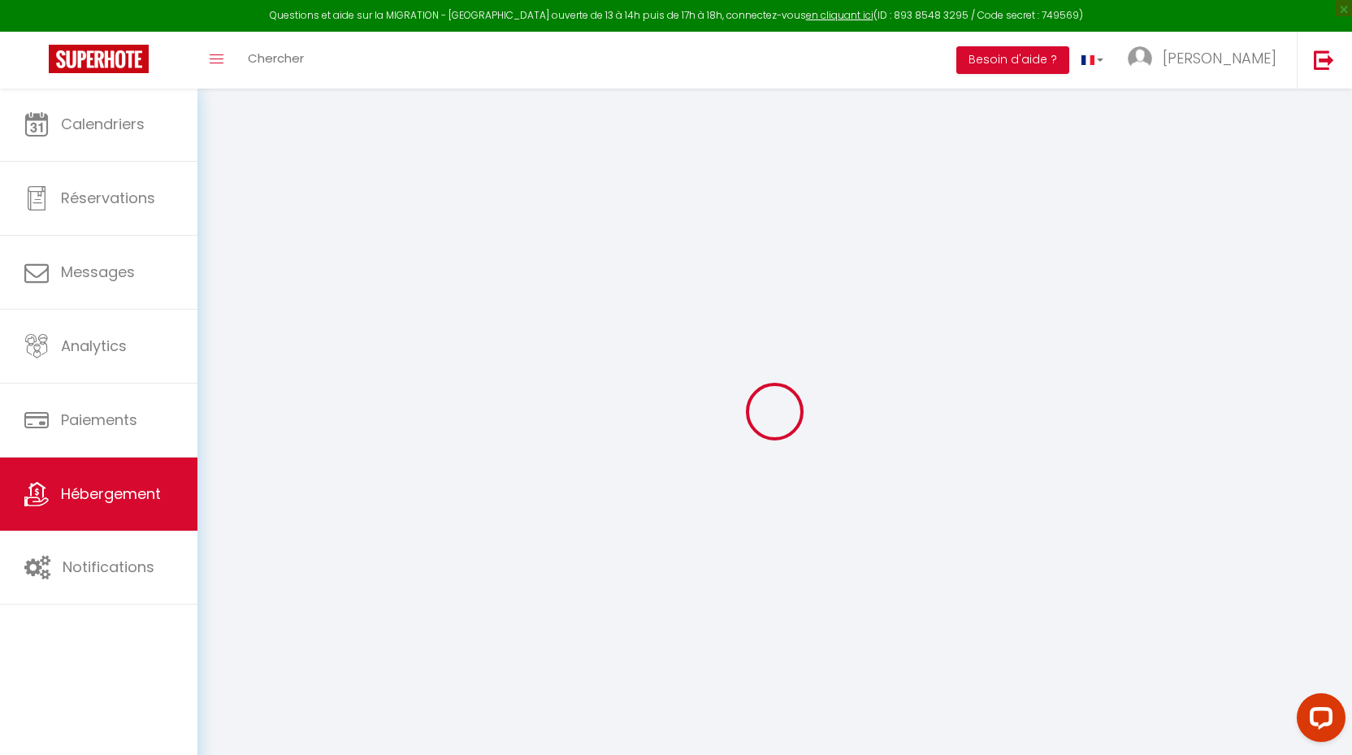
checkbox input "false"
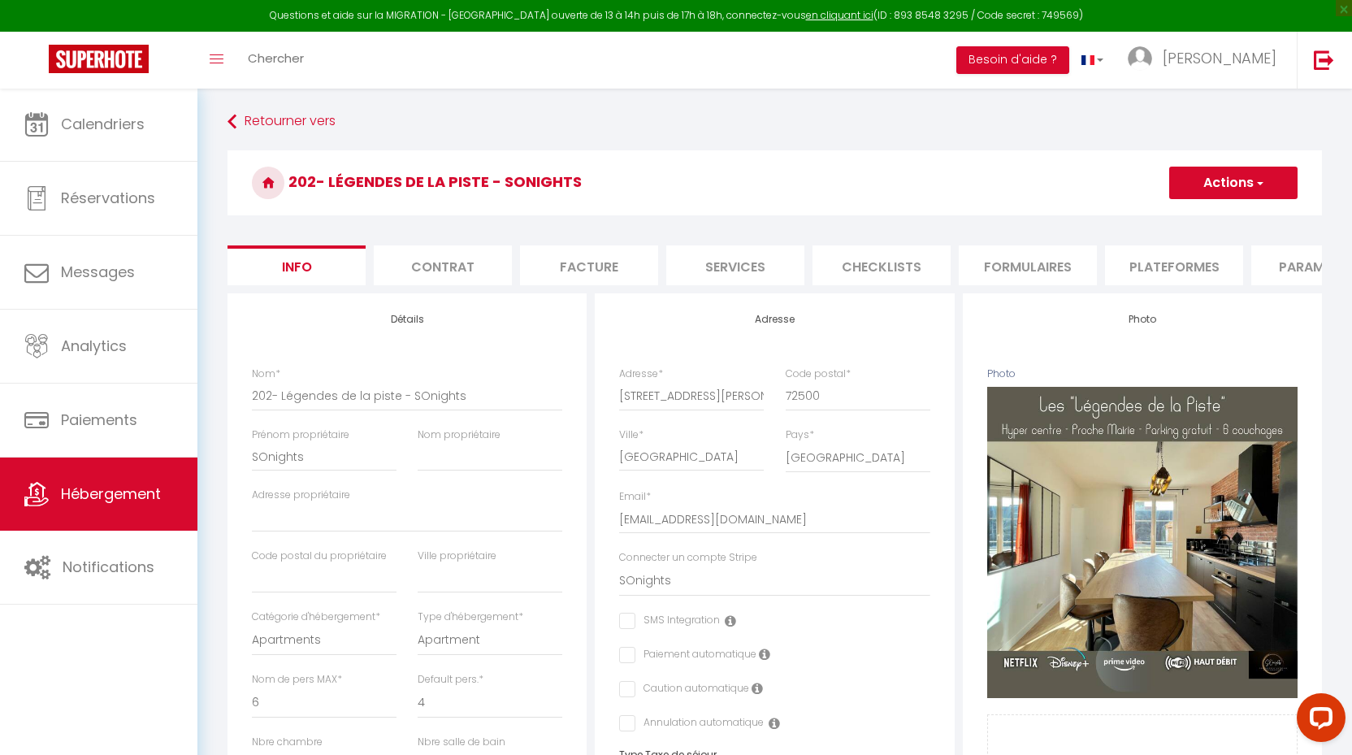
click at [1164, 261] on li "Plateformes" at bounding box center [1174, 265] width 138 height 40
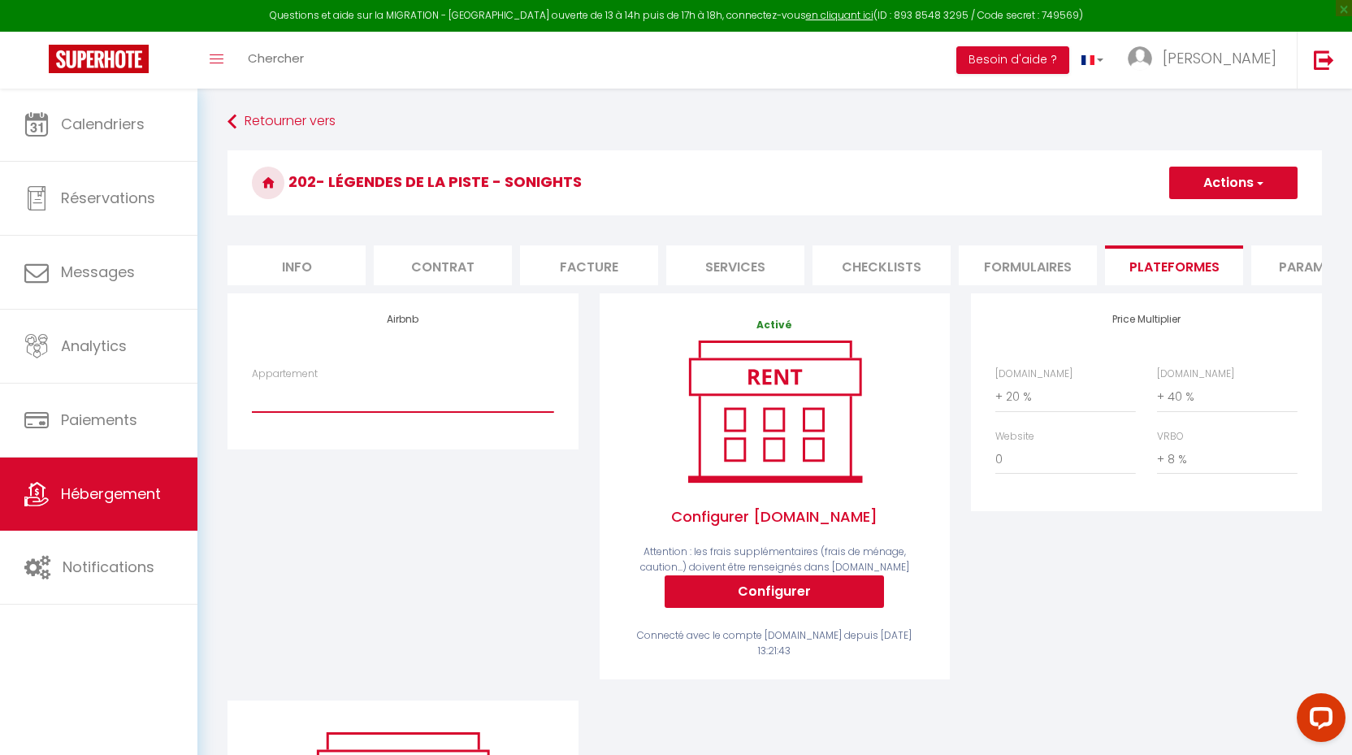
select select "3658-1114460424597238540"
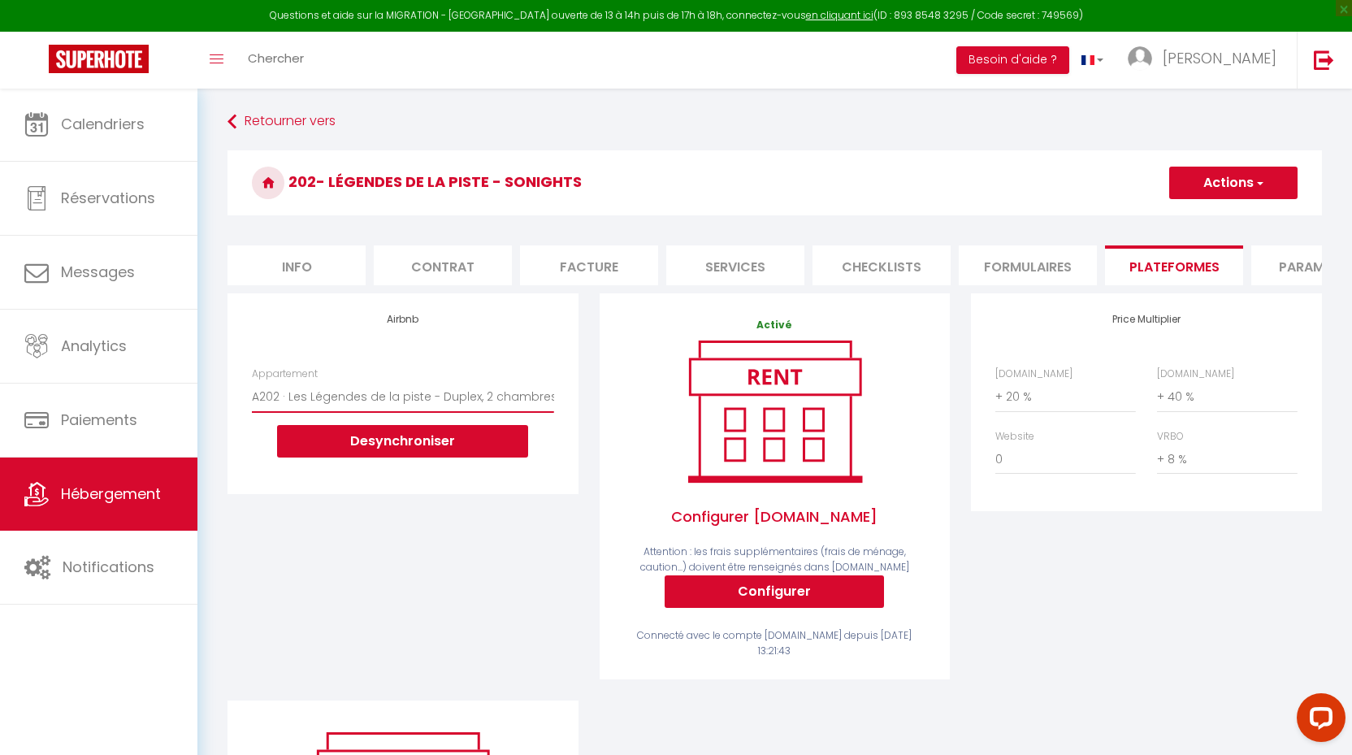
click at [1254, 180] on span "button" at bounding box center [1258, 183] width 11 height 16
click at [1218, 214] on link "Enregistrer" at bounding box center [1232, 218] width 128 height 21
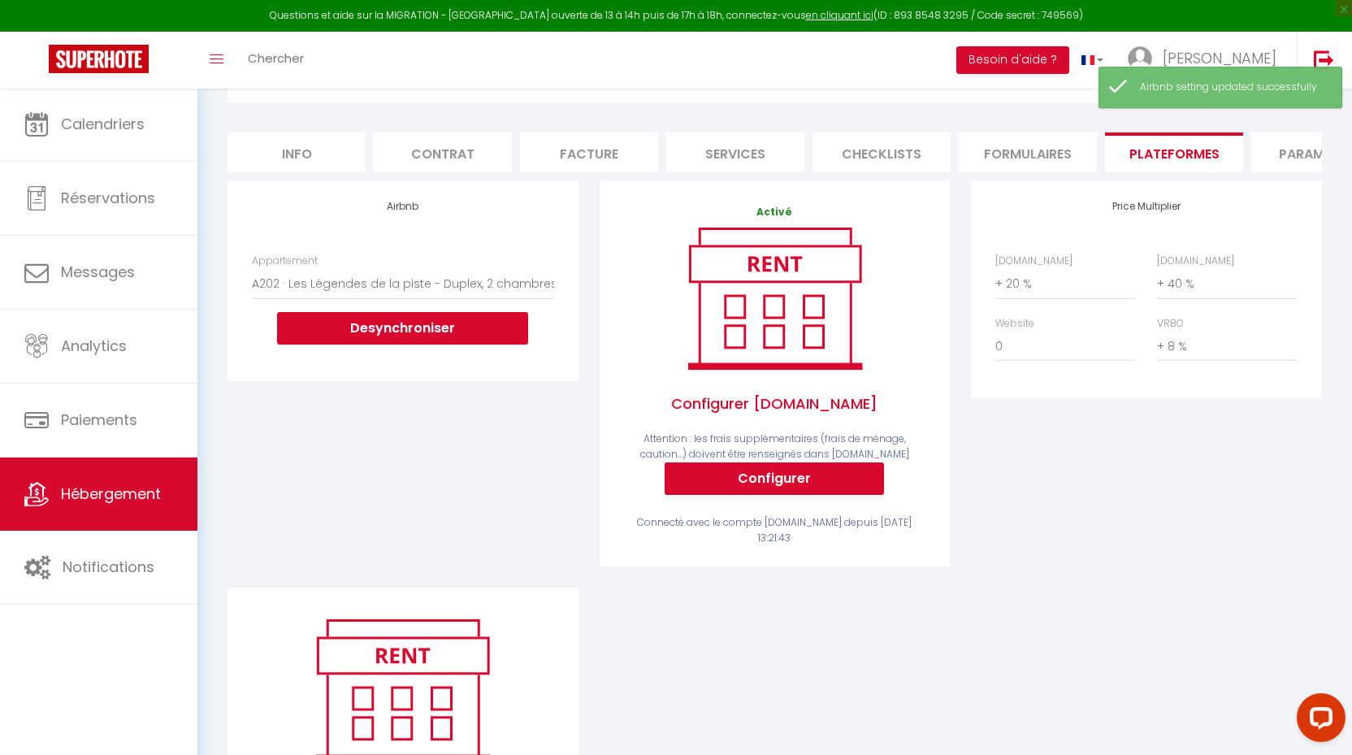
scroll to position [123, 0]
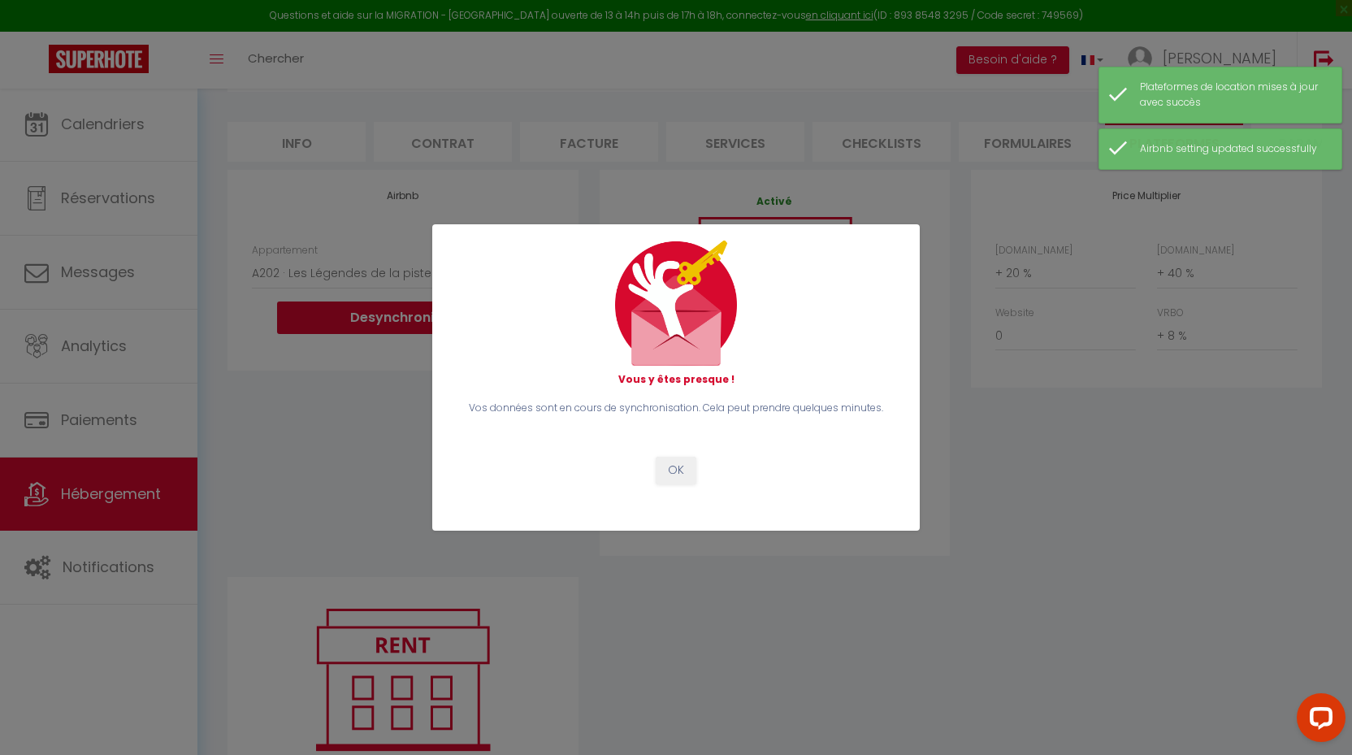
click at [673, 469] on button "OK" at bounding box center [675, 470] width 41 height 28
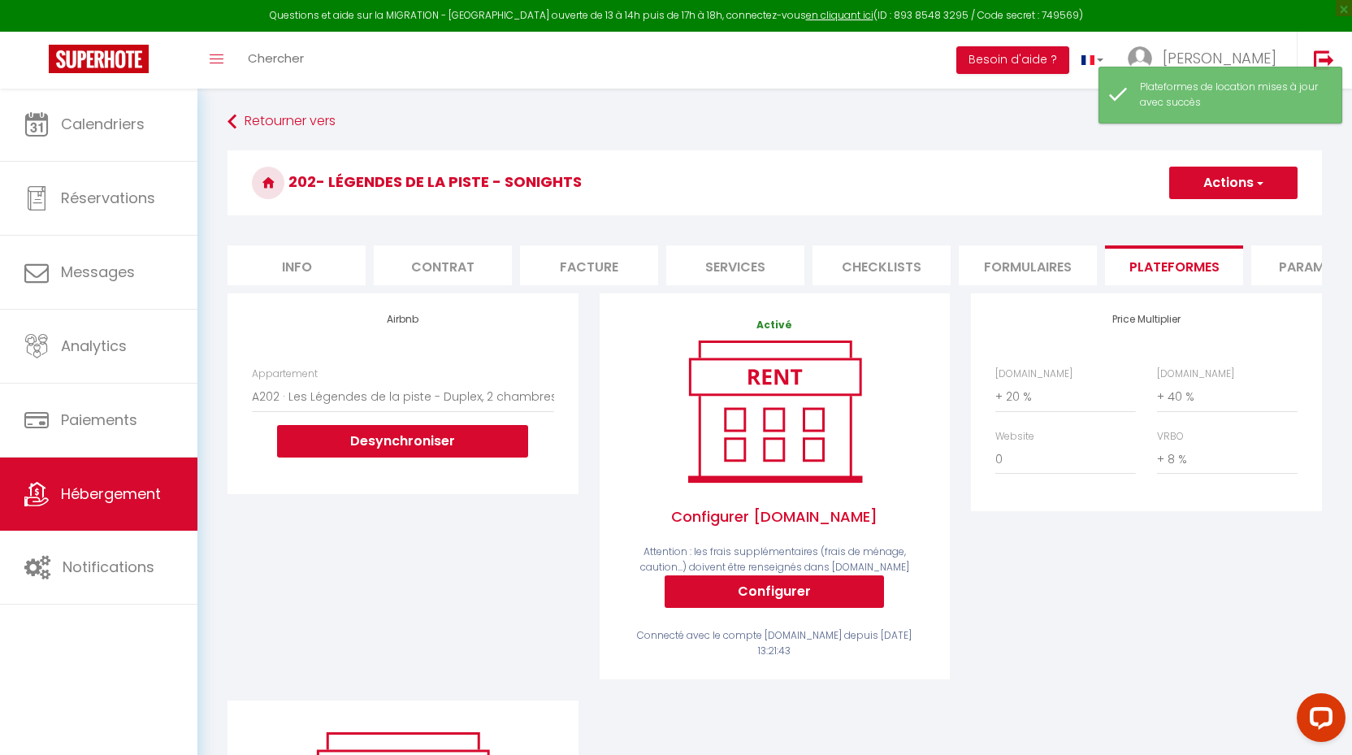
scroll to position [0, 0]
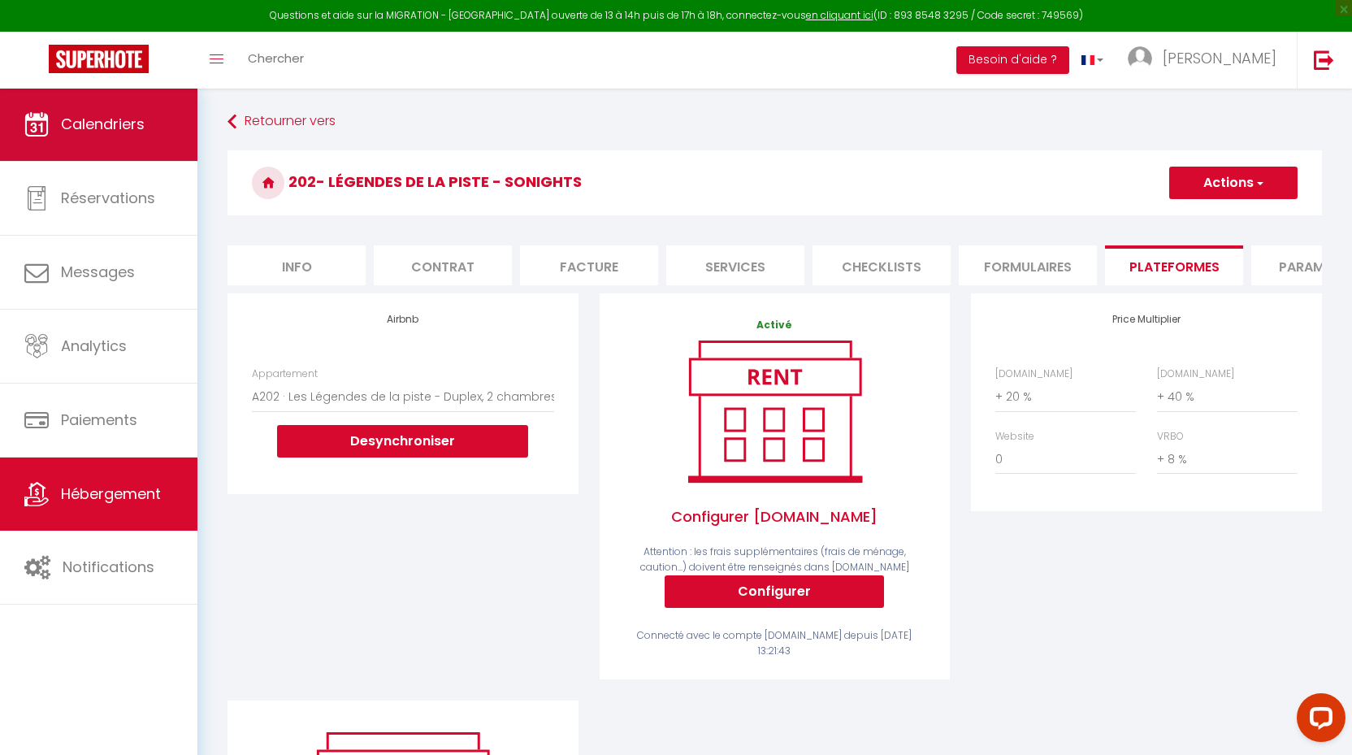
click at [113, 131] on span "Calendriers" at bounding box center [103, 124] width 84 height 20
